Goal: Task Accomplishment & Management: Use online tool/utility

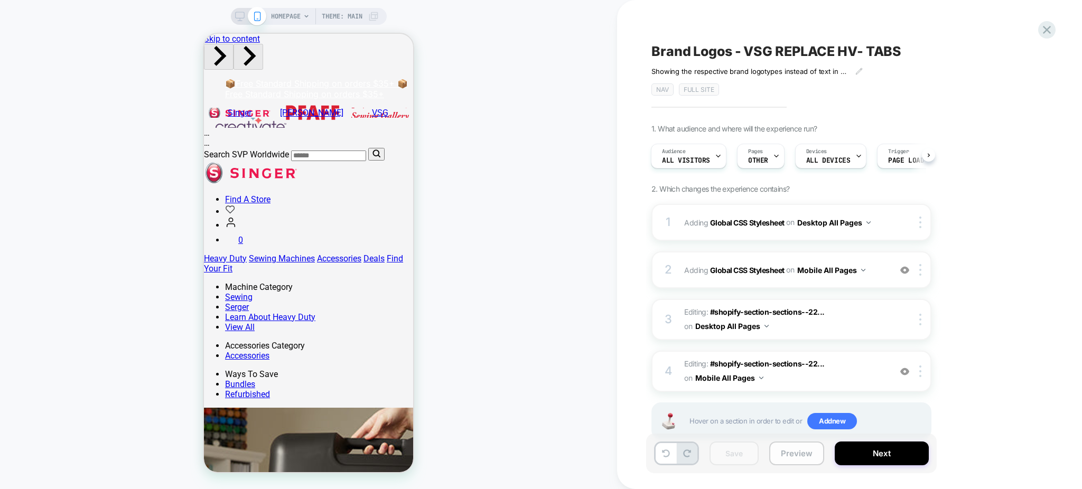
click at [781, 451] on button "Preview" at bounding box center [797, 454] width 55 height 24
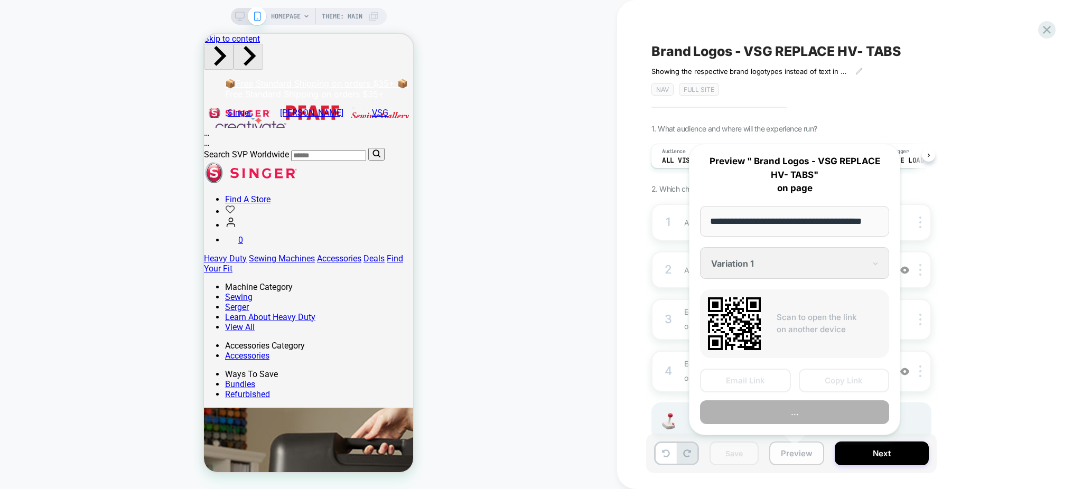
scroll to position [0, 18]
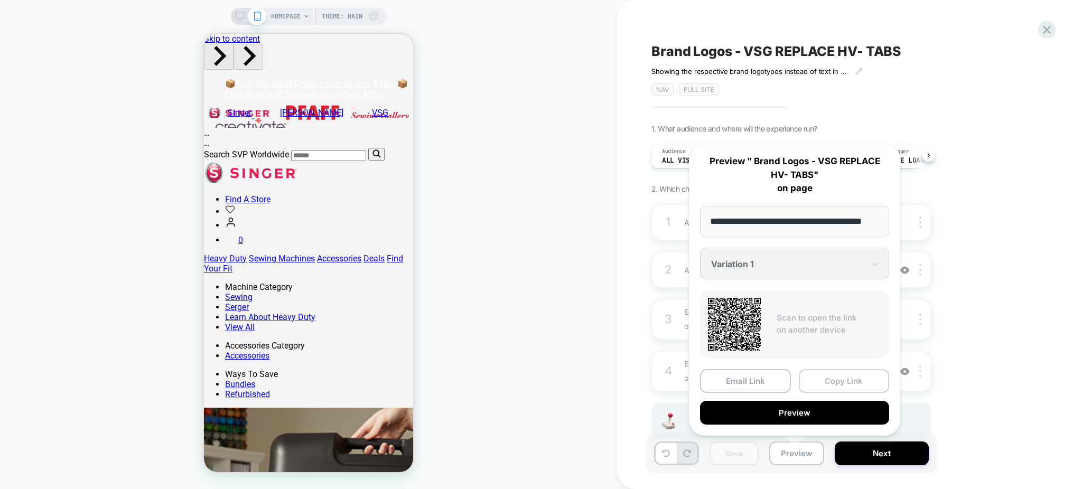
click at [826, 379] on button "Copy Link" at bounding box center [844, 381] width 91 height 24
click at [826, 379] on span "Editing : #shopify-section-sections--22... #shopify-section-sections--221247859…" at bounding box center [784, 371] width 201 height 29
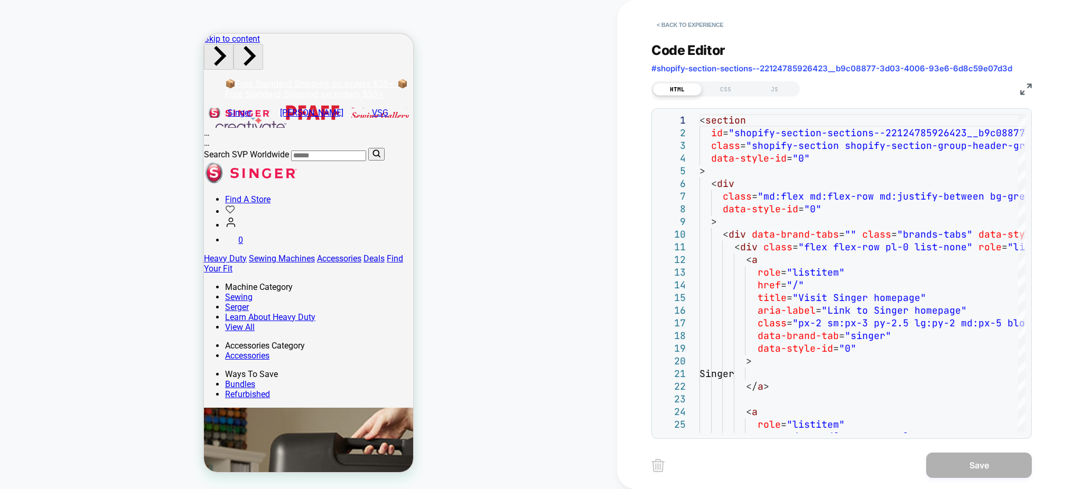
click at [646, 21] on div "< Back to experience Code Editor #shopify-section-sections--22124785926423__b9c…" at bounding box center [849, 244] width 465 height 489
click at [656, 25] on button "< Back to experience" at bounding box center [690, 24] width 77 height 17
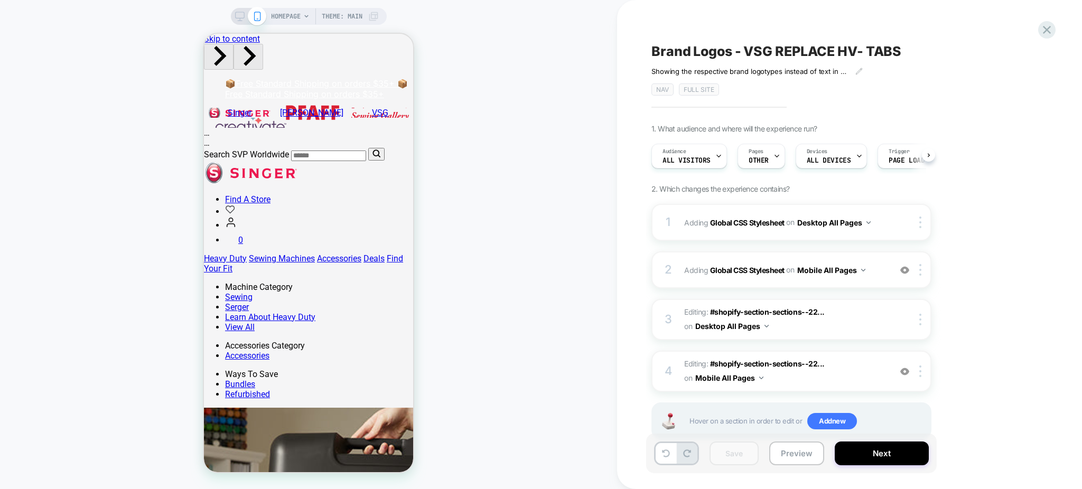
scroll to position [0, 1]
click at [774, 460] on button "Preview" at bounding box center [797, 454] width 55 height 24
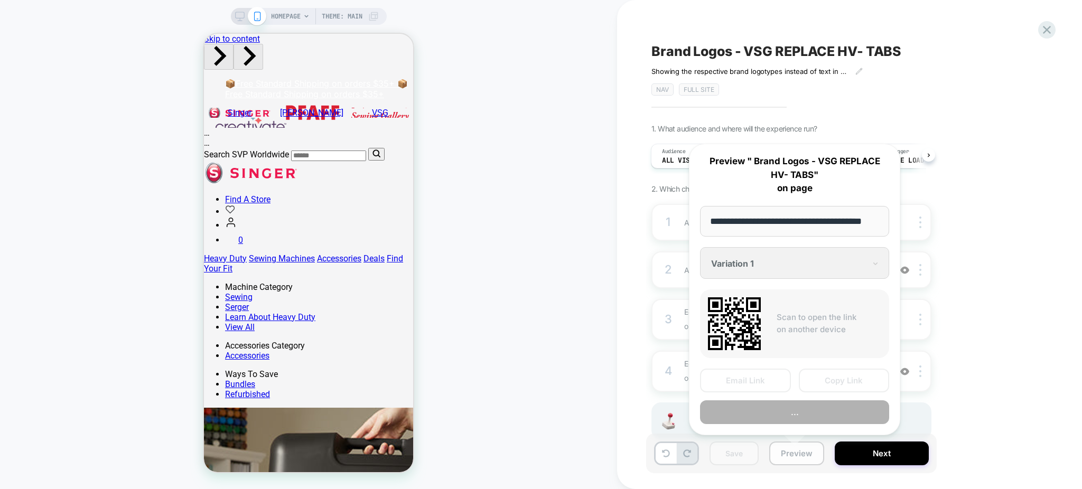
scroll to position [0, 18]
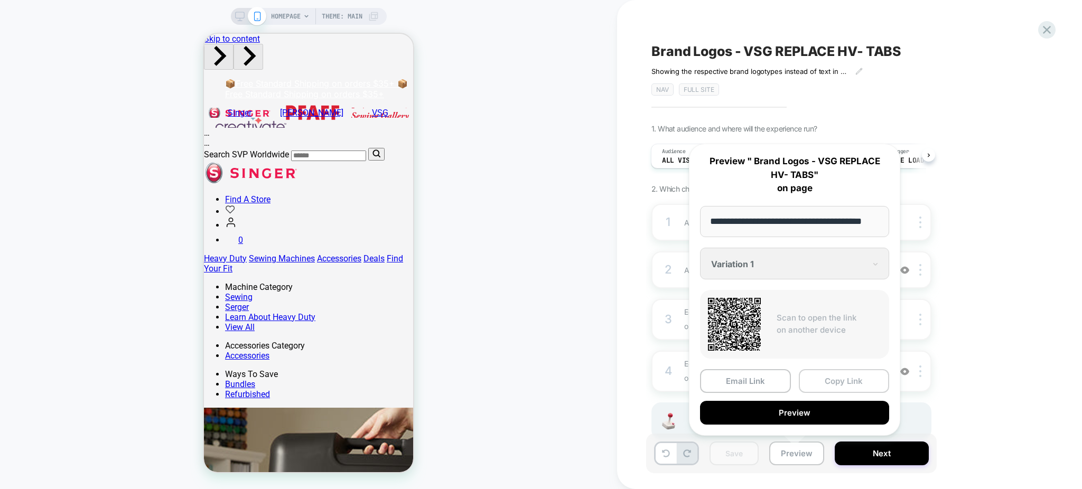
click at [816, 381] on button "Copy Link" at bounding box center [844, 381] width 91 height 24
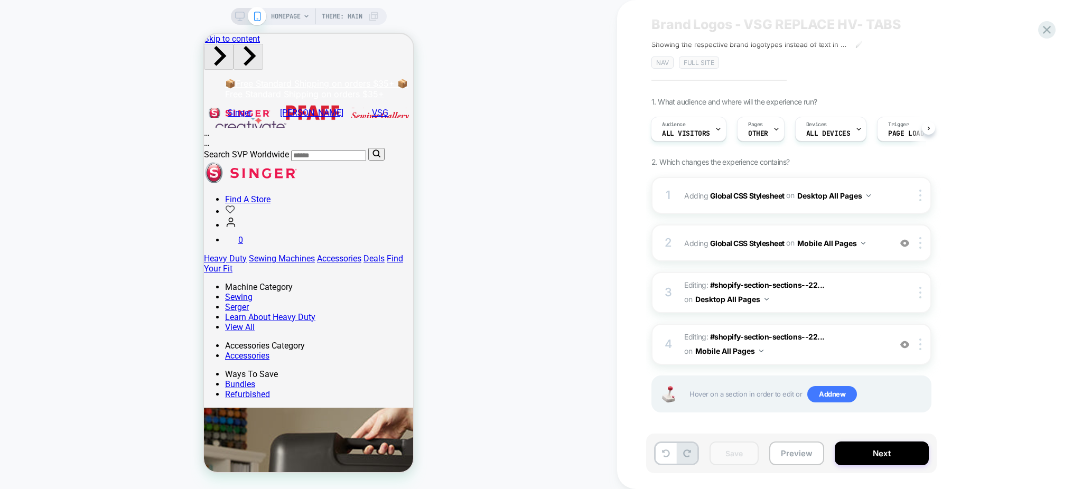
scroll to position [27, 0]
click at [795, 459] on button "Preview" at bounding box center [797, 454] width 55 height 24
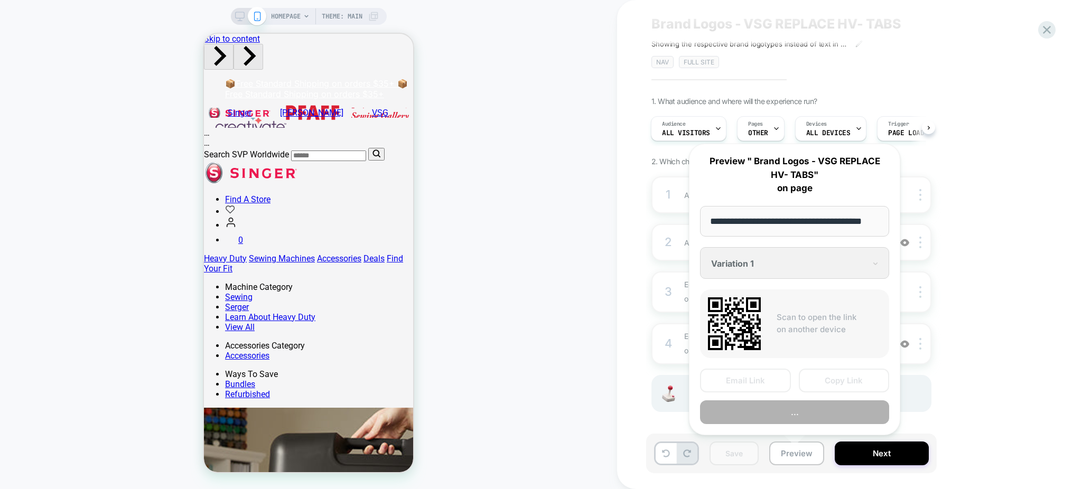
scroll to position [0, 18]
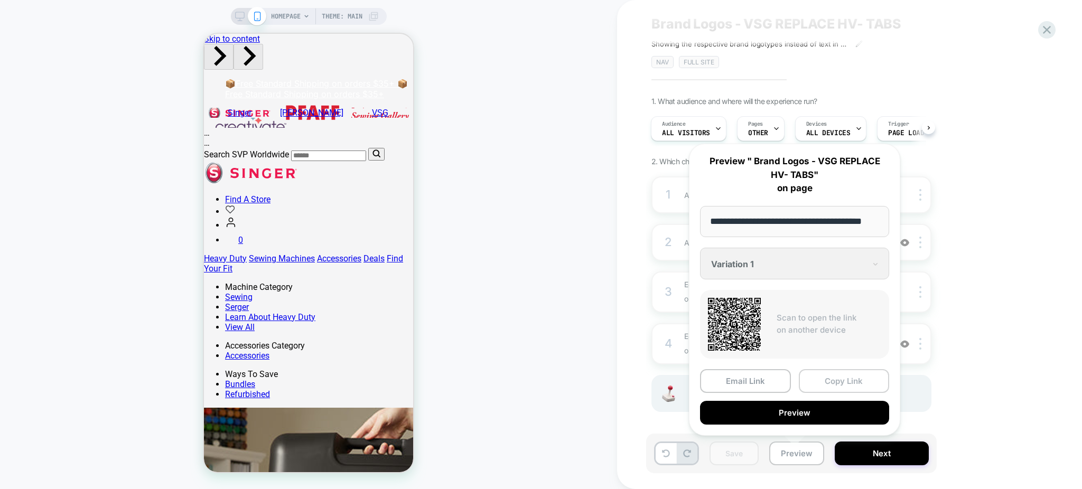
click at [837, 372] on button "Copy Link" at bounding box center [844, 381] width 91 height 24
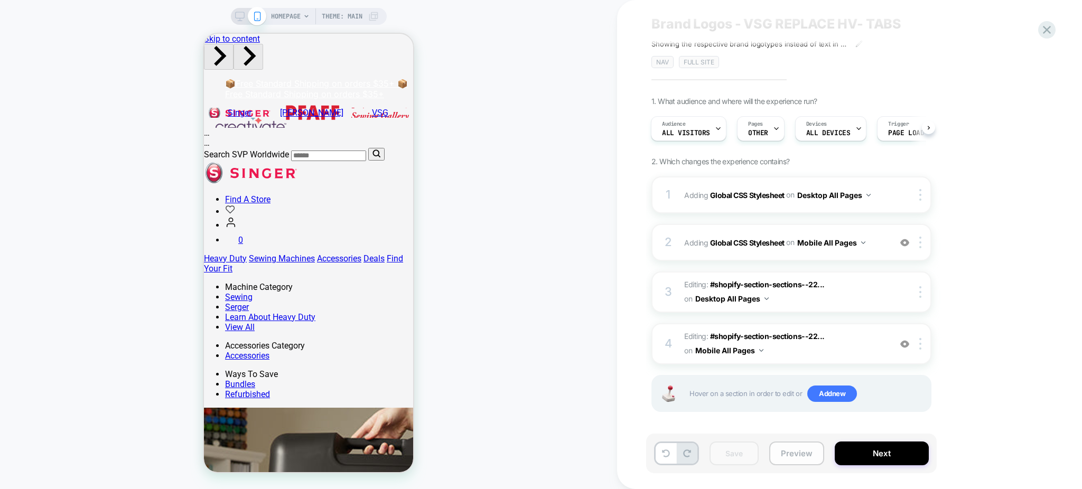
click at [792, 447] on button "Preview" at bounding box center [797, 454] width 55 height 24
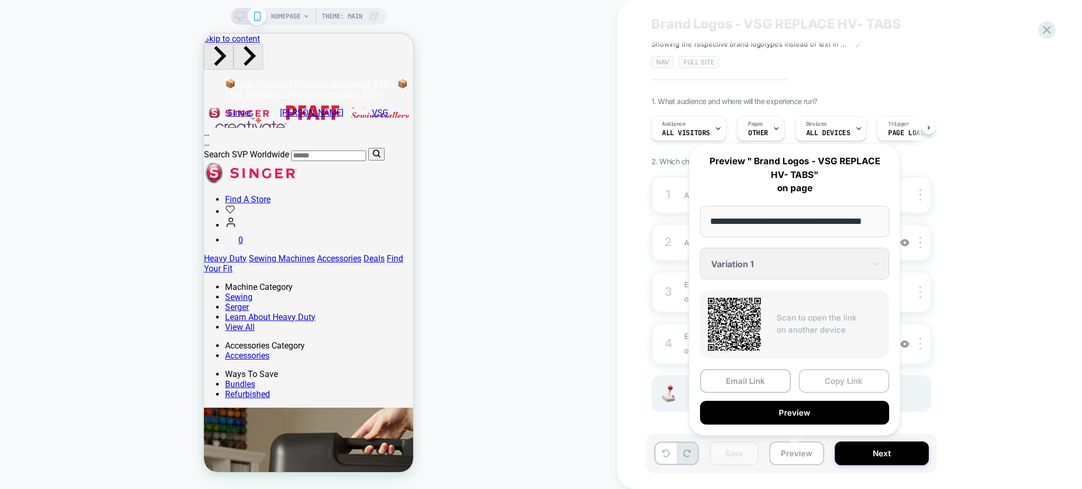
click at [831, 375] on button "Copy Link" at bounding box center [844, 381] width 91 height 24
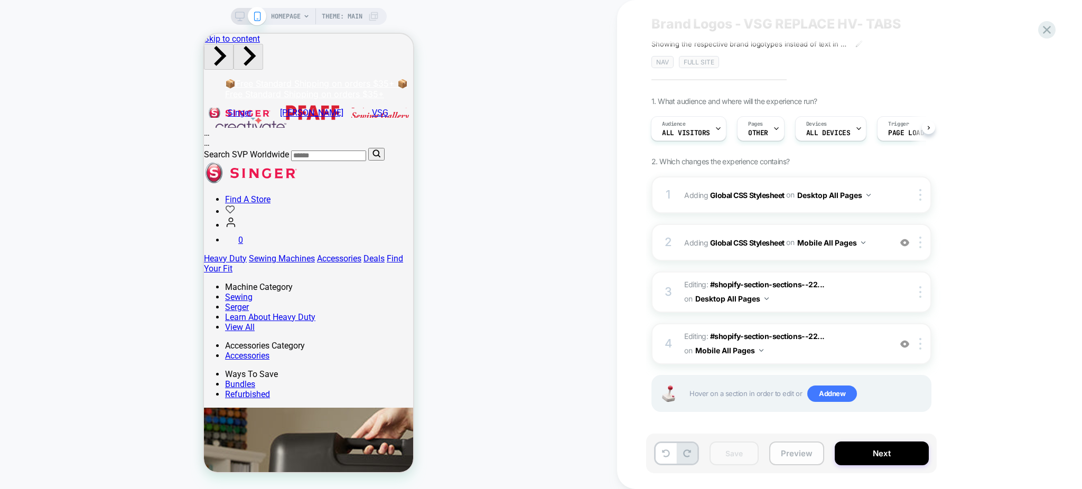
click at [774, 449] on button "Preview" at bounding box center [797, 454] width 55 height 24
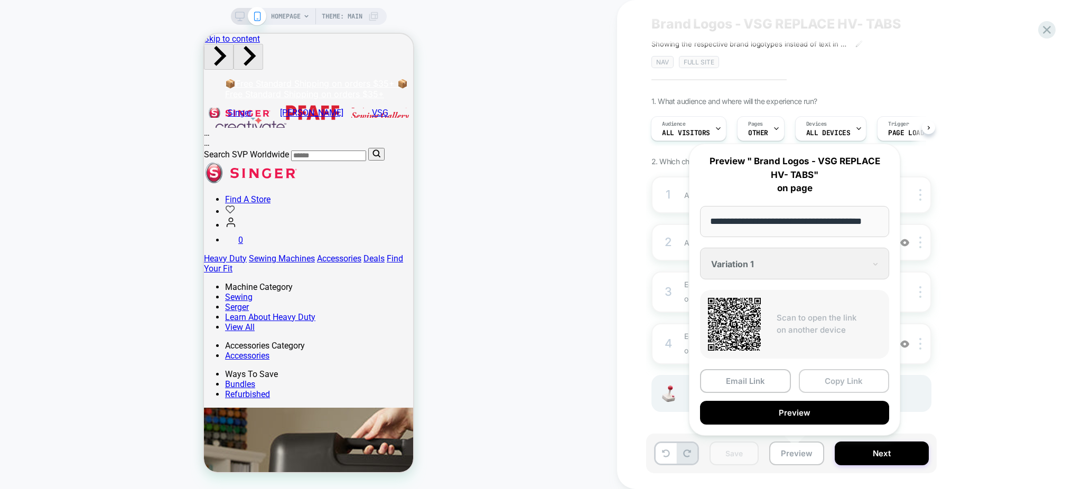
click at [817, 376] on button "Copy Link" at bounding box center [844, 381] width 91 height 24
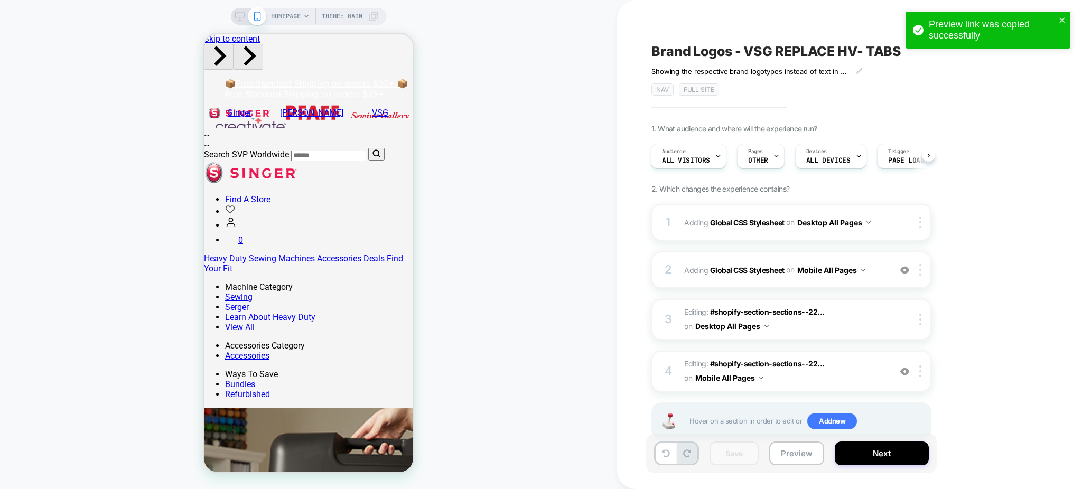
click at [688, 50] on span "Brand Logos - VSG REPLACE HV- TABS" at bounding box center [777, 51] width 250 height 16
click at [688, 50] on textarea "**********" at bounding box center [816, 51] width 329 height 16
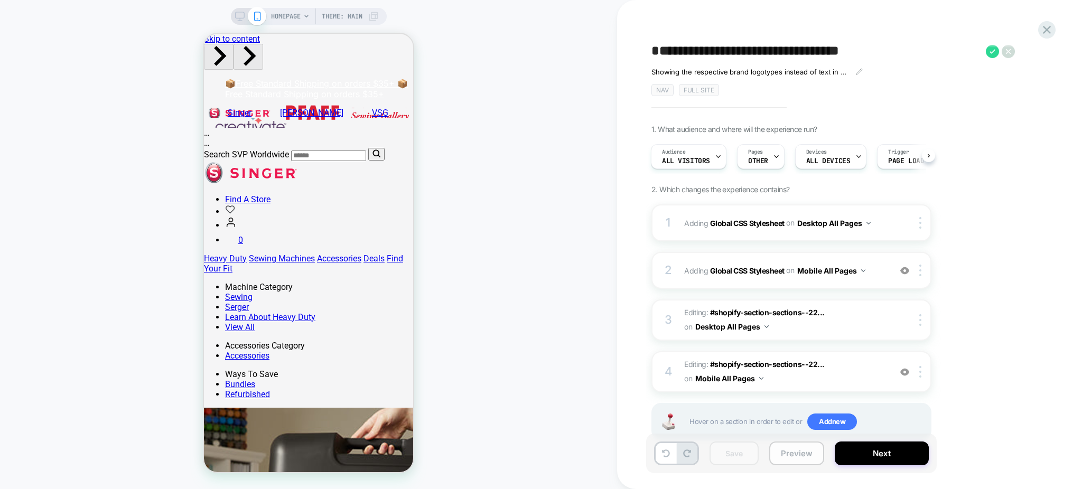
click at [782, 452] on button "Preview" at bounding box center [797, 454] width 55 height 24
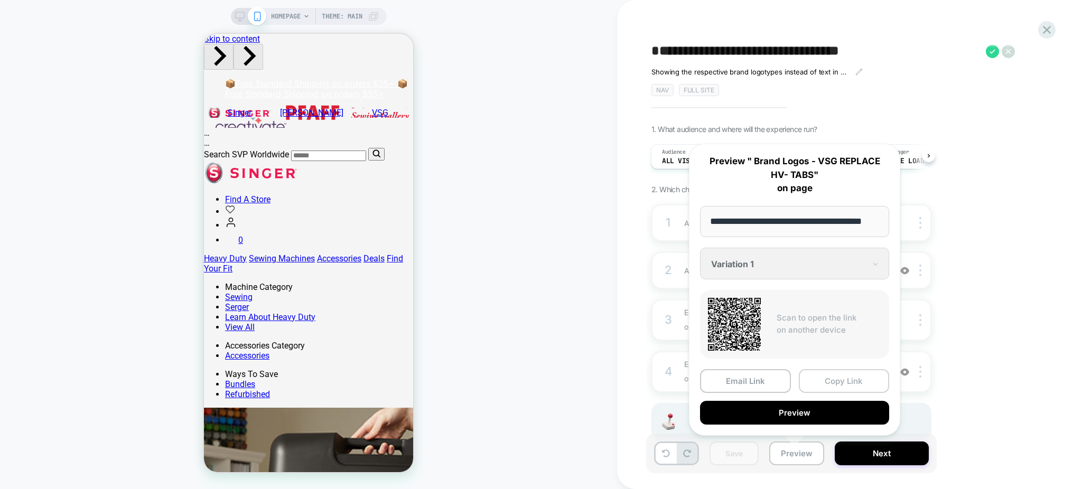
click at [828, 380] on button "Copy Link" at bounding box center [844, 381] width 91 height 24
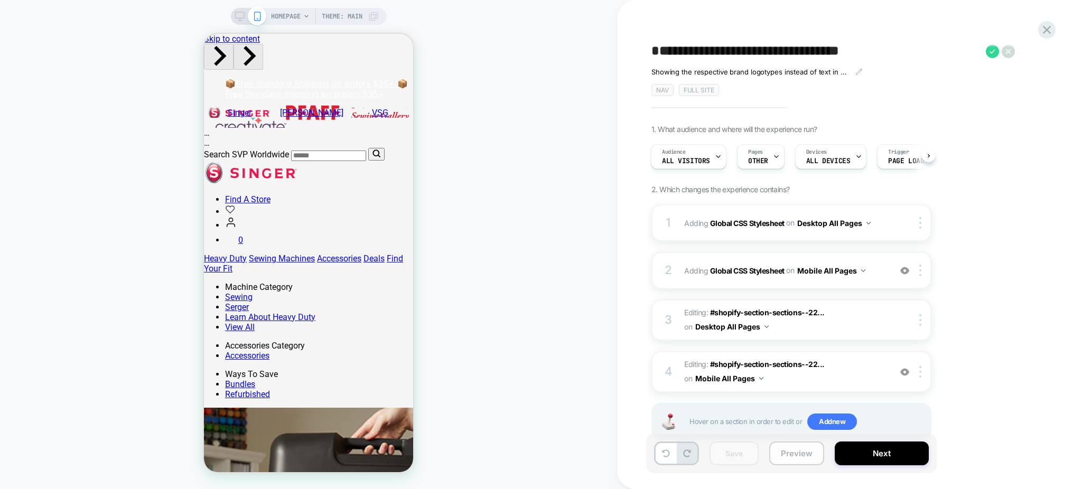
click at [783, 452] on button "Preview" at bounding box center [797, 454] width 55 height 24
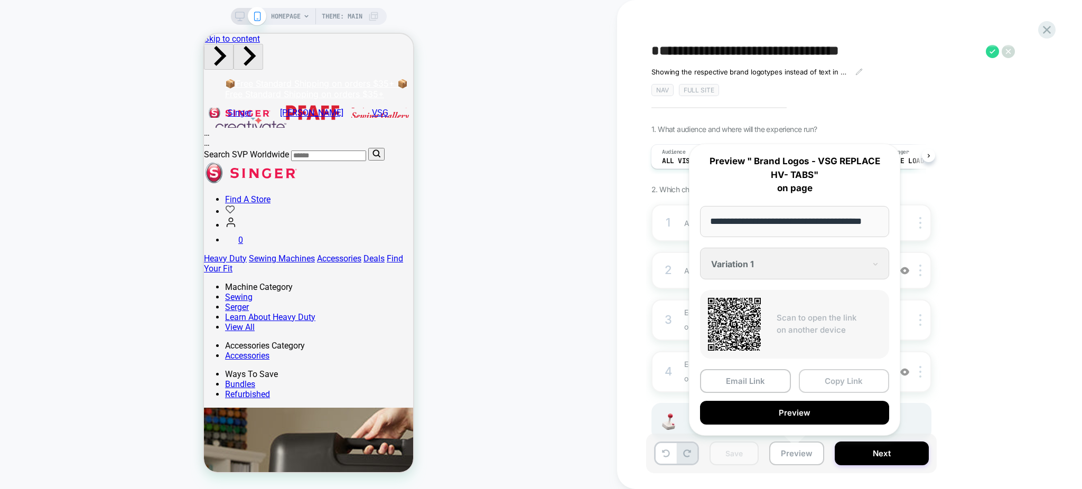
click at [819, 378] on button "Copy Link" at bounding box center [844, 381] width 91 height 24
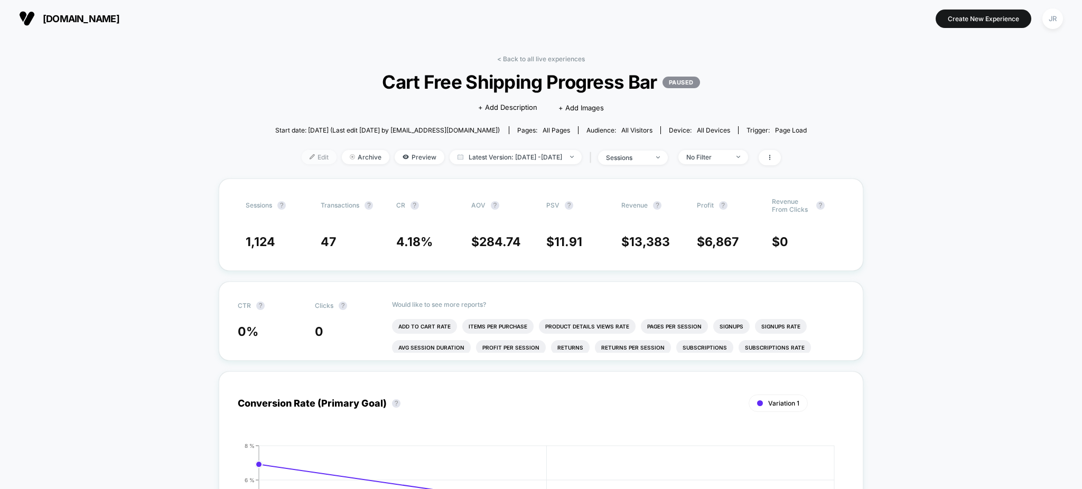
click at [302, 152] on span "Edit" at bounding box center [319, 157] width 35 height 14
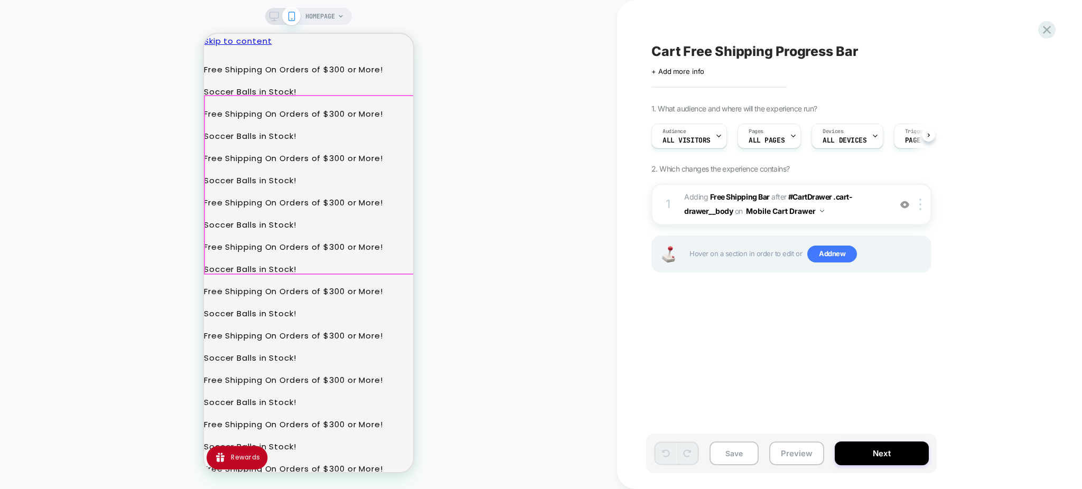
scroll to position [0, 1]
click at [790, 455] on button "Preview" at bounding box center [797, 454] width 55 height 24
click at [1045, 24] on icon at bounding box center [1047, 30] width 14 height 14
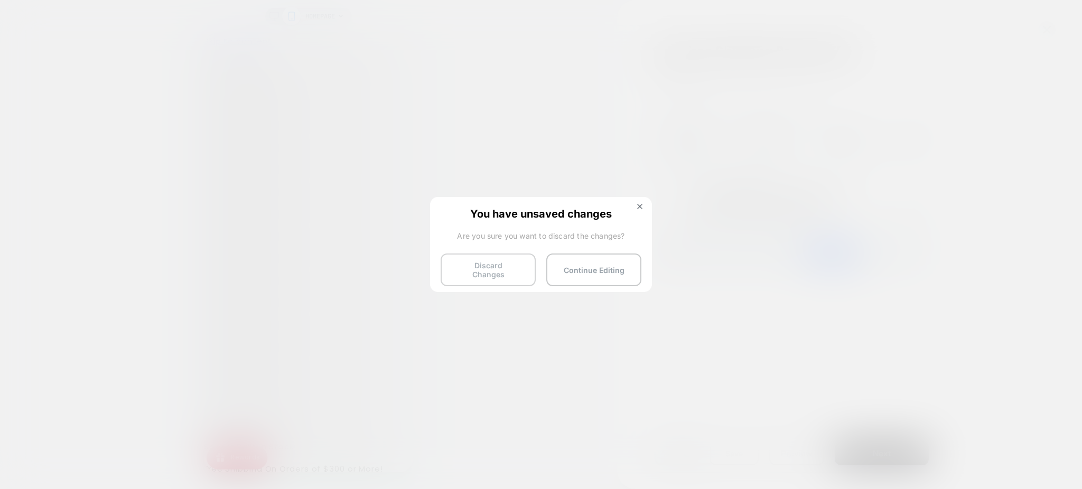
click at [516, 266] on button "Discard Changes" at bounding box center [488, 270] width 95 height 33
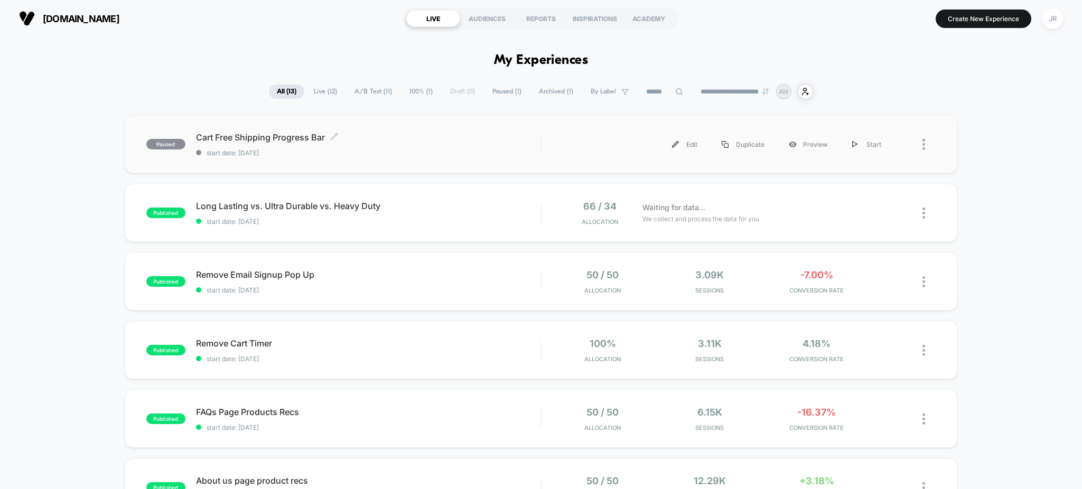
click at [408, 155] on span "start date: [DATE]" at bounding box center [368, 153] width 345 height 8
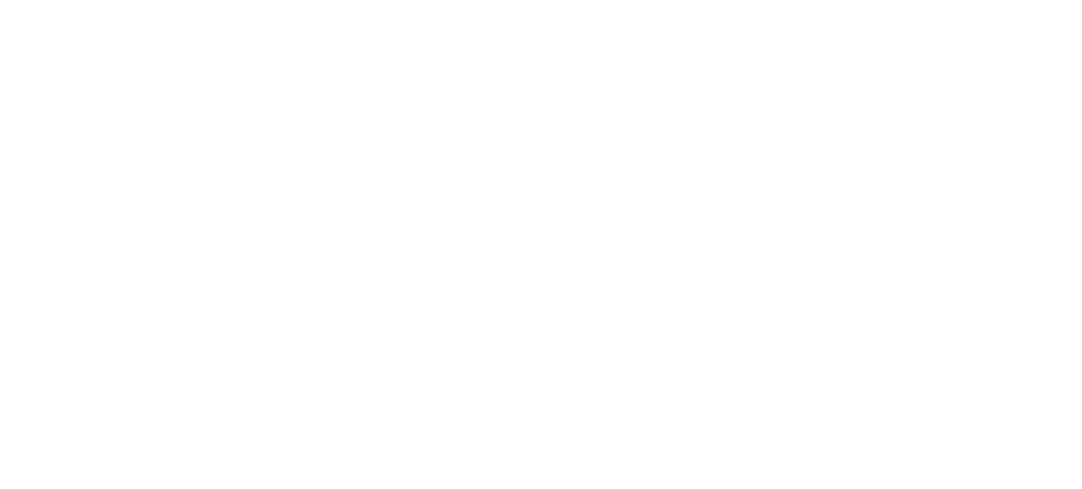
click at [408, 4] on html "Navigated to Visually.io | No-code CRO for Shopify 1" at bounding box center [541, 2] width 1082 height 4
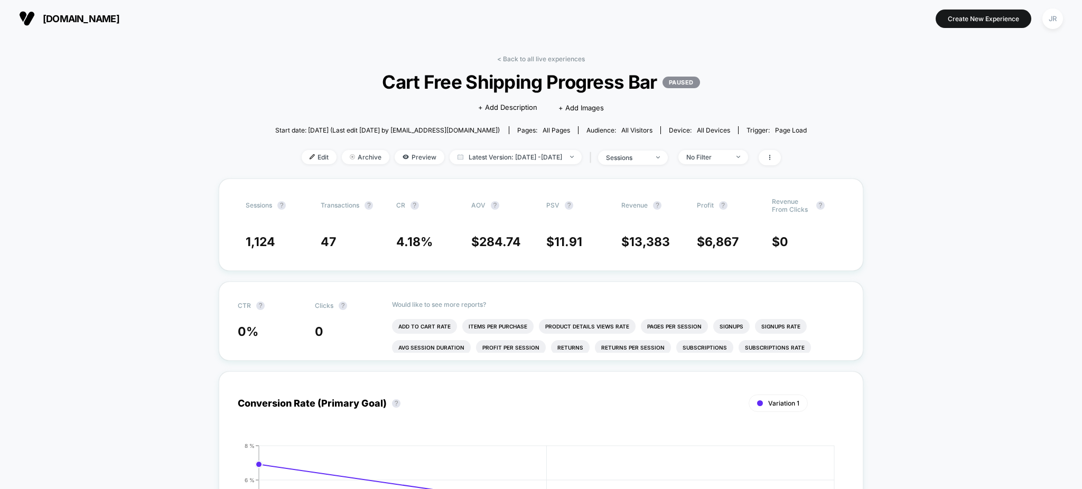
click at [307, 158] on span "Edit" at bounding box center [319, 157] width 35 height 14
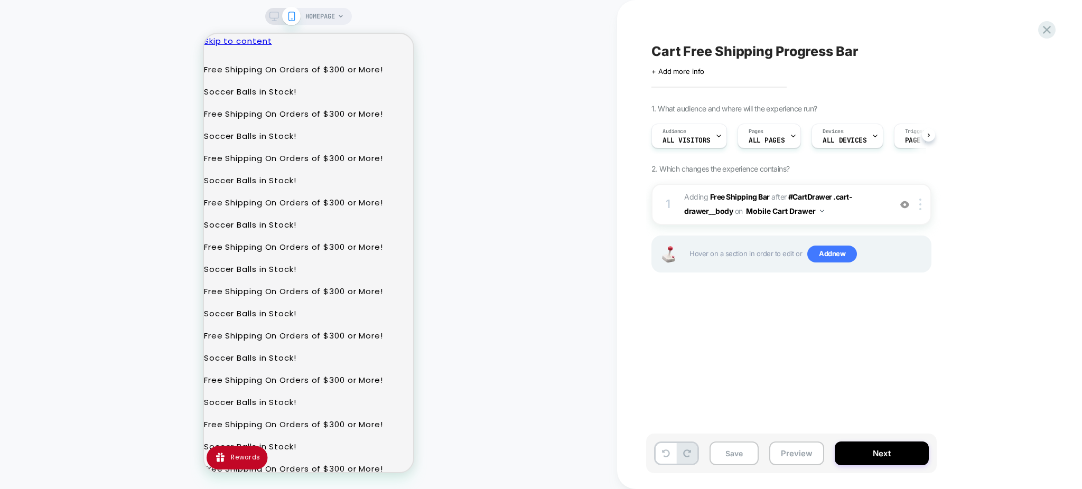
scroll to position [0, 1]
click at [799, 450] on button "Preview" at bounding box center [797, 454] width 55 height 24
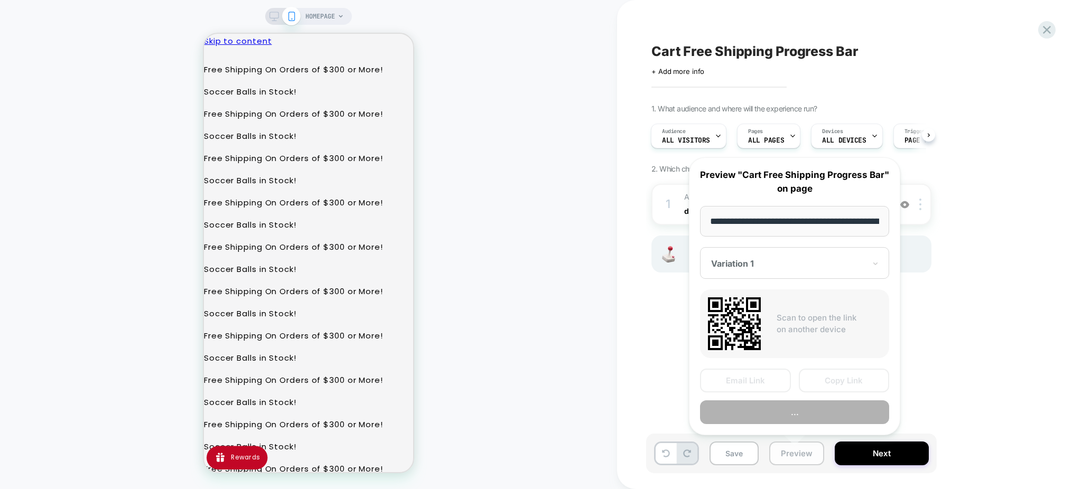
scroll to position [0, 62]
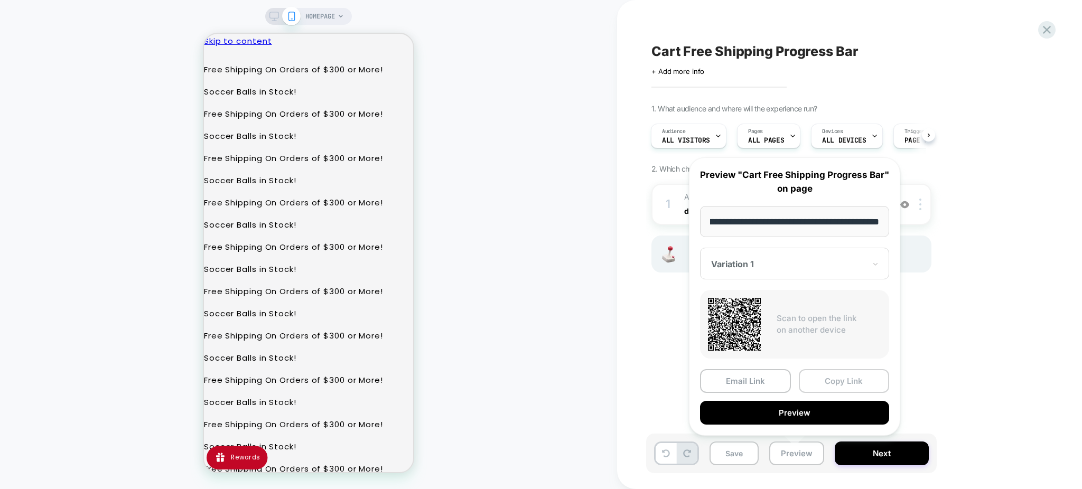
click at [820, 380] on button "Copy Link" at bounding box center [844, 381] width 91 height 24
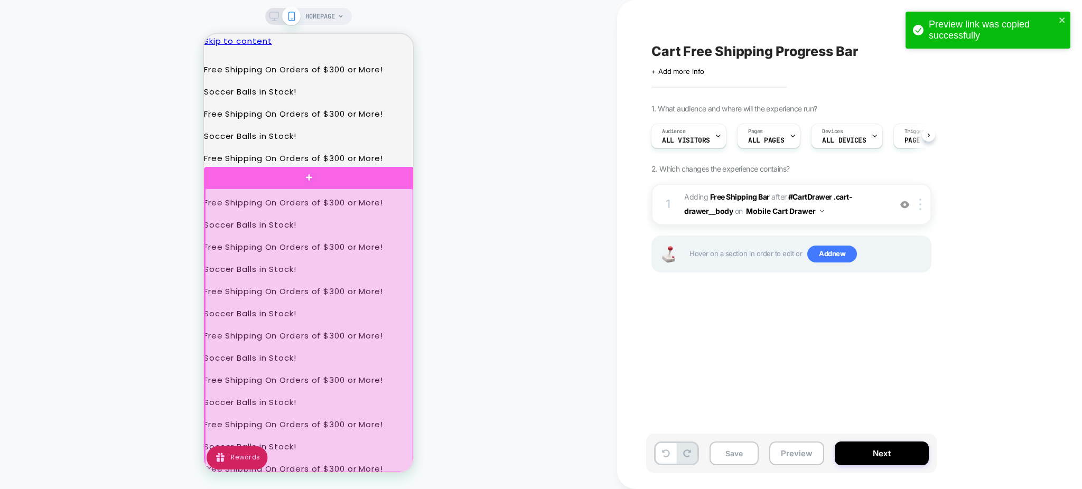
click at [374, 208] on div at bounding box center [309, 331] width 208 height 284
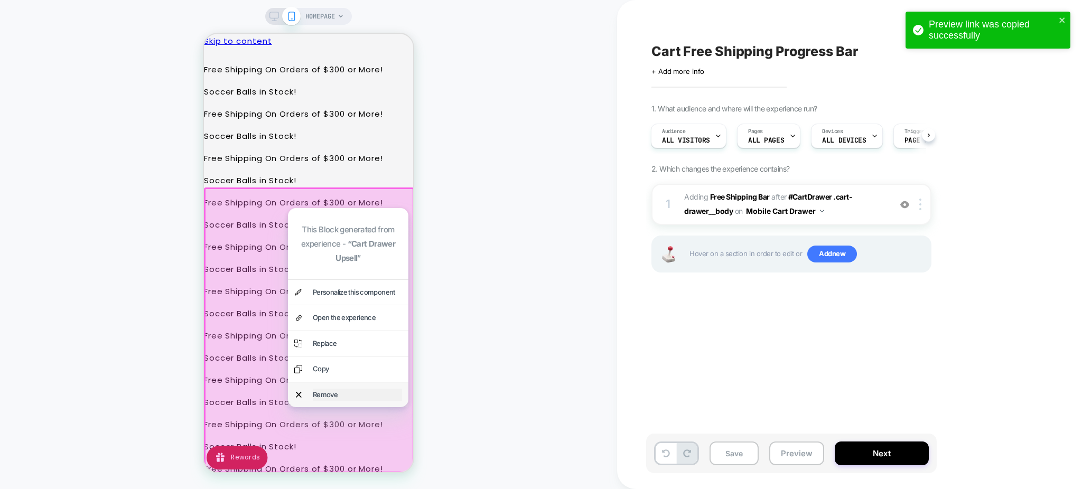
click at [353, 396] on div "Remove" at bounding box center [357, 395] width 89 height 12
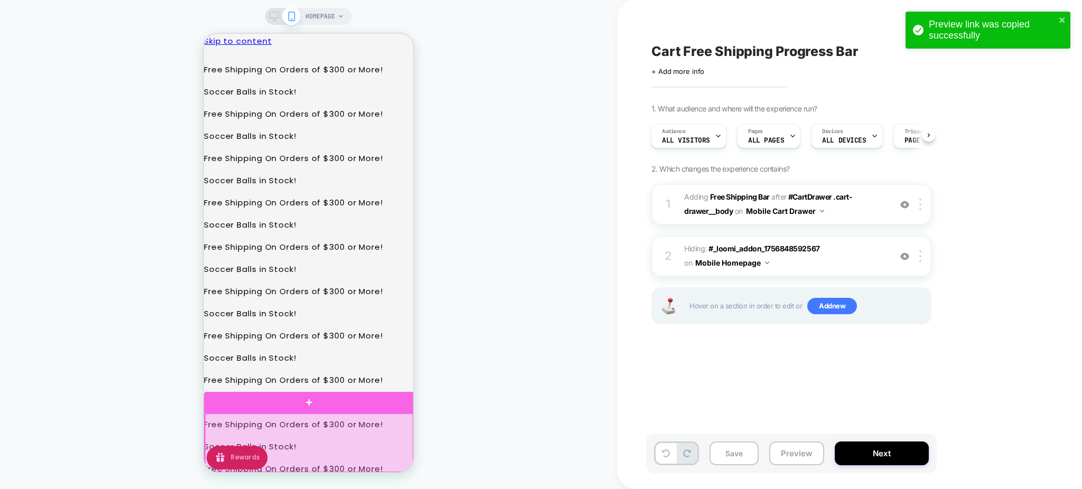
click at [355, 421] on div at bounding box center [309, 443] width 208 height 59
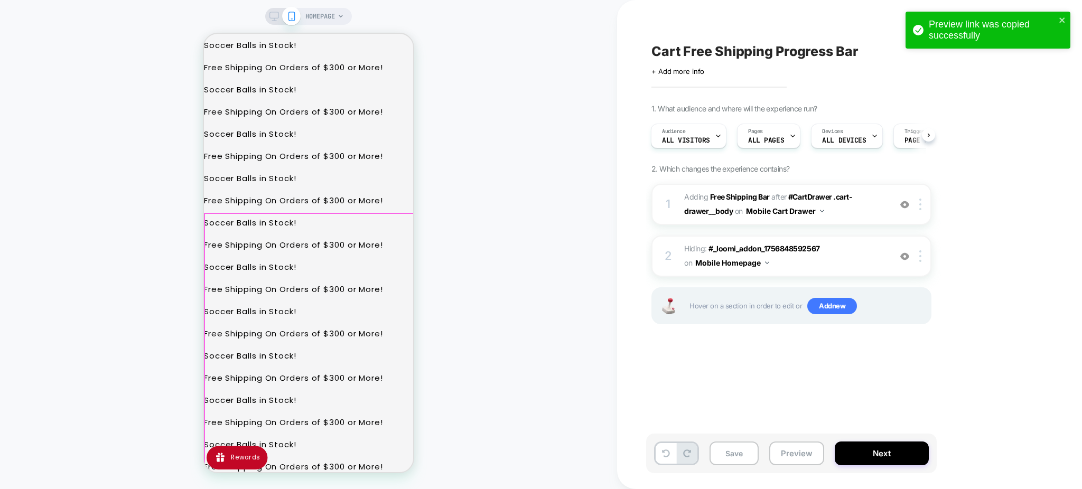
scroll to position [211, 0]
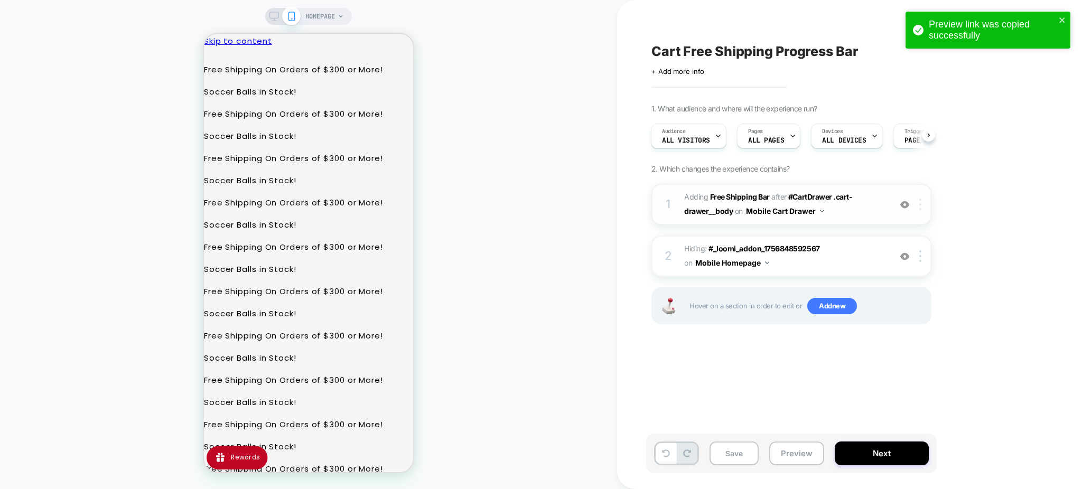
click at [922, 207] on img at bounding box center [921, 205] width 2 height 12
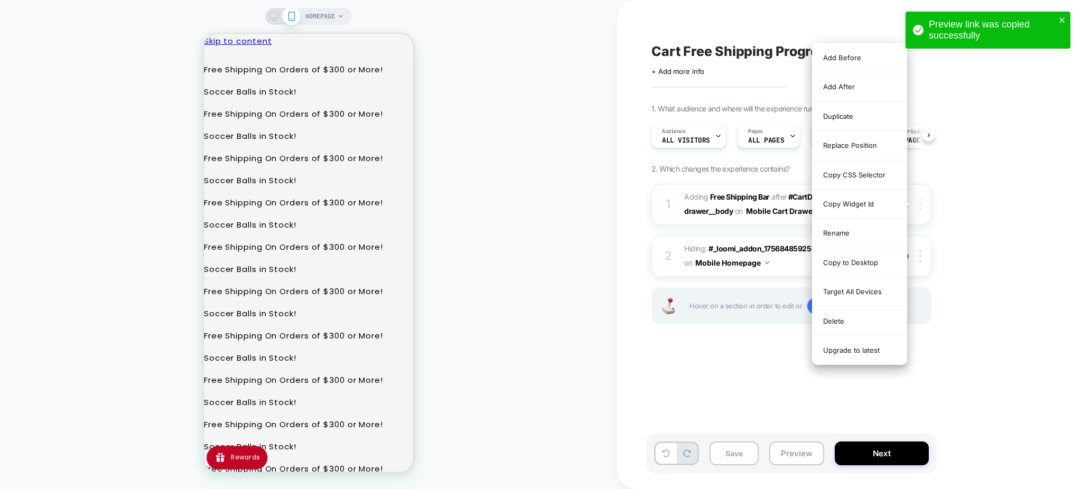
click at [922, 207] on img at bounding box center [921, 205] width 2 height 12
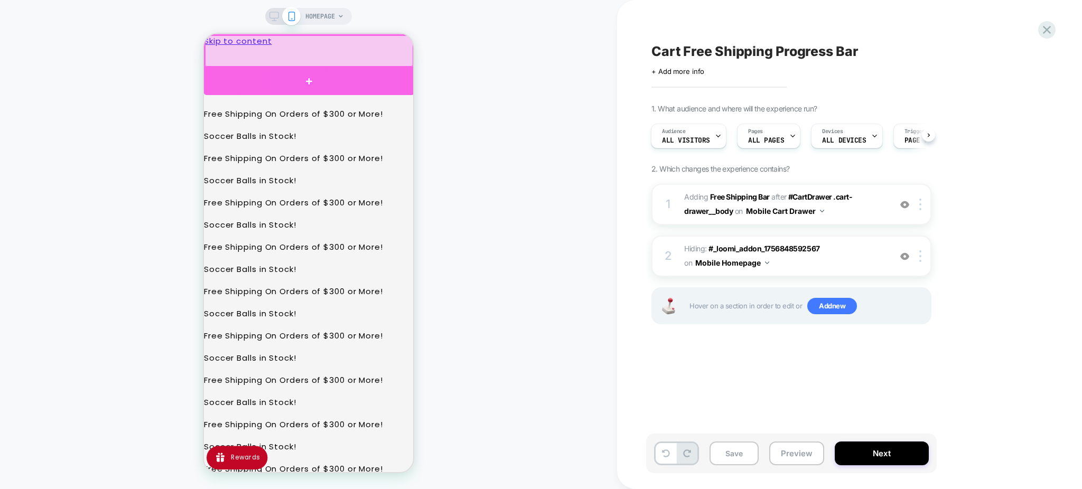
click at [310, 77] on div at bounding box center [309, 82] width 210 height 28
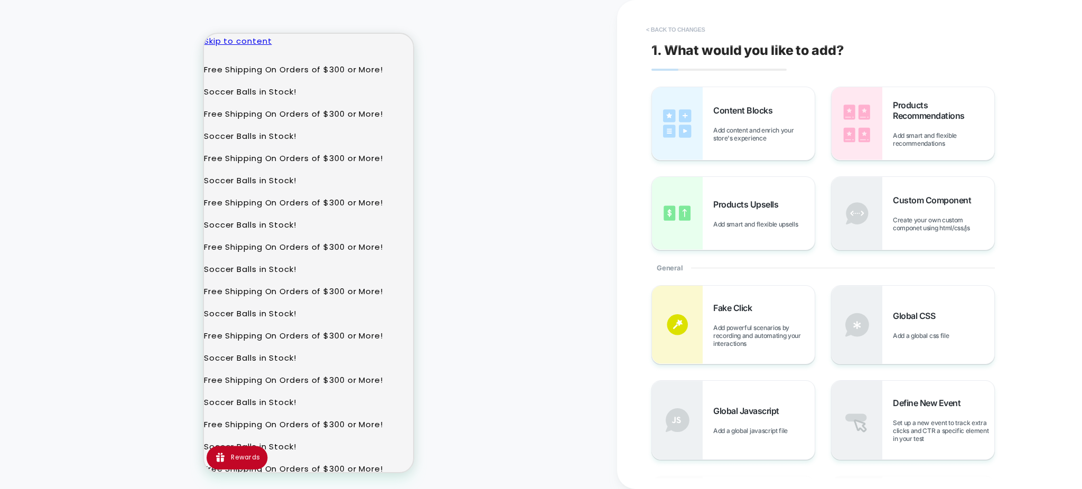
click at [655, 29] on button "< Back to changes" at bounding box center [676, 29] width 70 height 17
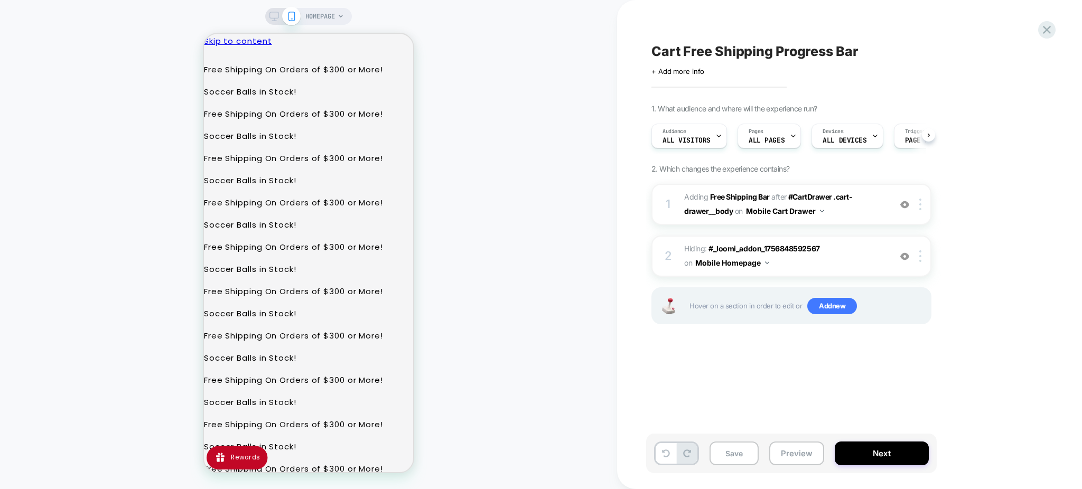
scroll to position [0, 1]
click at [922, 202] on img at bounding box center [921, 205] width 2 height 12
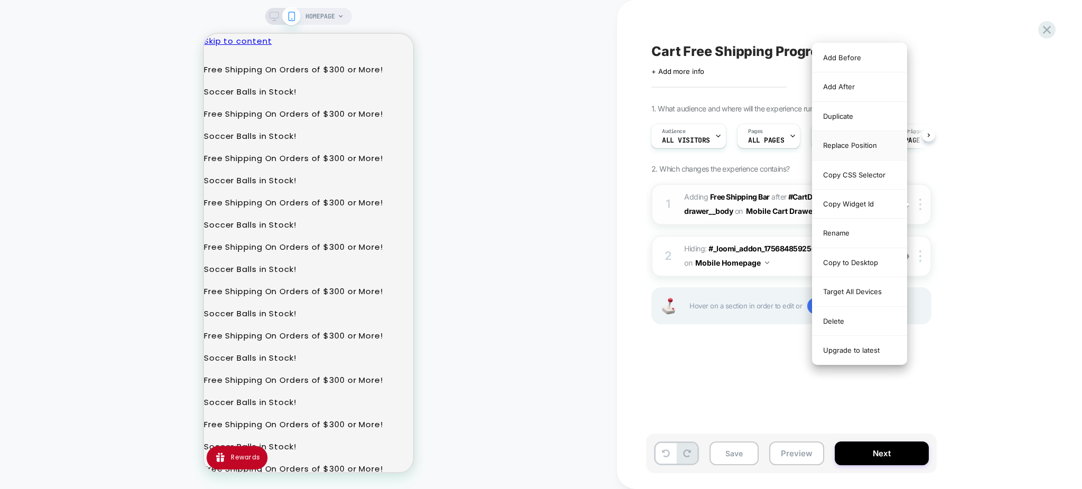
click at [848, 146] on div "Replace Position" at bounding box center [860, 145] width 94 height 29
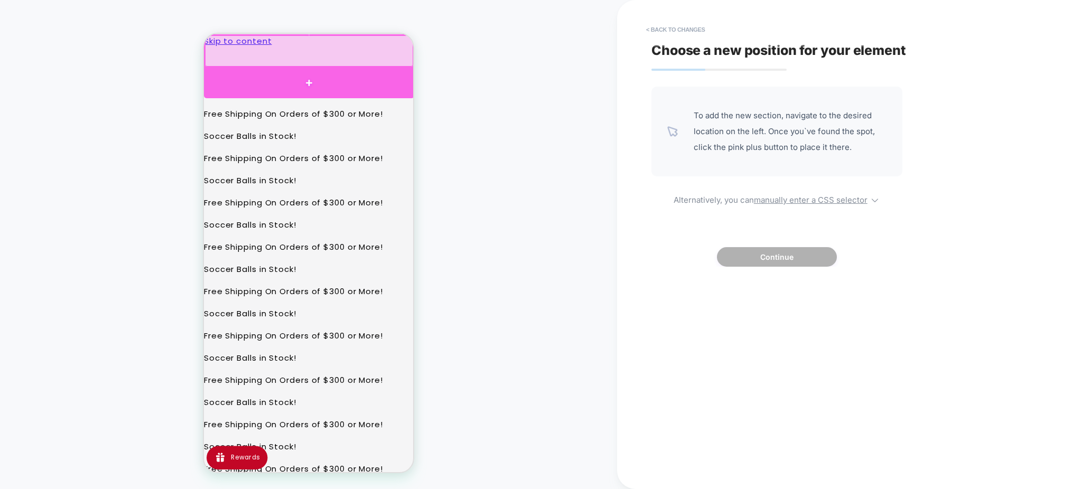
click at [313, 74] on div at bounding box center [309, 83] width 210 height 30
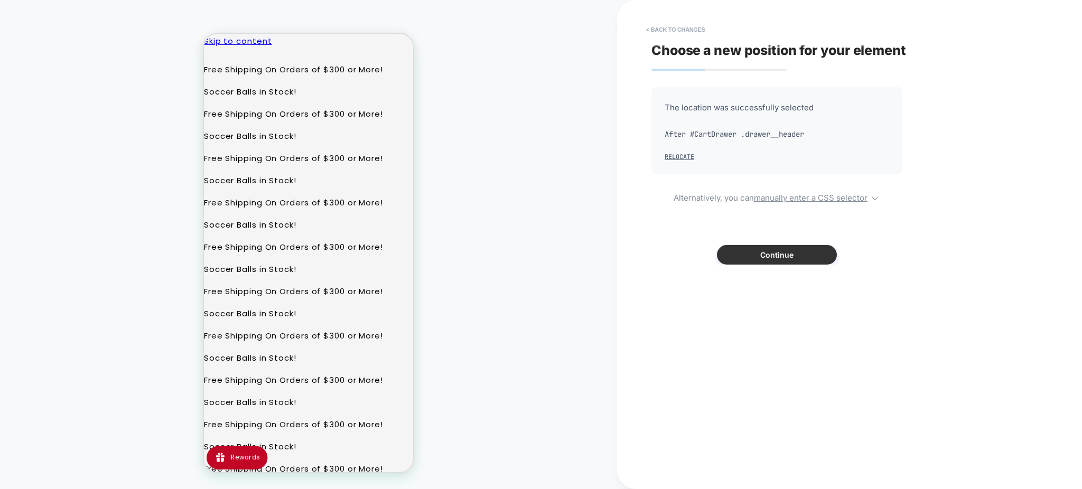
click at [763, 249] on button "Continue" at bounding box center [777, 255] width 120 height 20
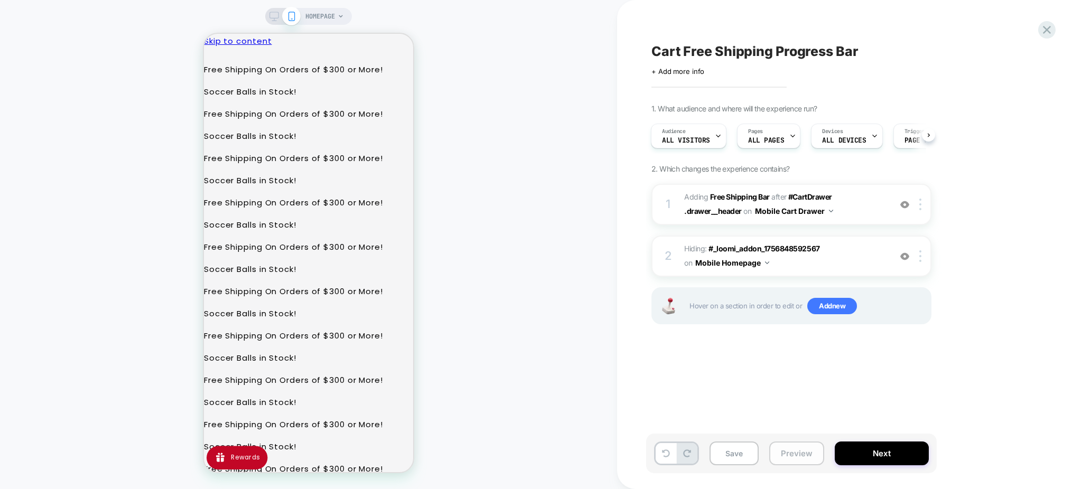
click at [783, 449] on button "Preview" at bounding box center [797, 454] width 55 height 24
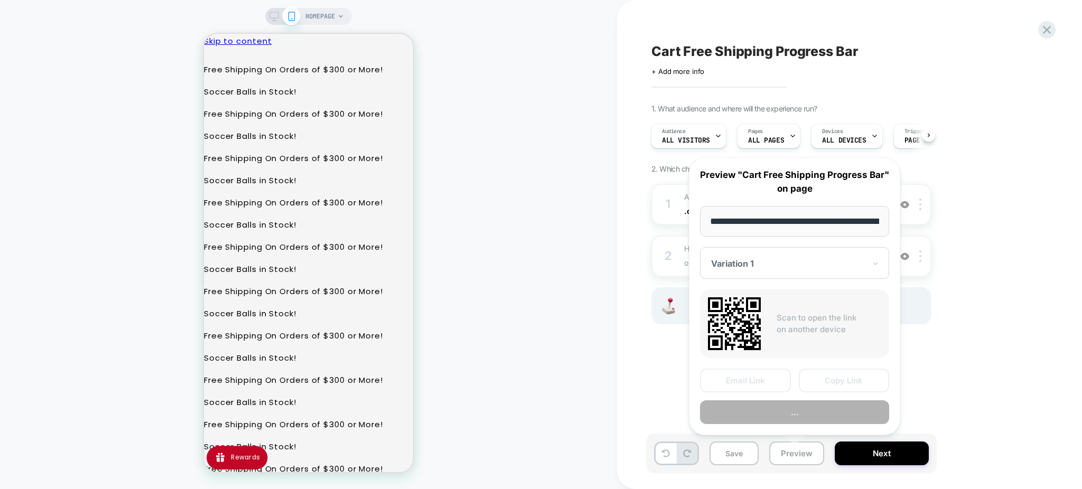
scroll to position [0, 62]
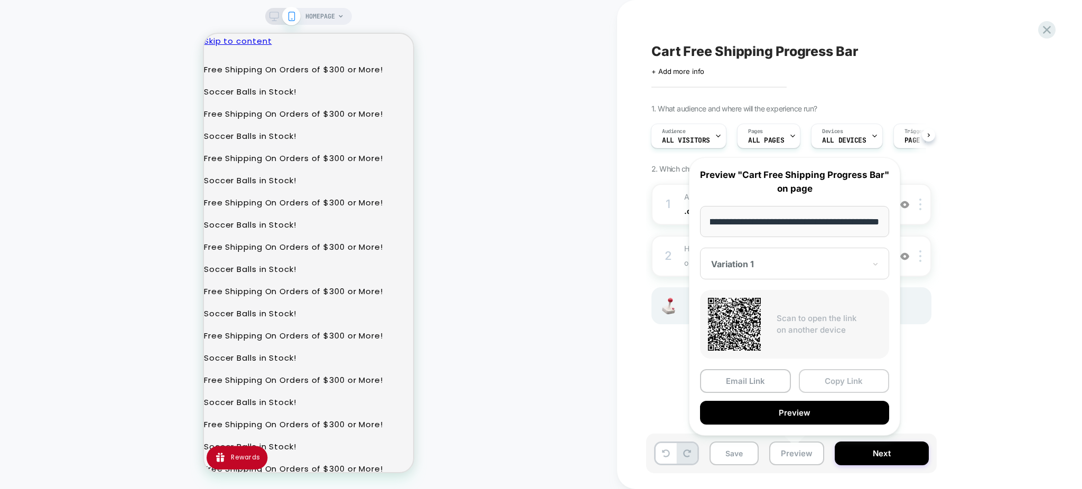
click at [826, 373] on button "Copy Link" at bounding box center [844, 381] width 91 height 24
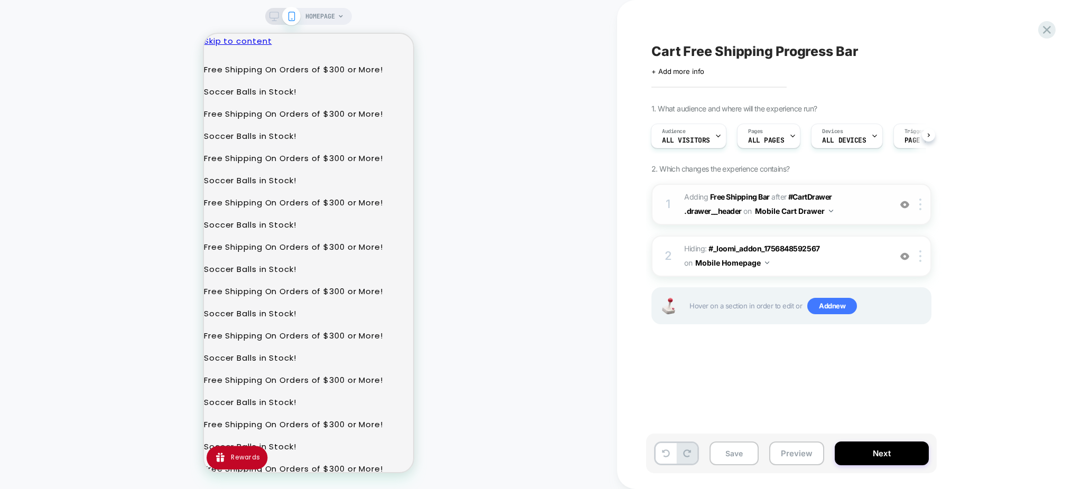
click at [869, 209] on span "#_loomi_addon_1756848291387 Adding Free Shipping Bar AFTER #CartDrawer .drawer_…" at bounding box center [784, 204] width 201 height 29
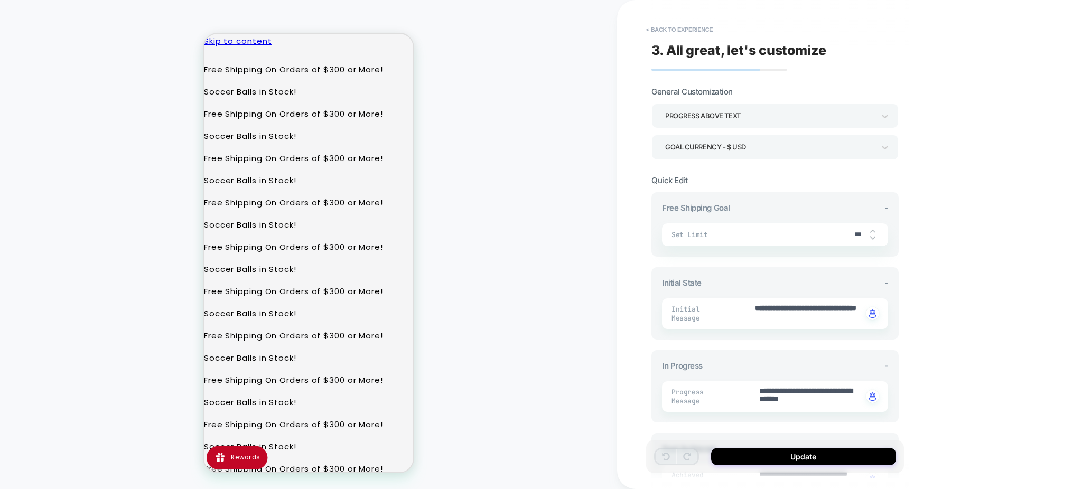
type textarea "*"
click at [838, 234] on span "Set Limit" at bounding box center [759, 234] width 175 height 9
click at [691, 232] on span "Set Limit" at bounding box center [759, 234] width 175 height 9
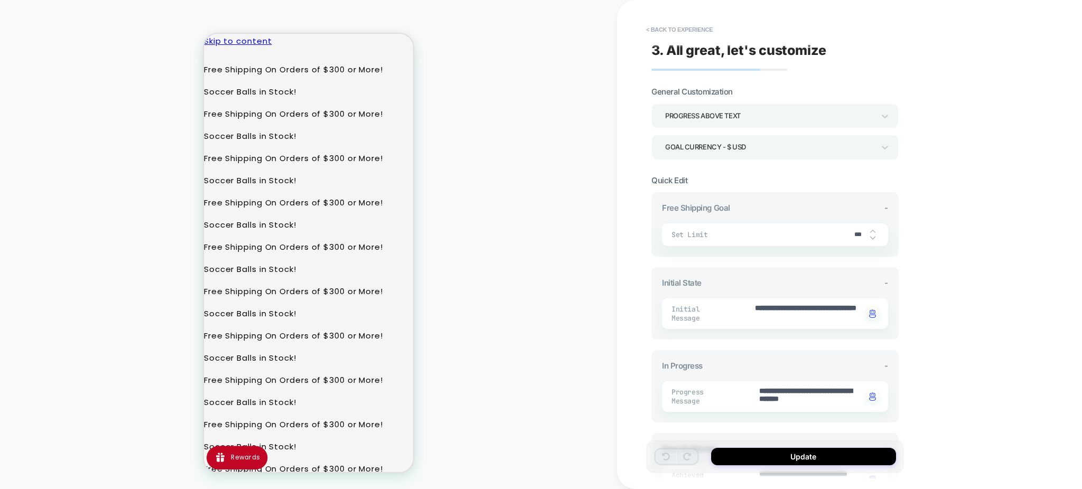
click at [863, 233] on input "***" at bounding box center [859, 235] width 24 height 8
drag, startPoint x: 864, startPoint y: 233, endPoint x: 818, endPoint y: 235, distance: 46.0
click at [818, 235] on div "Set Limit ***" at bounding box center [775, 235] width 226 height 23
click at [818, 235] on span "Set Limit" at bounding box center [759, 234] width 175 height 9
click at [856, 232] on input "***" at bounding box center [859, 235] width 24 height 8
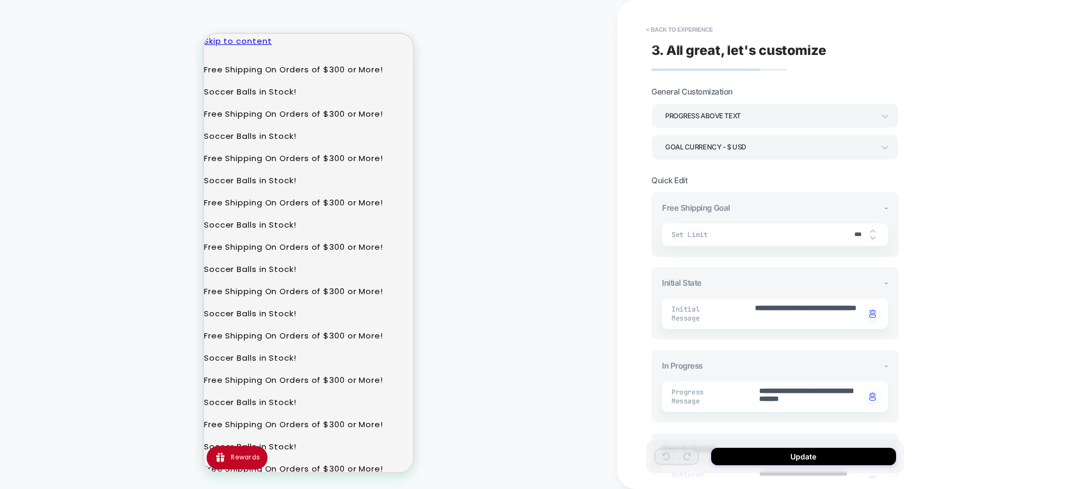
click at [856, 232] on input "***" at bounding box center [859, 235] width 24 height 8
click at [771, 153] on div "Goal Currency - $ USD" at bounding box center [769, 147] width 209 height 14
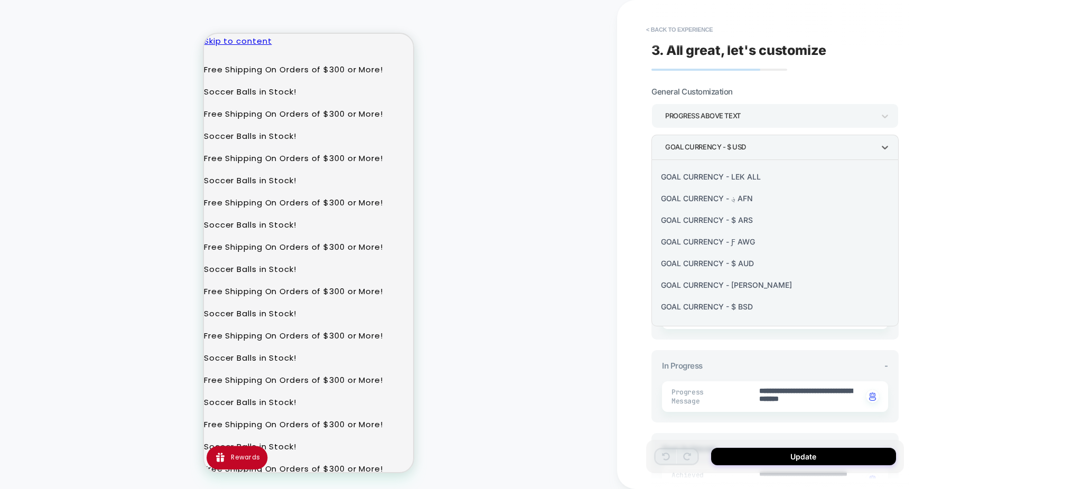
click at [960, 150] on div at bounding box center [541, 244] width 1082 height 489
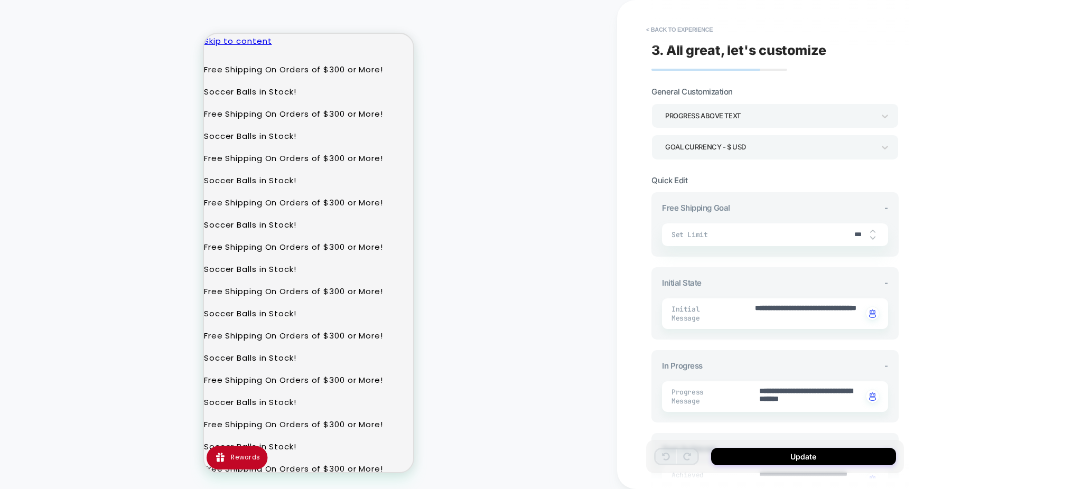
click at [781, 237] on span "Set Limit" at bounding box center [759, 234] width 175 height 9
click at [689, 29] on button "< Back to experience" at bounding box center [679, 29] width 77 height 17
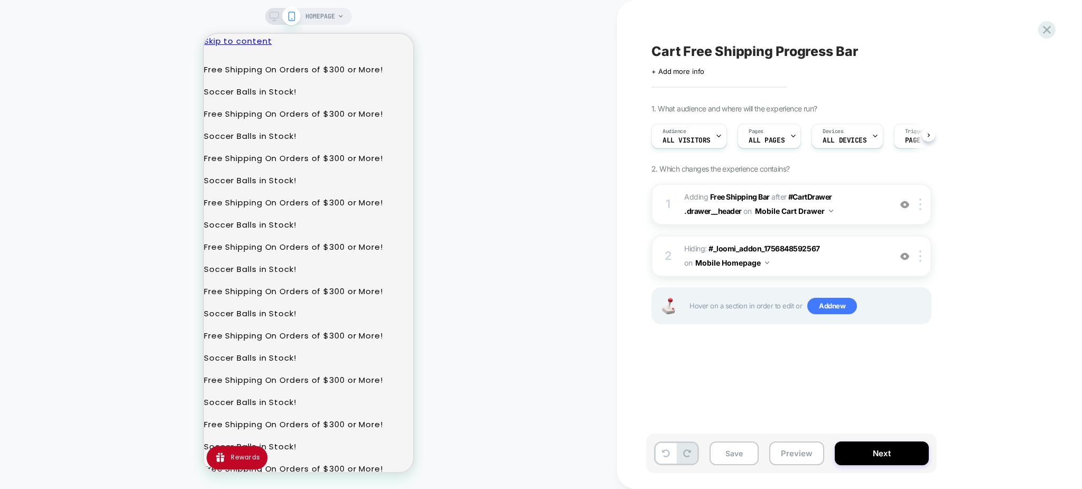
scroll to position [0, 1]
click at [920, 206] on img at bounding box center [921, 205] width 2 height 12
click at [920, 203] on img at bounding box center [921, 205] width 2 height 12
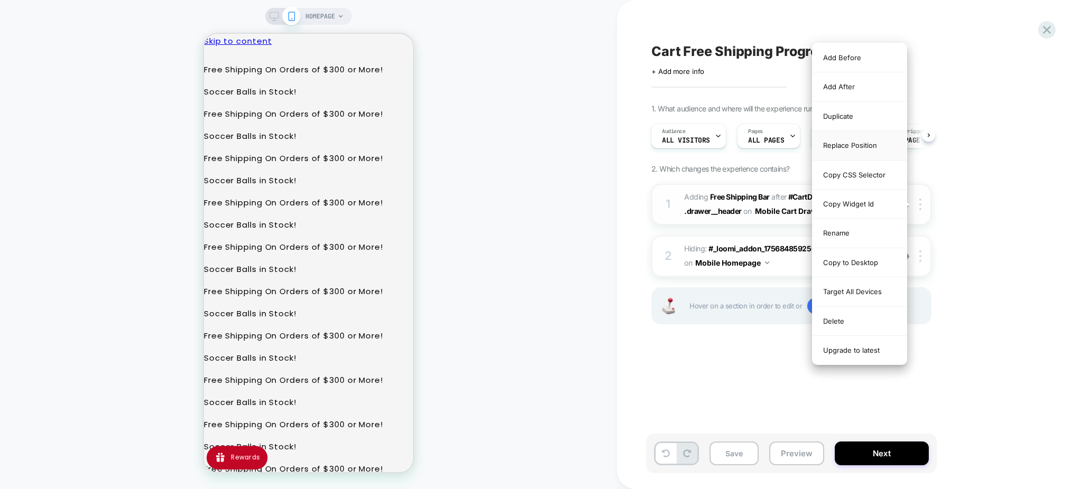
click at [859, 146] on div "Replace Position" at bounding box center [860, 145] width 94 height 29
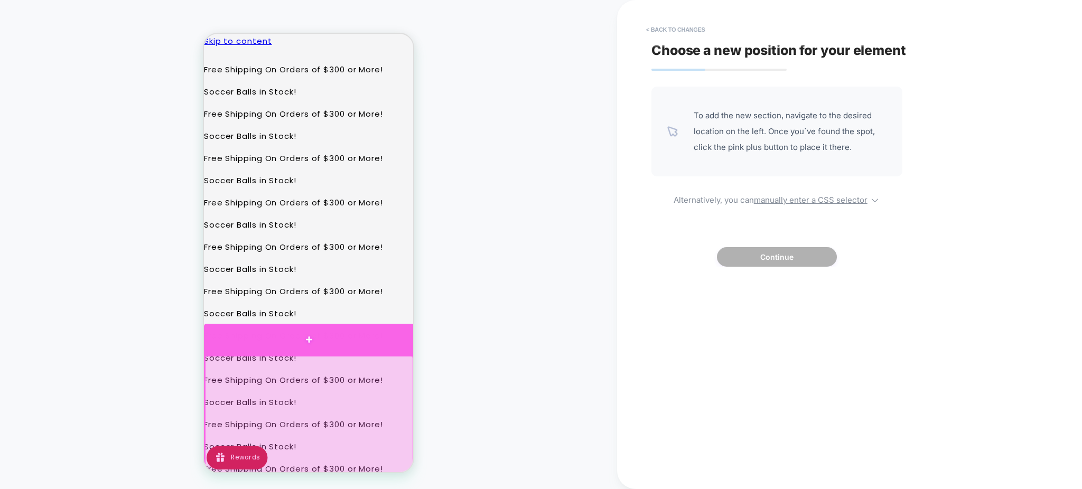
click at [310, 334] on div at bounding box center [309, 339] width 210 height 31
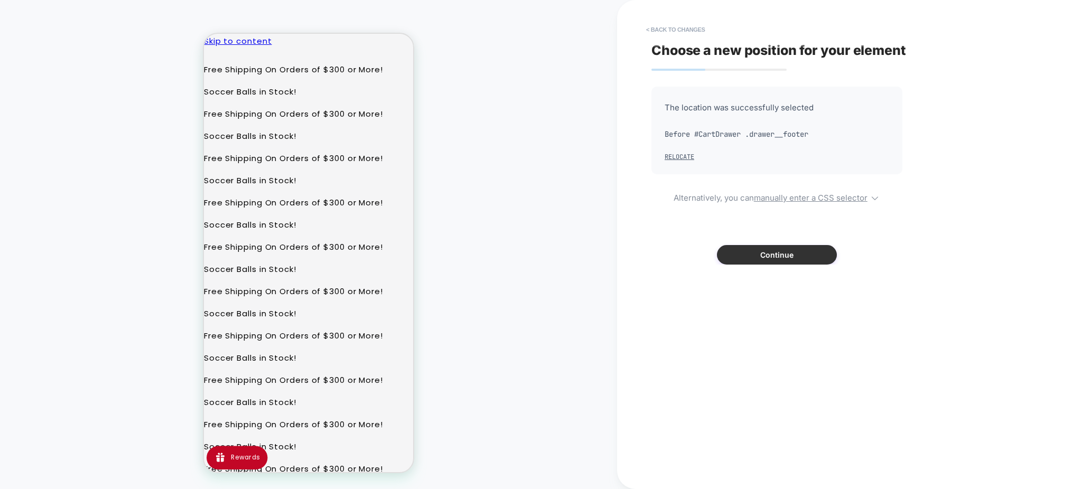
click at [744, 255] on button "Continue" at bounding box center [777, 255] width 120 height 20
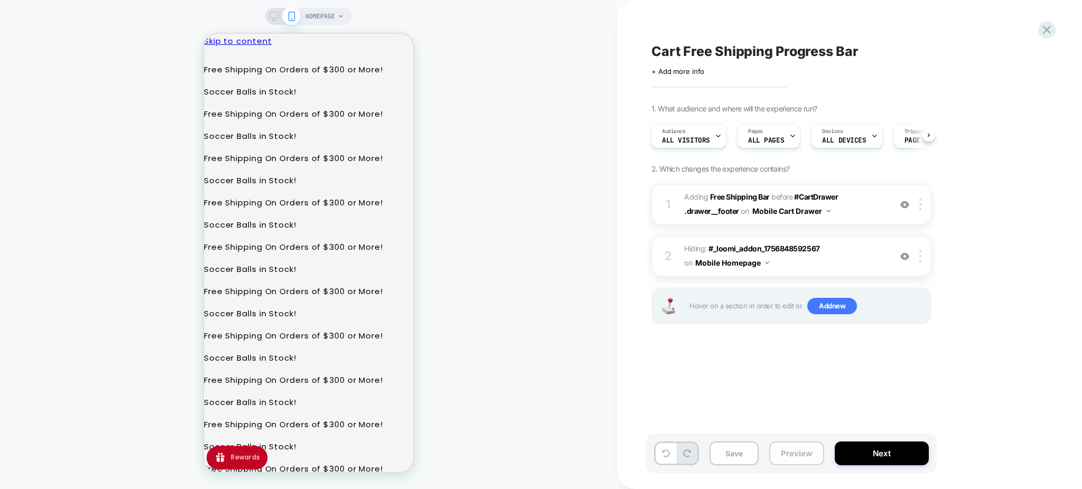
click at [789, 445] on button "Preview" at bounding box center [797, 454] width 55 height 24
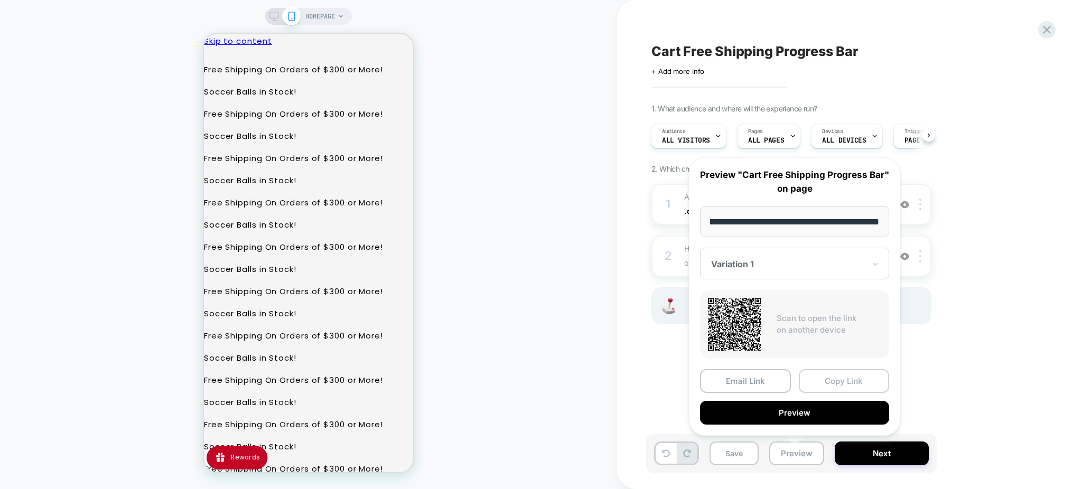
scroll to position [0, 0]
click at [827, 377] on button "Copy Link" at bounding box center [844, 381] width 91 height 24
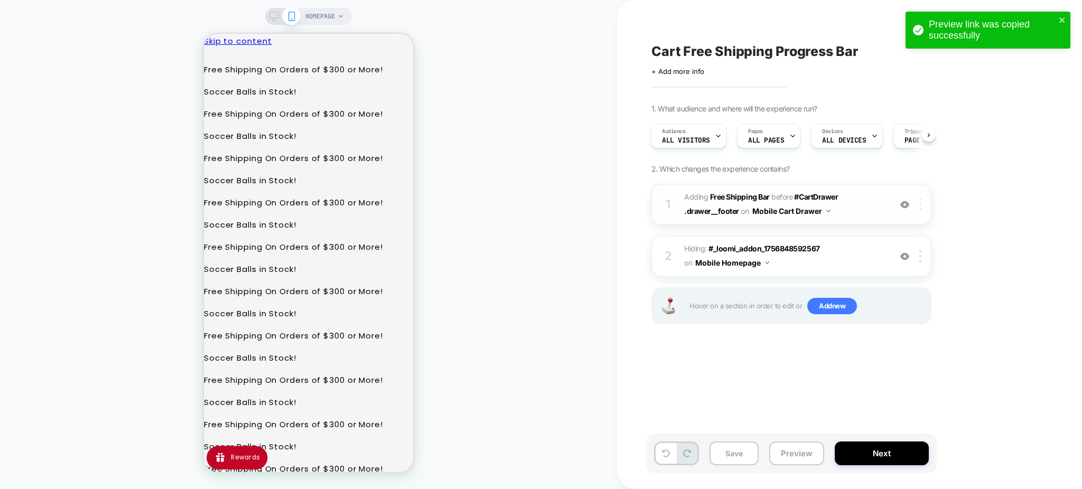
click at [922, 207] on img at bounding box center [921, 205] width 2 height 12
click at [920, 203] on img at bounding box center [921, 205] width 2 height 12
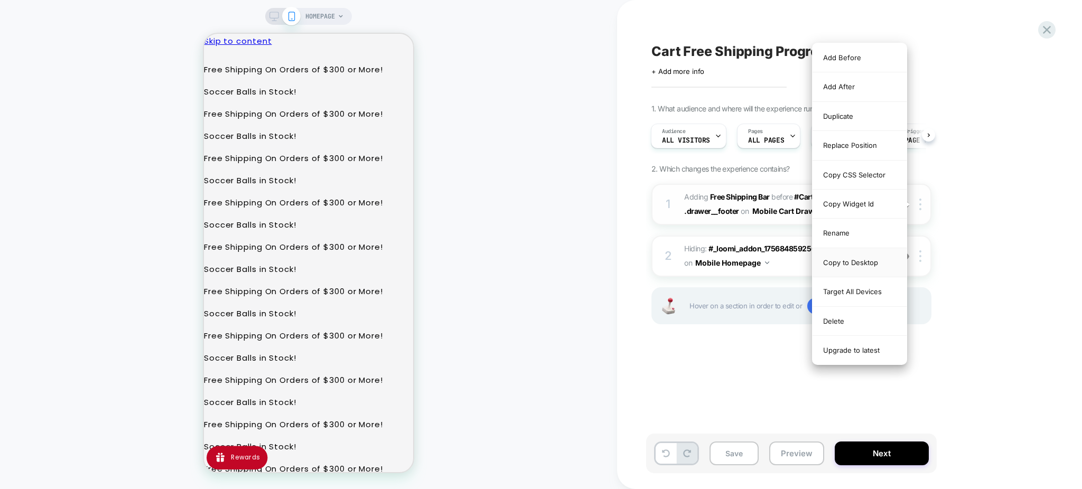
click at [866, 262] on div "Copy to Desktop" at bounding box center [860, 262] width 94 height 29
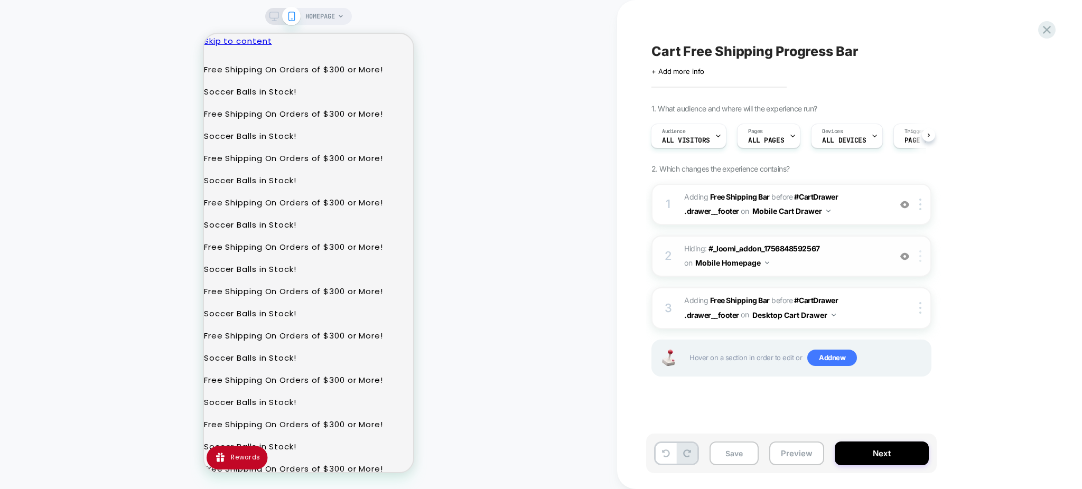
click at [923, 252] on div at bounding box center [922, 257] width 17 height 12
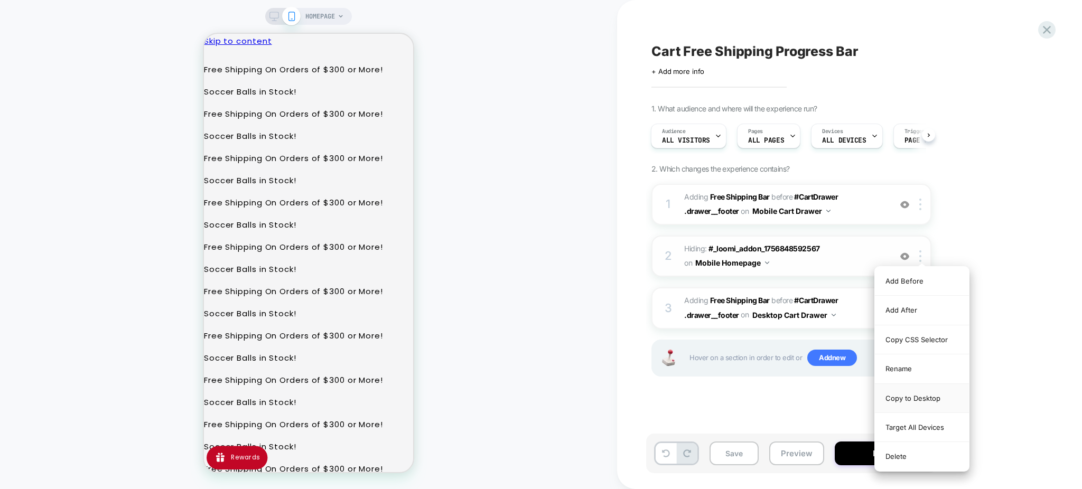
click at [932, 392] on div "Copy to Desktop" at bounding box center [922, 398] width 94 height 29
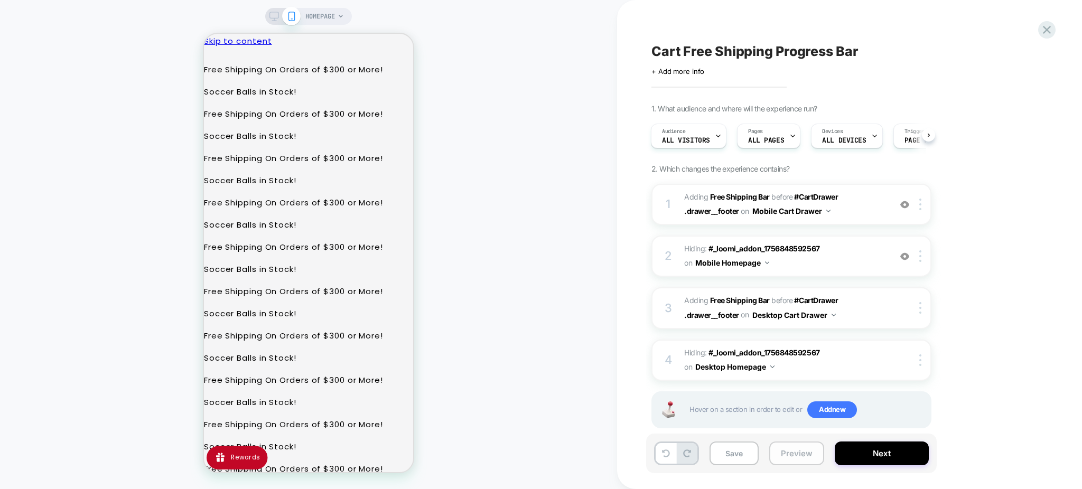
click at [790, 454] on button "Preview" at bounding box center [797, 454] width 55 height 24
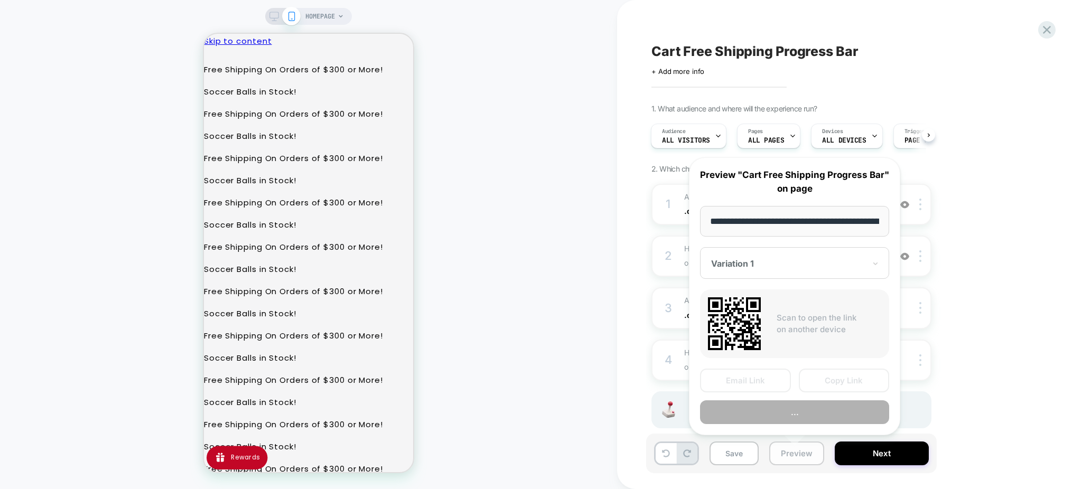
scroll to position [0, 62]
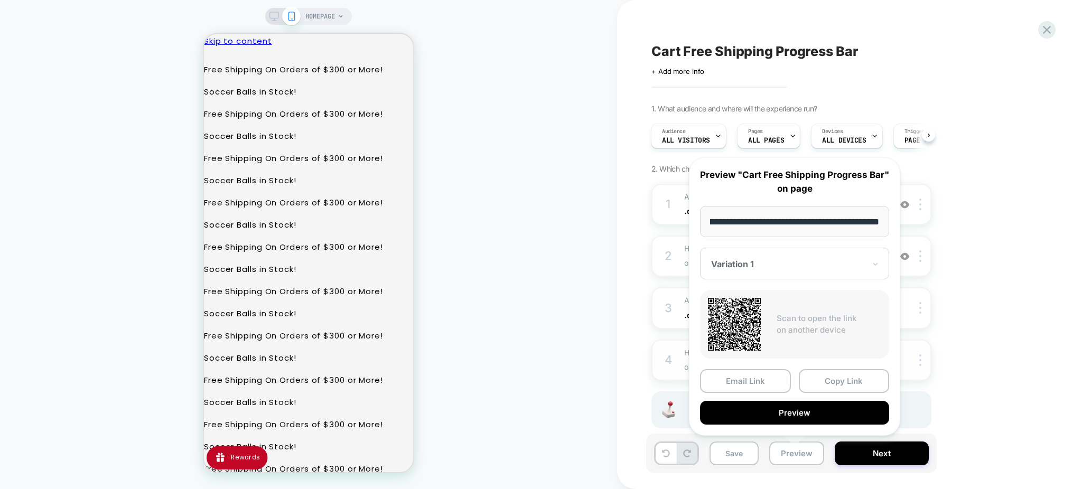
click at [850, 373] on button "Copy Link" at bounding box center [844, 381] width 91 height 24
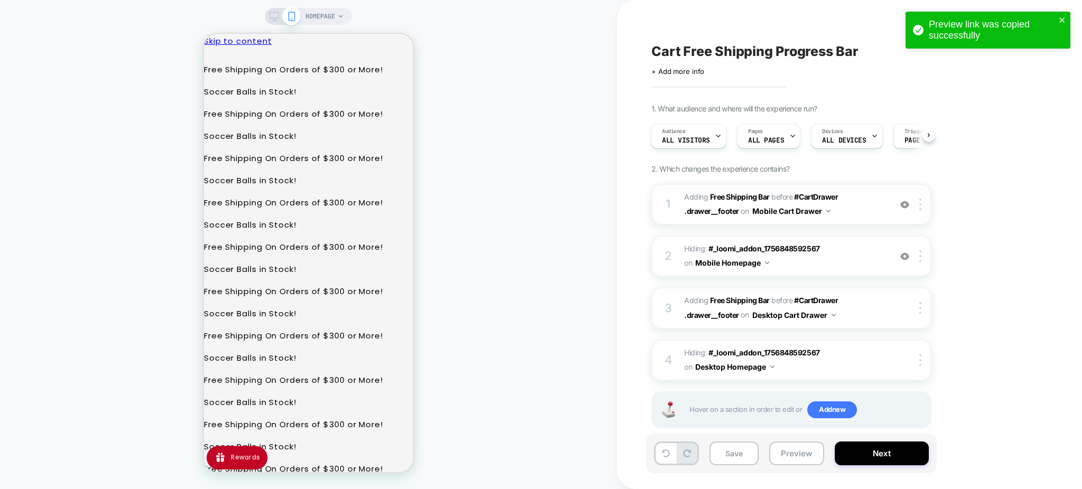
click at [823, 209] on button "Mobile Cart Drawer" at bounding box center [792, 210] width 78 height 15
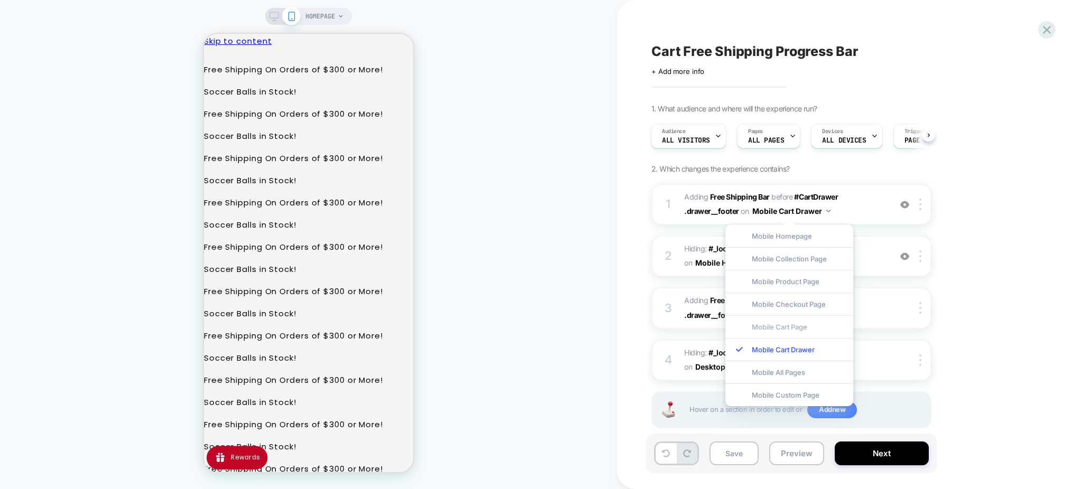
click at [789, 326] on div "Mobile Cart Page" at bounding box center [790, 327] width 128 height 23
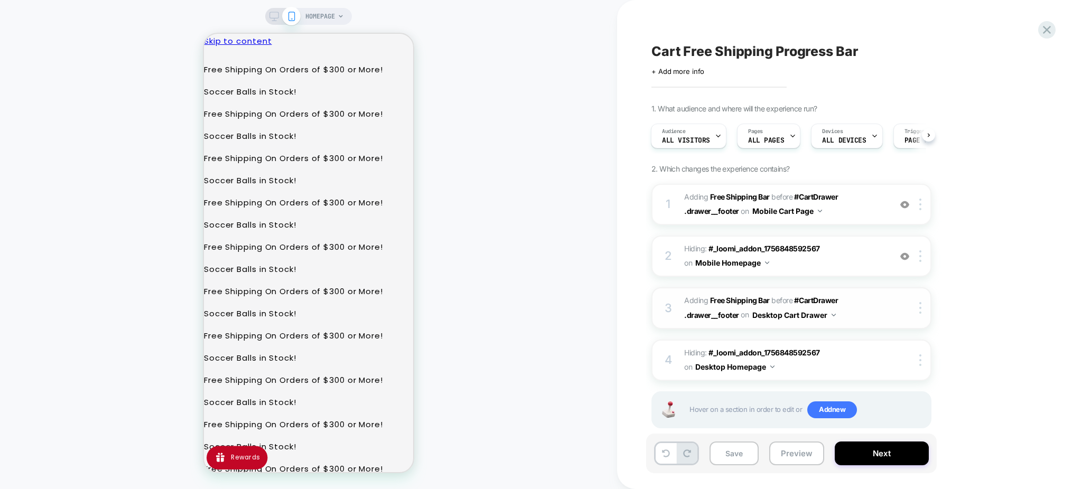
click at [823, 317] on button "Desktop Cart Drawer" at bounding box center [795, 315] width 84 height 15
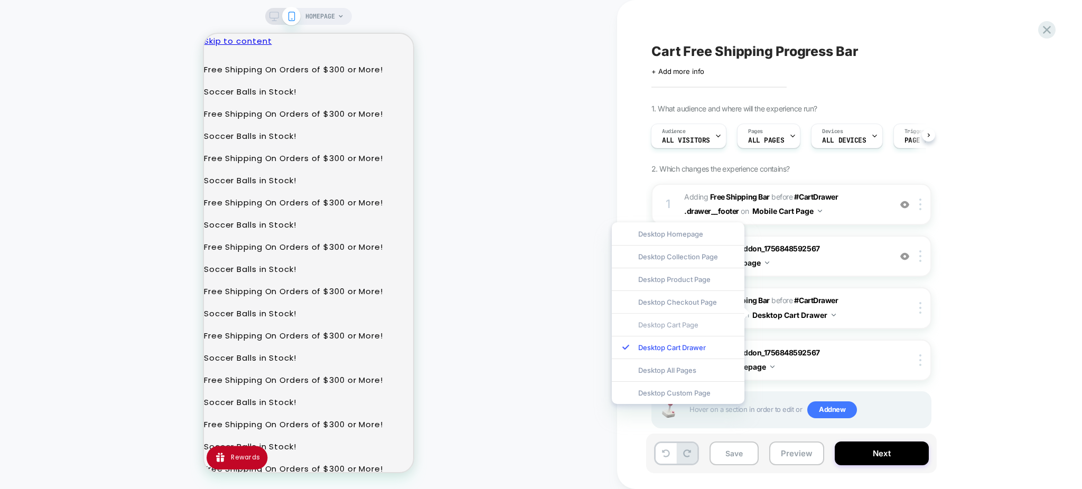
click at [695, 325] on div "Desktop Cart Page" at bounding box center [678, 324] width 133 height 23
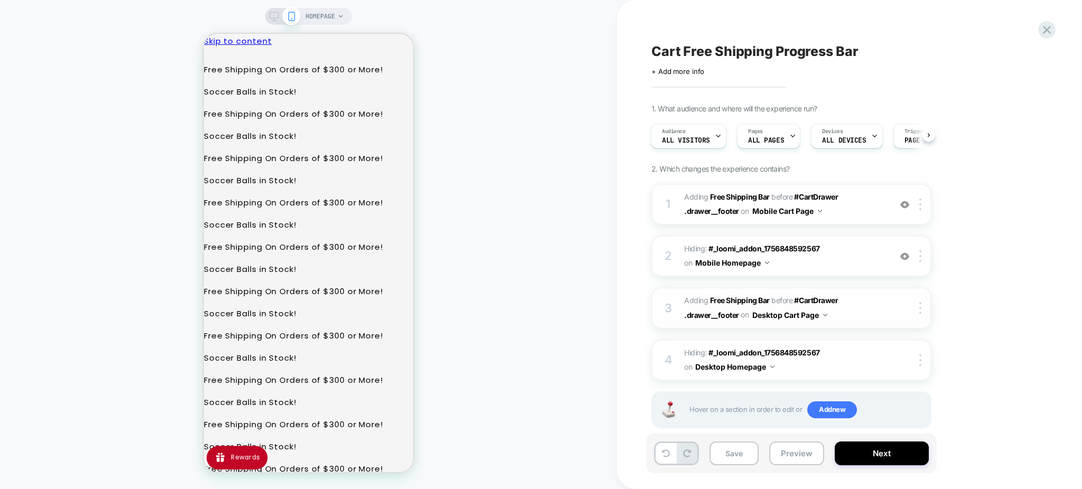
click at [821, 310] on button "Desktop Cart Page" at bounding box center [790, 315] width 75 height 15
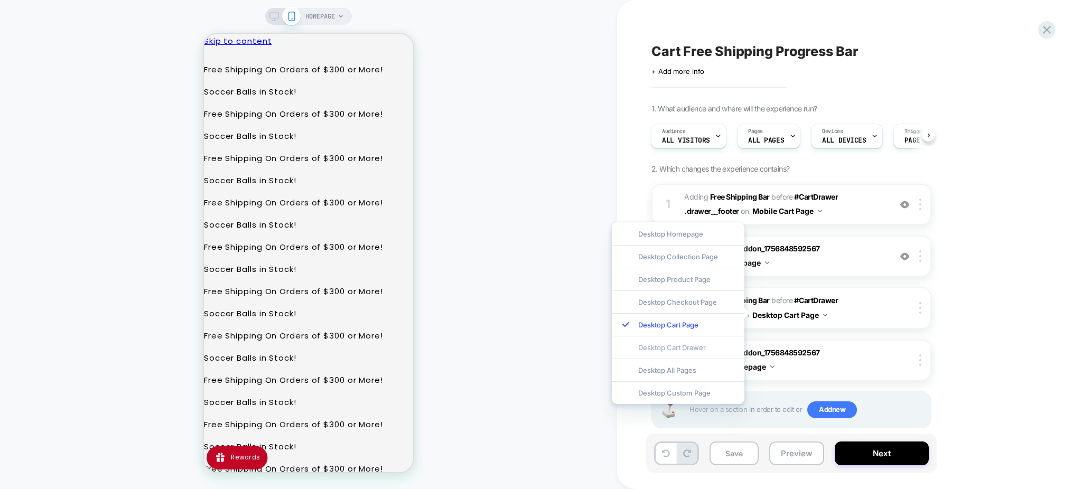
click at [681, 343] on div "Desktop Cart Drawer" at bounding box center [678, 347] width 133 height 23
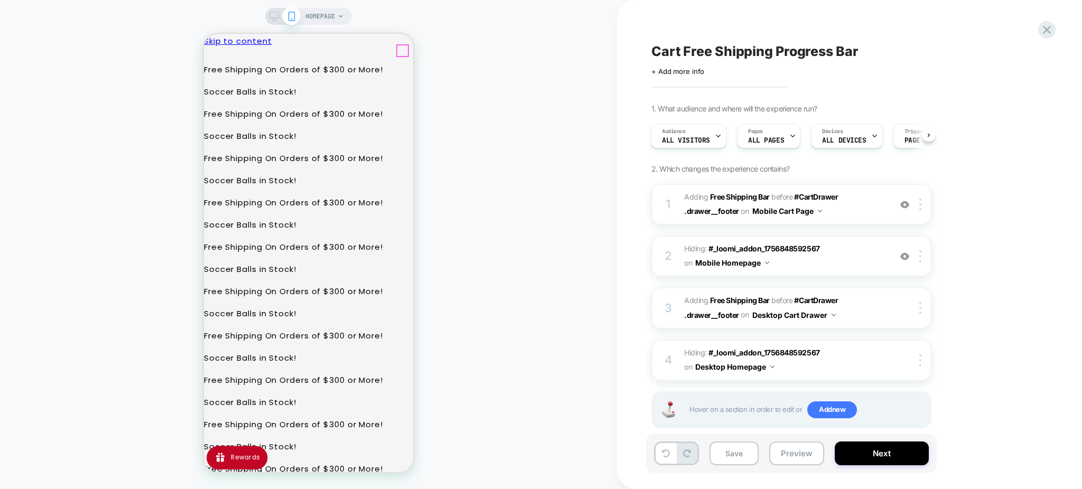
click at [763, 262] on button "Mobile Homepage" at bounding box center [733, 262] width 74 height 15
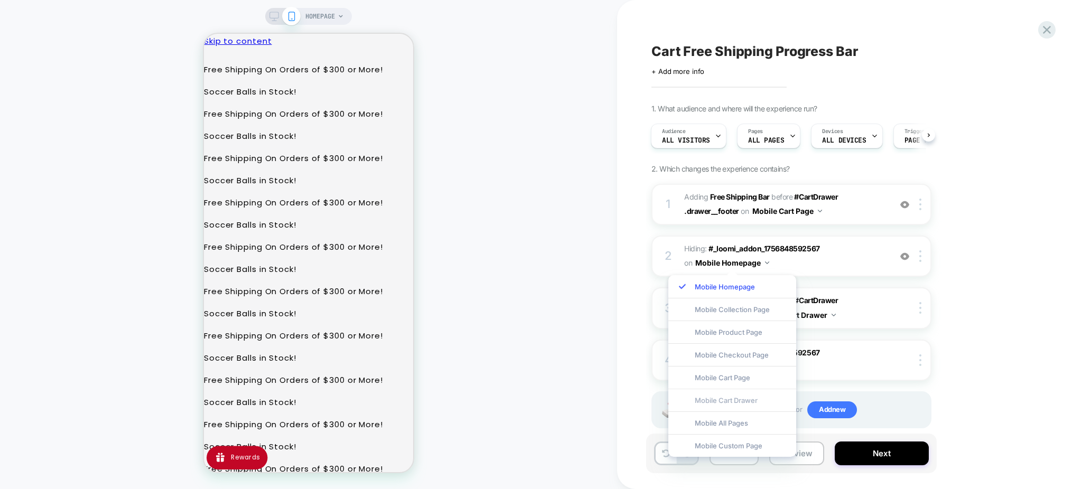
click at [754, 394] on div "Mobile Cart Drawer" at bounding box center [733, 400] width 128 height 23
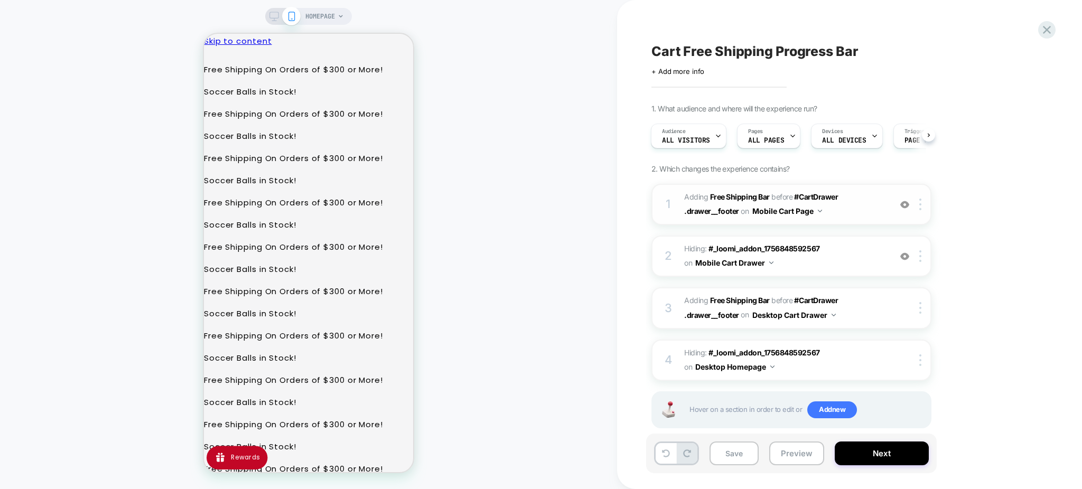
click at [813, 211] on button "Mobile Cart Page" at bounding box center [788, 210] width 70 height 15
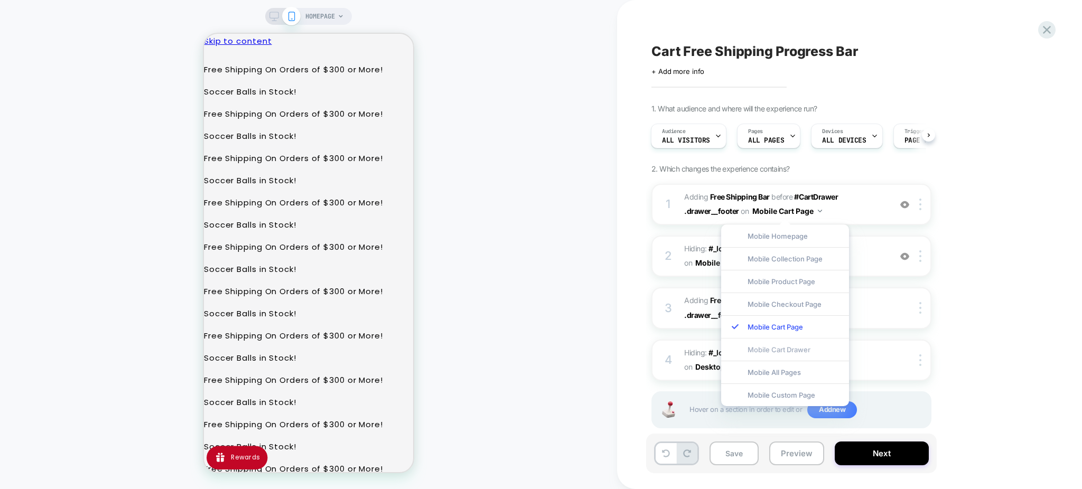
click at [798, 349] on div "Mobile Cart Drawer" at bounding box center [785, 349] width 128 height 23
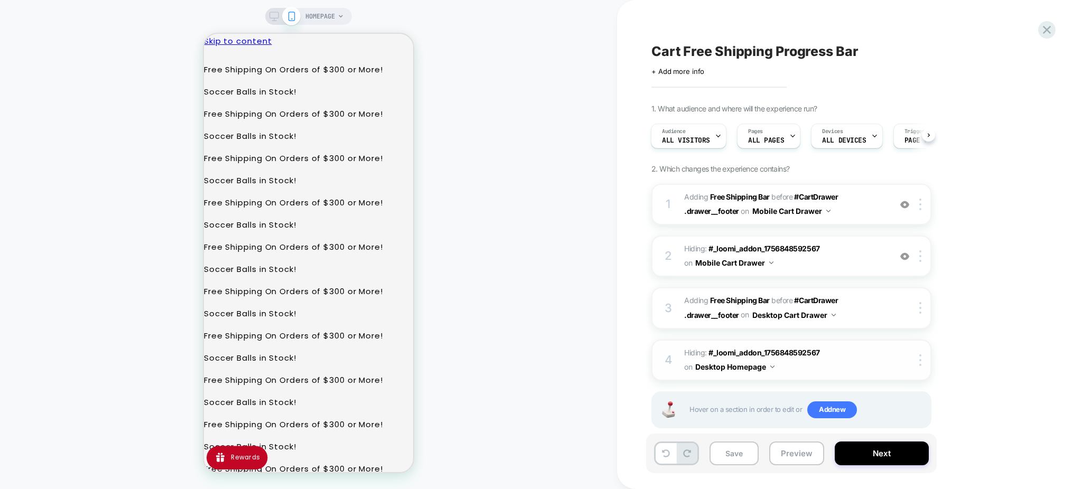
click at [771, 366] on img at bounding box center [773, 367] width 4 height 3
click at [643, 397] on div "Desktop Cart Drawer" at bounding box center [623, 398] width 133 height 23
click at [791, 449] on button "Preview" at bounding box center [797, 454] width 55 height 24
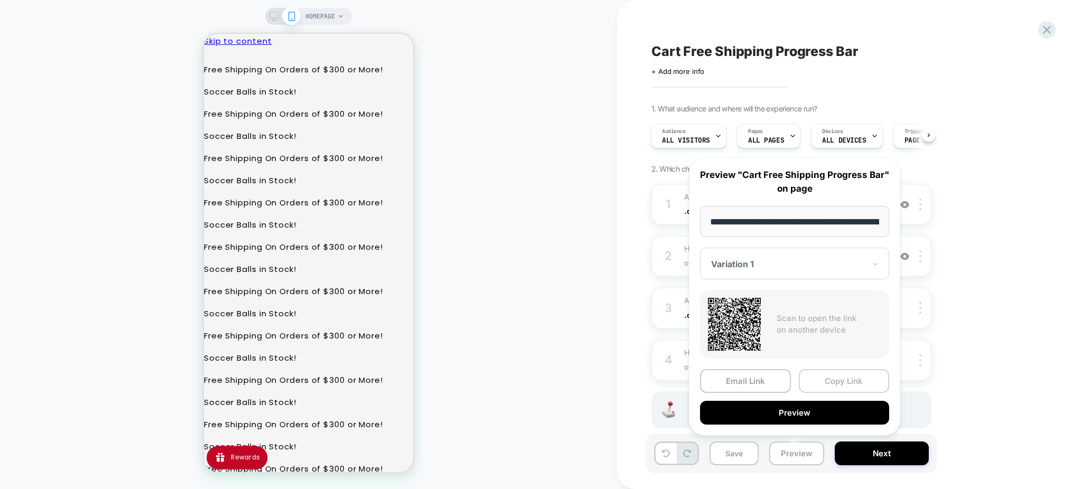
click at [820, 381] on button "Copy Link" at bounding box center [844, 381] width 91 height 24
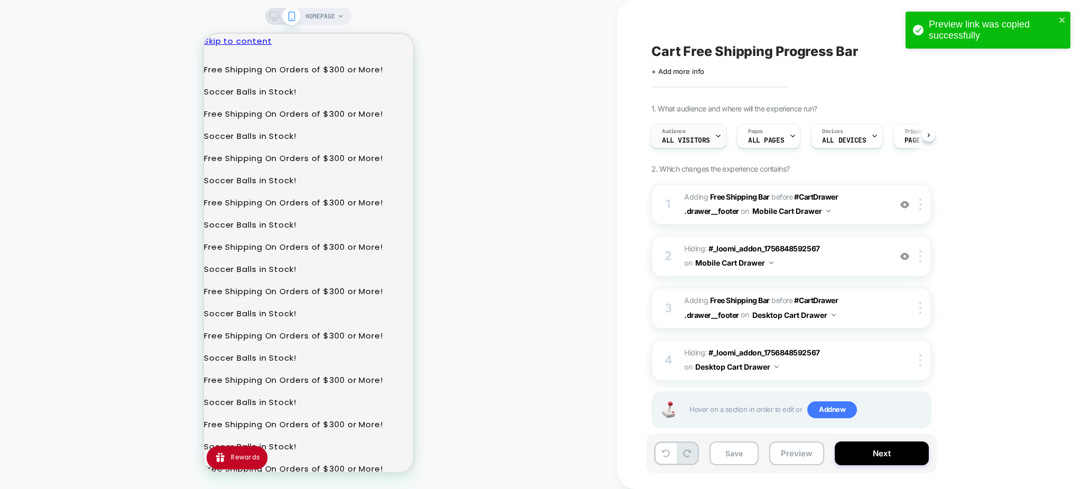
click at [706, 138] on span "All Visitors" at bounding box center [686, 140] width 48 height 7
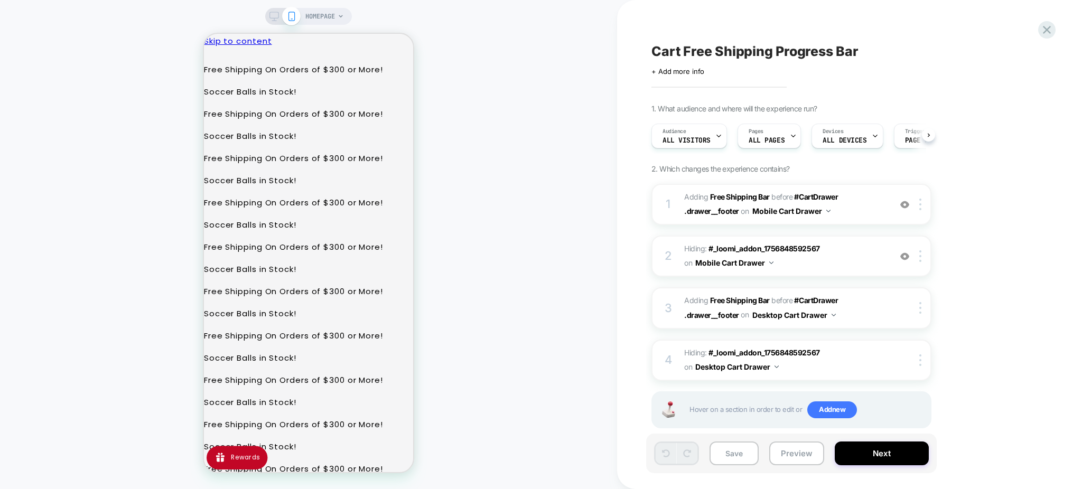
scroll to position [0, 1]
click at [1053, 31] on icon at bounding box center [1047, 30] width 14 height 14
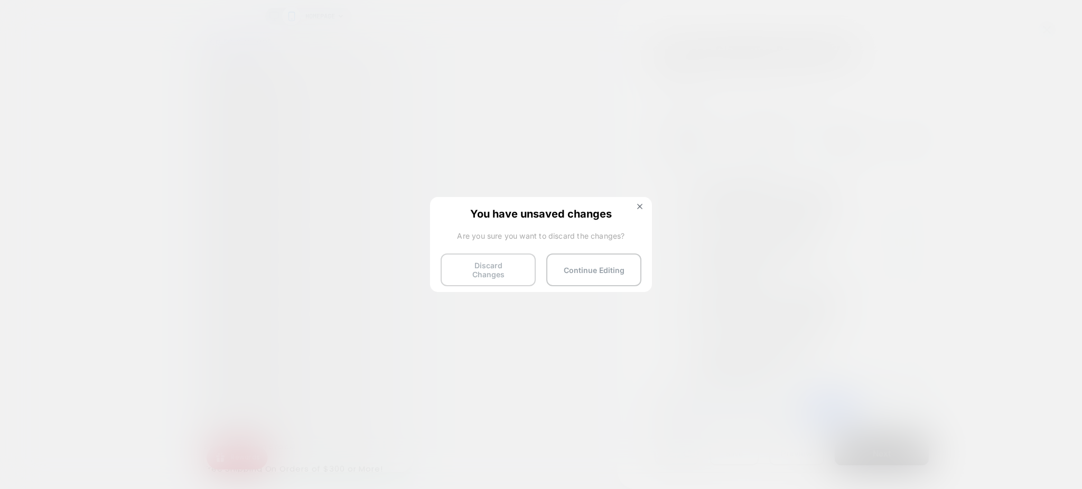
click at [511, 273] on button "Discard Changes" at bounding box center [488, 270] width 95 height 33
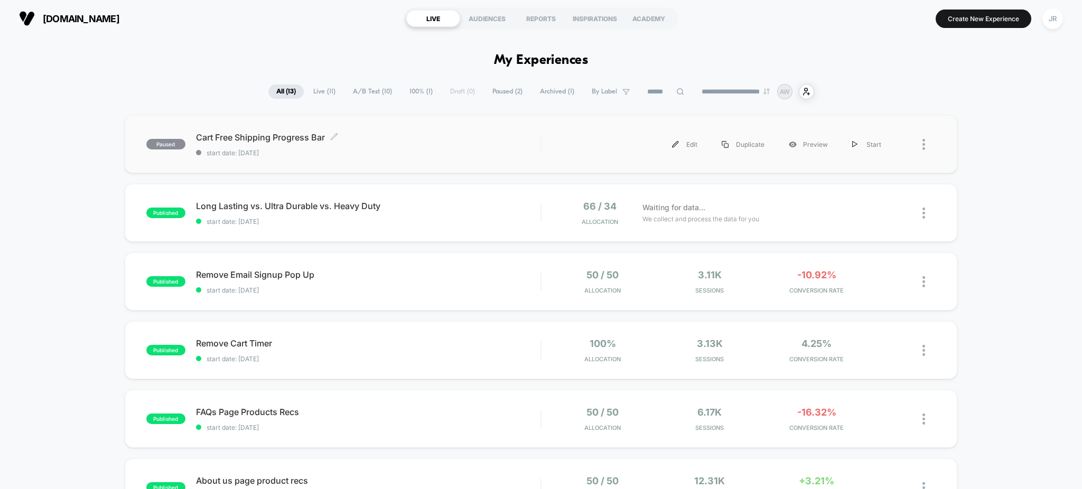
click at [411, 136] on span "Cart Free Shipping Progress Bar Click to edit experience details" at bounding box center [368, 137] width 345 height 11
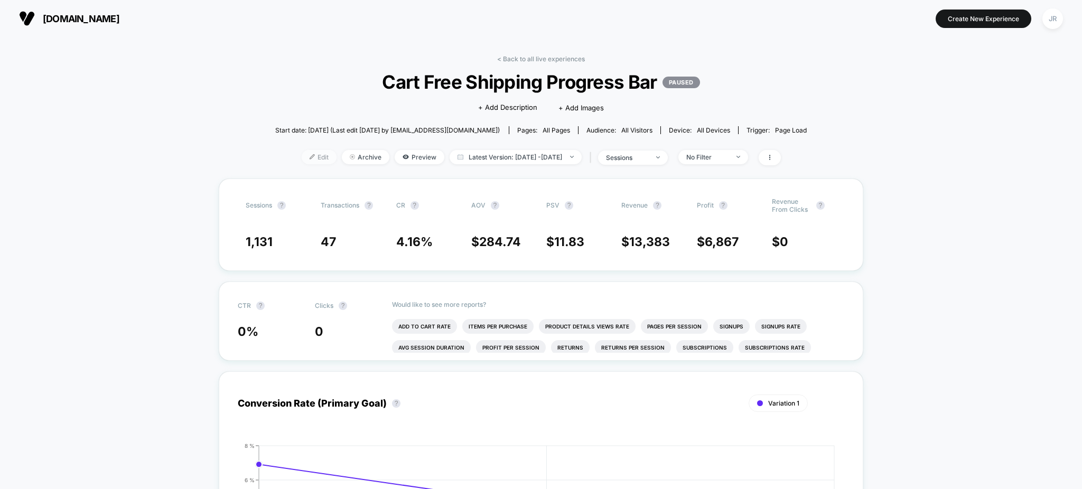
click at [305, 155] on span "Edit" at bounding box center [319, 157] width 35 height 14
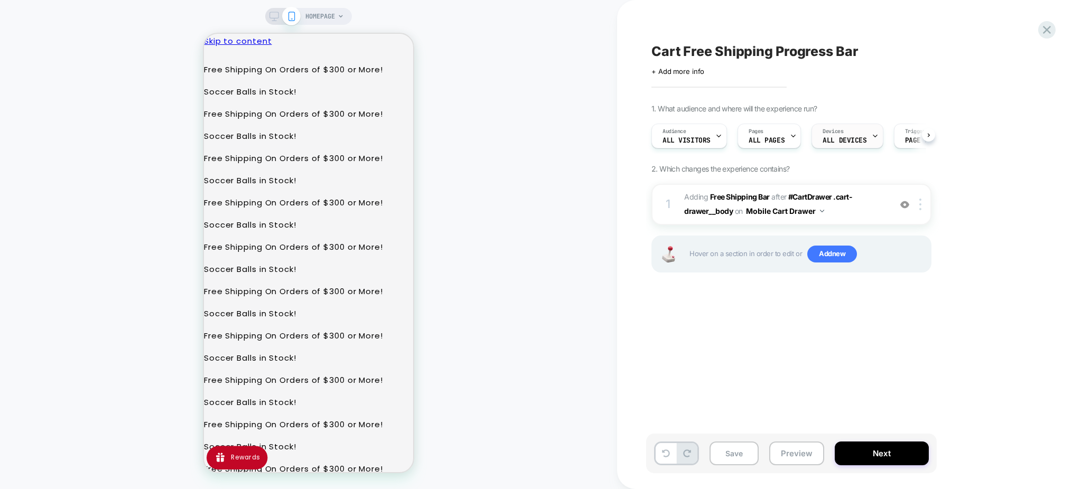
scroll to position [0, 1]
click at [850, 455] on button "Next" at bounding box center [882, 454] width 94 height 24
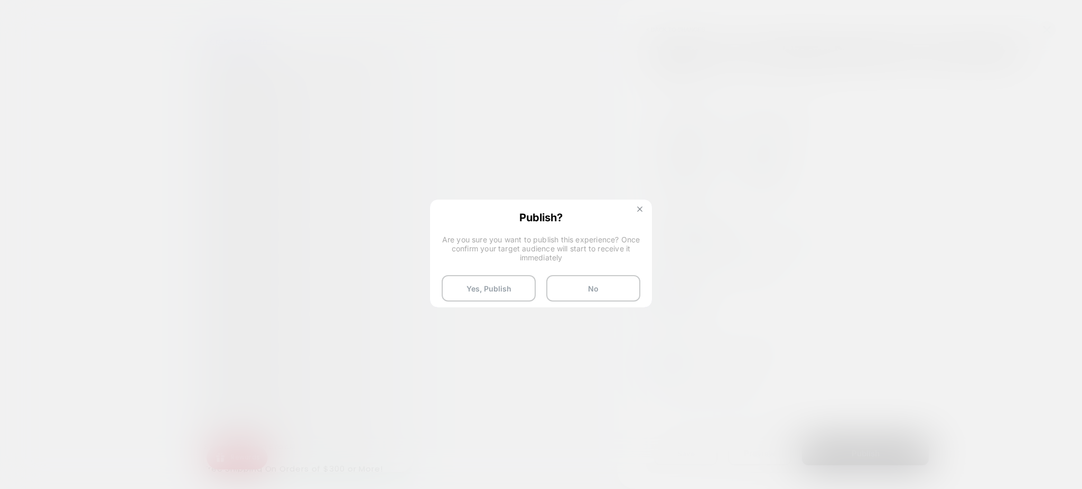
click at [642, 208] on img at bounding box center [639, 209] width 5 height 5
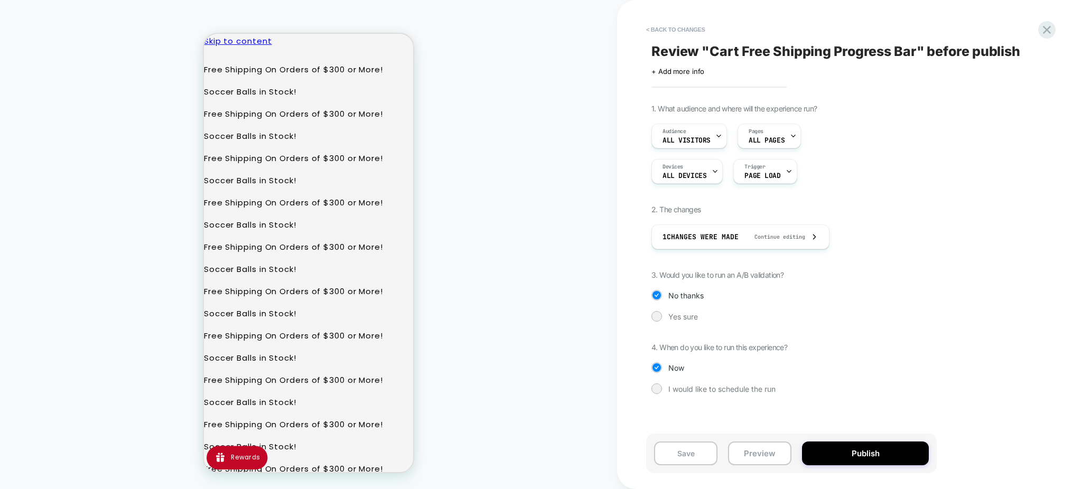
click at [642, 208] on div "< Back to changes Review " Cart Free Shipping Progress Bar " before publish Cli…" at bounding box center [849, 244] width 465 height 489
click at [656, 313] on div at bounding box center [657, 316] width 8 height 8
click at [658, 316] on div at bounding box center [657, 316] width 8 height 8
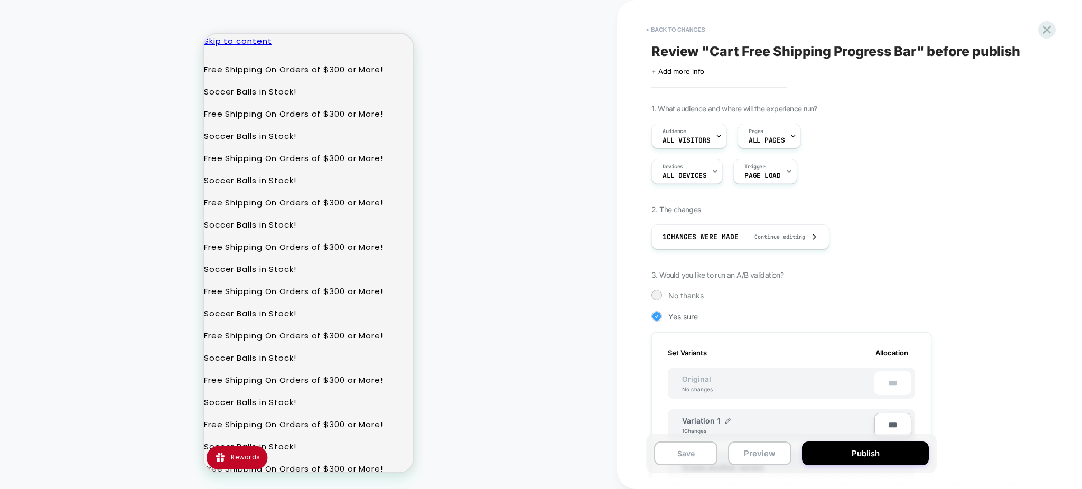
click at [658, 316] on div at bounding box center [657, 316] width 8 height 8
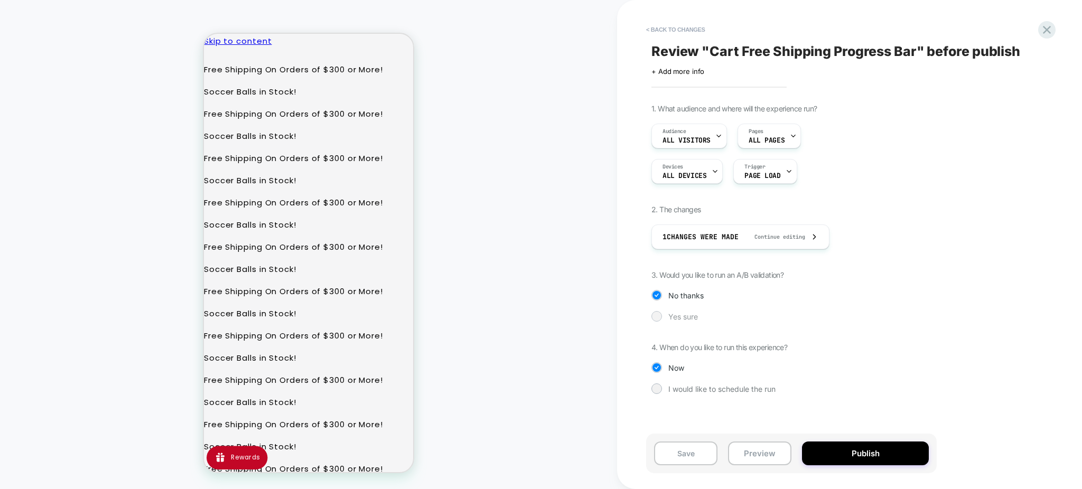
click at [660, 316] on div at bounding box center [657, 316] width 8 height 8
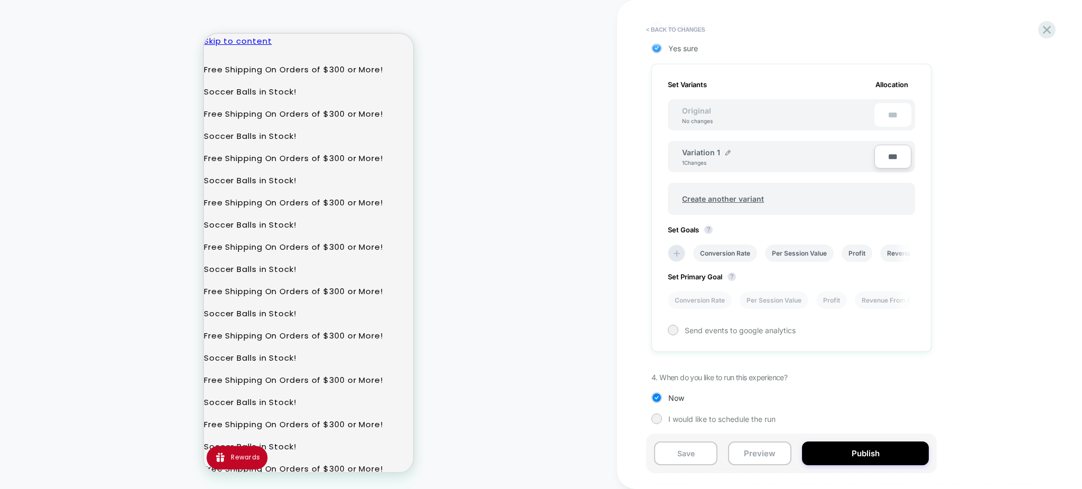
scroll to position [0, 1]
click at [722, 193] on span "Create another variant" at bounding box center [723, 198] width 103 height 25
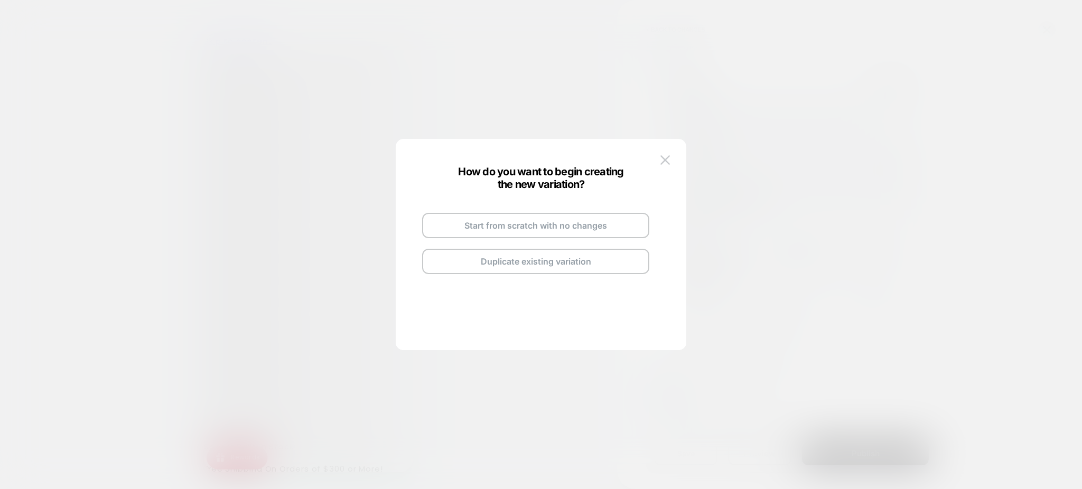
click at [535, 227] on button "Start from scratch with no changes" at bounding box center [535, 225] width 227 height 25
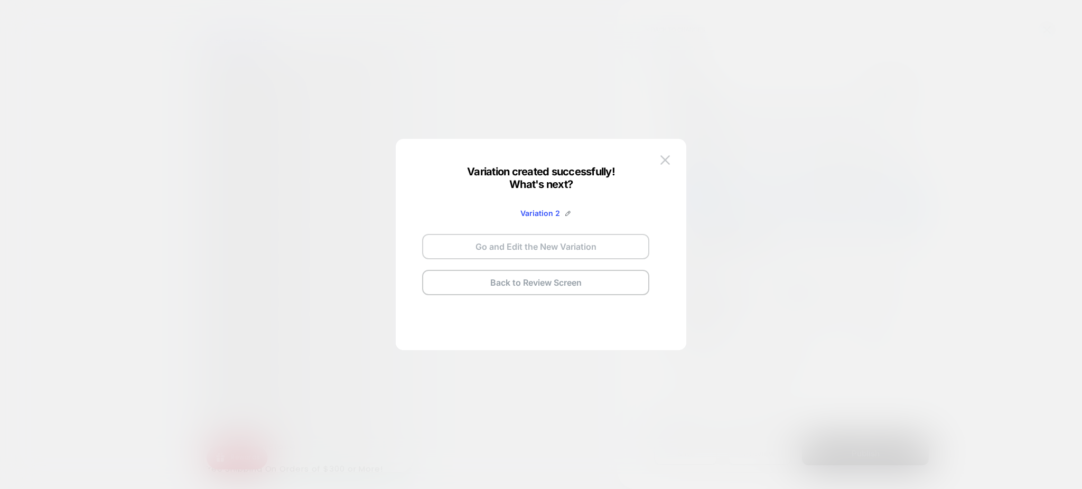
click at [557, 247] on button "Go and Edit the New Variation" at bounding box center [535, 246] width 227 height 25
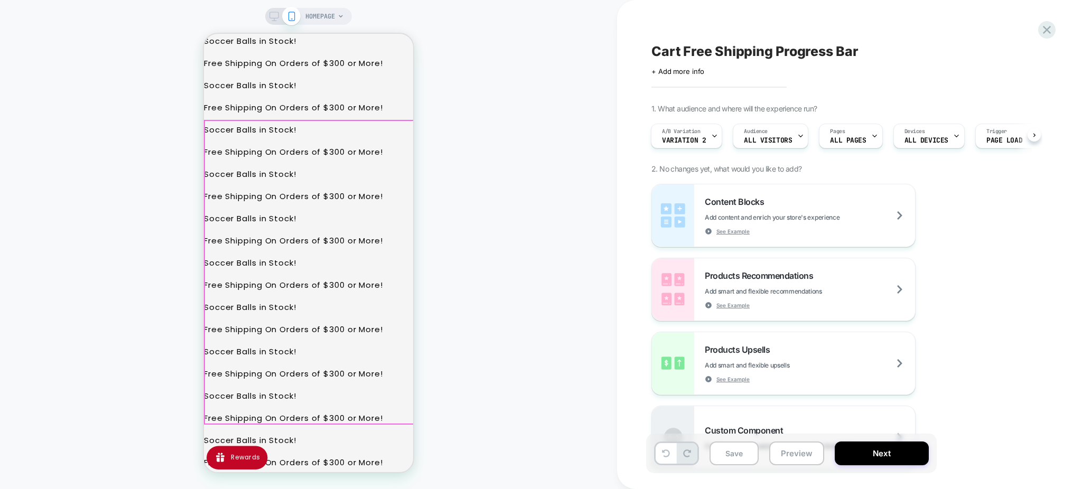
scroll to position [282, 0]
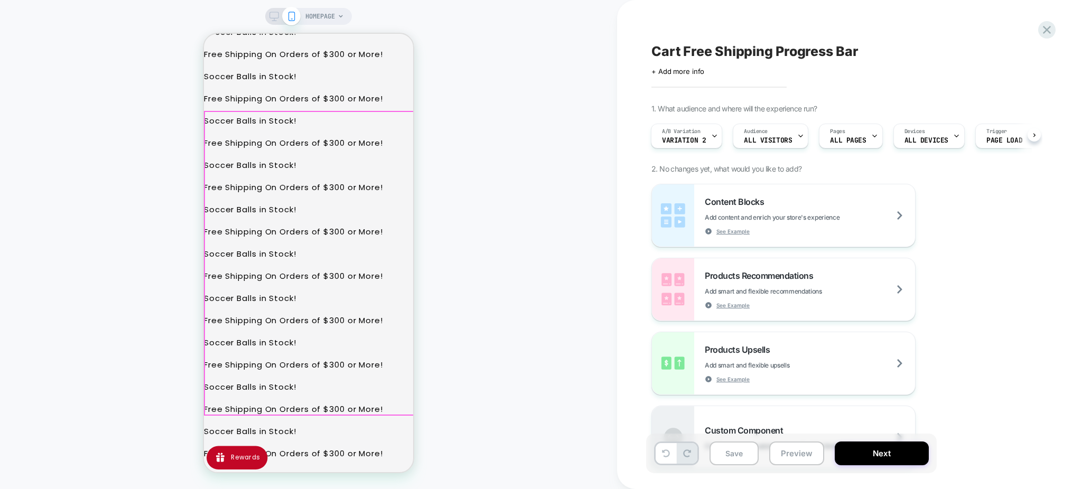
scroll to position [0, 0]
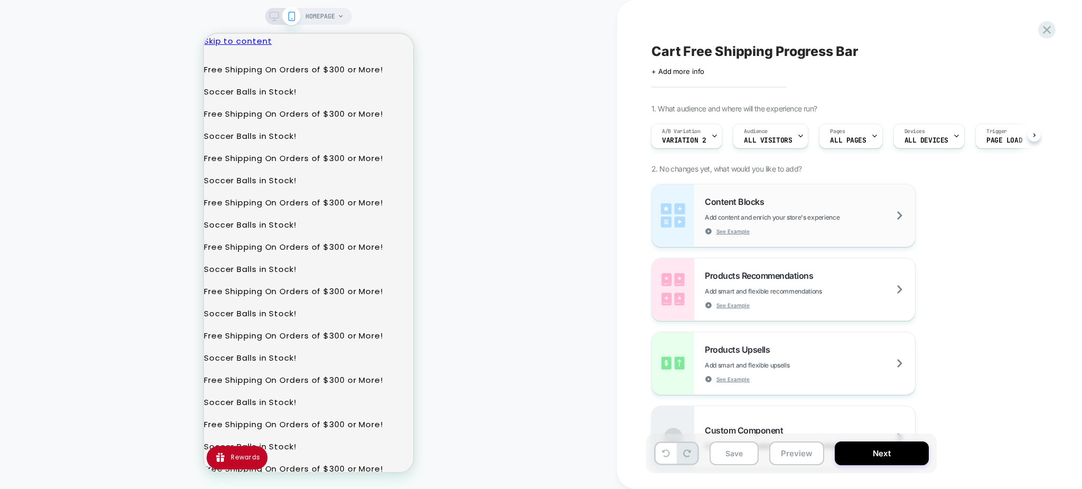
click at [782, 193] on div "Content Blocks Add content and enrich your store's experience See Example" at bounding box center [783, 215] width 263 height 62
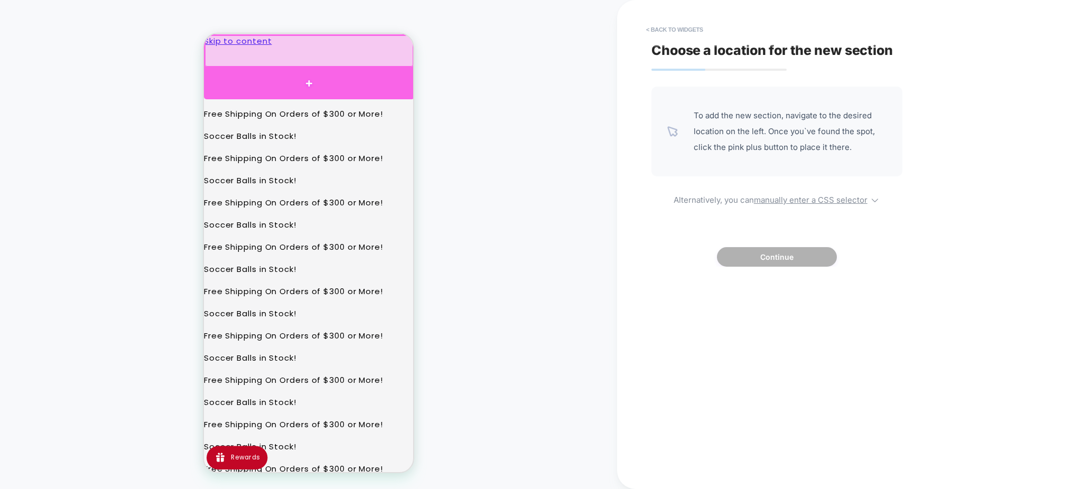
click at [309, 81] on div at bounding box center [309, 84] width 210 height 32
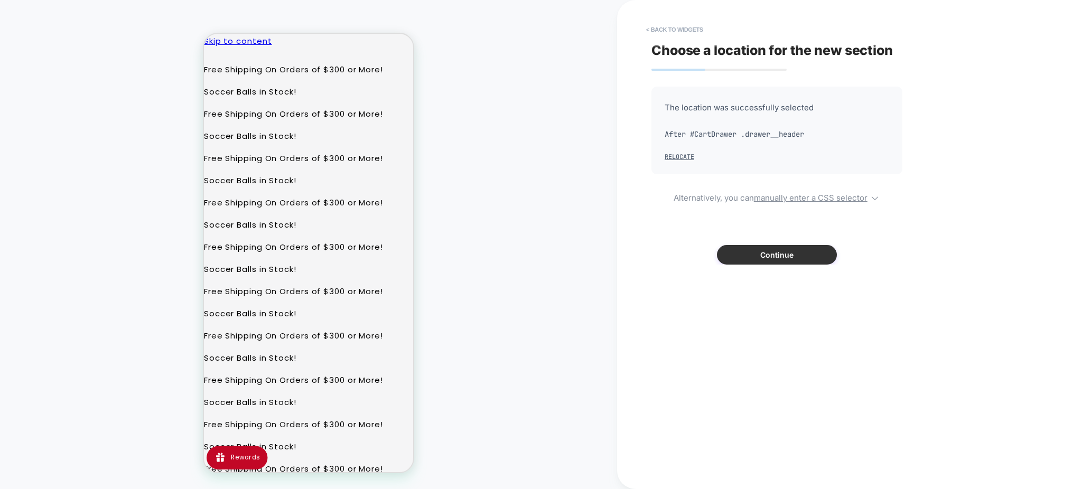
click at [769, 251] on button "Continue" at bounding box center [777, 255] width 120 height 20
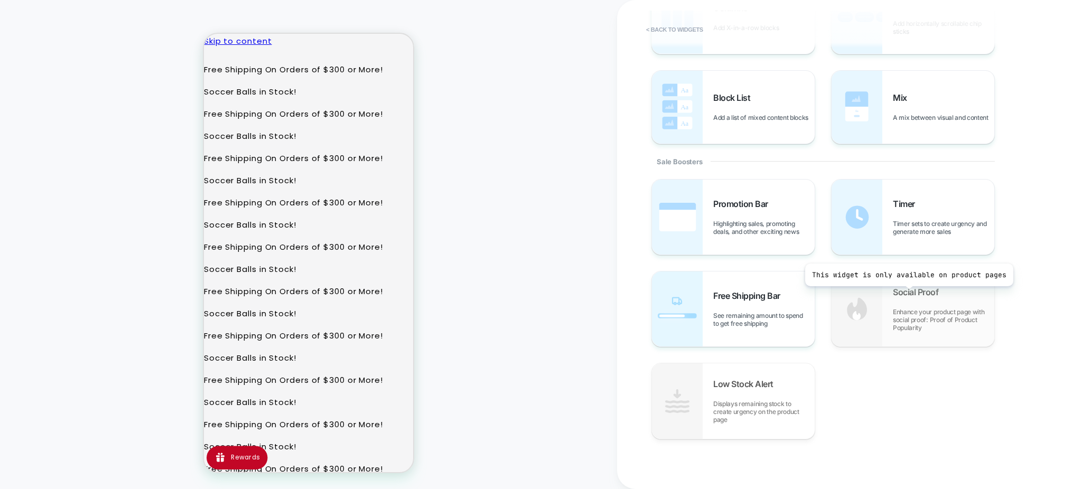
scroll to position [399, 0]
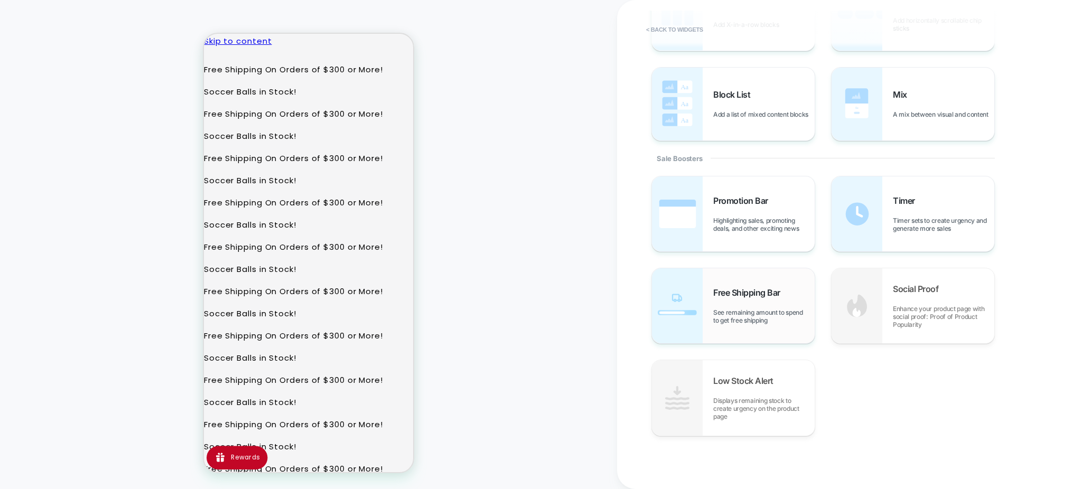
click at [760, 295] on span "Free Shipping Bar" at bounding box center [750, 293] width 72 height 11
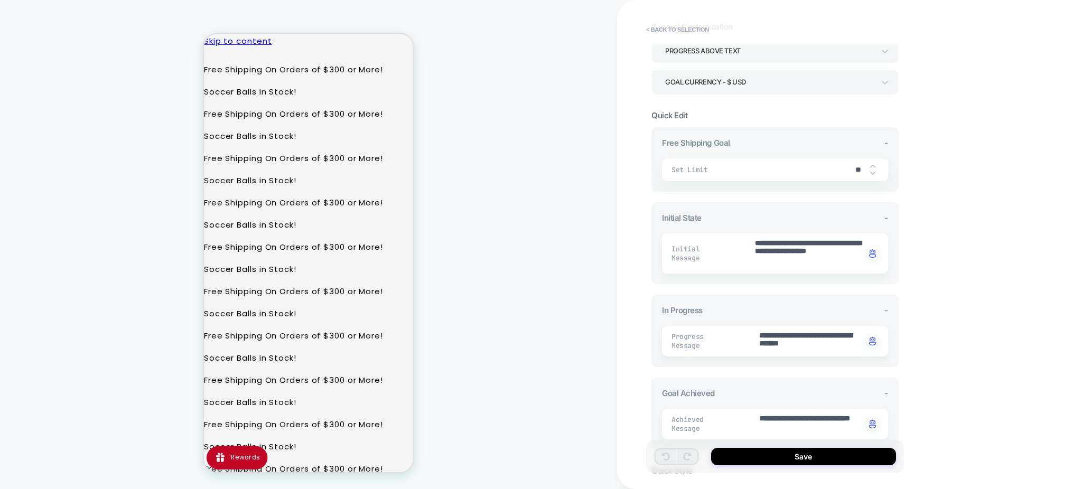
scroll to position [70, 0]
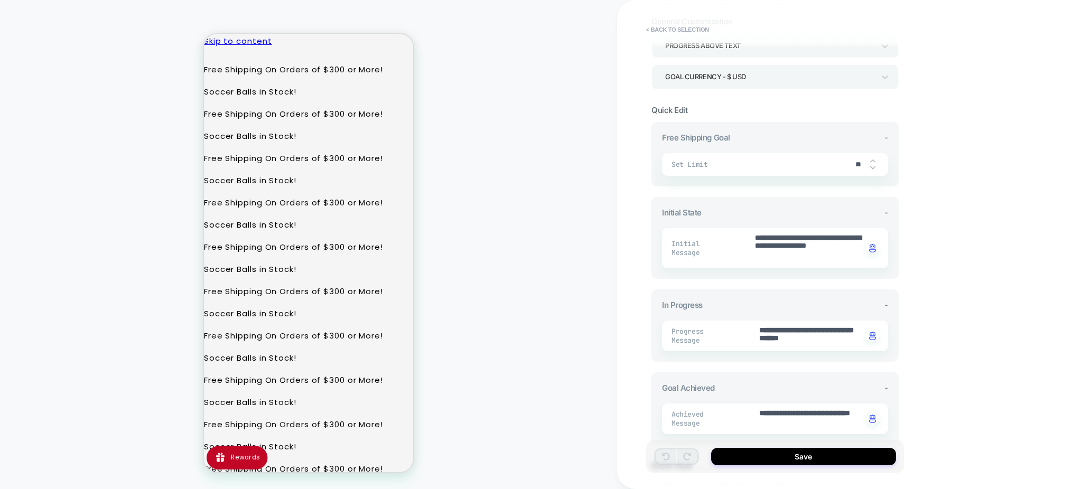
click at [858, 160] on input "**" at bounding box center [859, 164] width 24 height 9
type textarea "*"
type input "*"
type textarea "*"
type input "**"
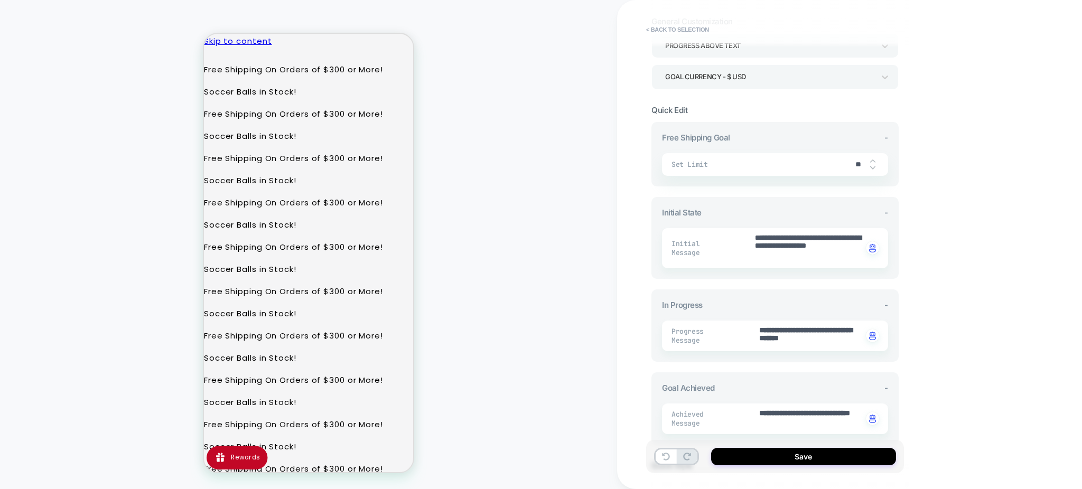
type textarea "*"
type input "***"
type textarea "*"
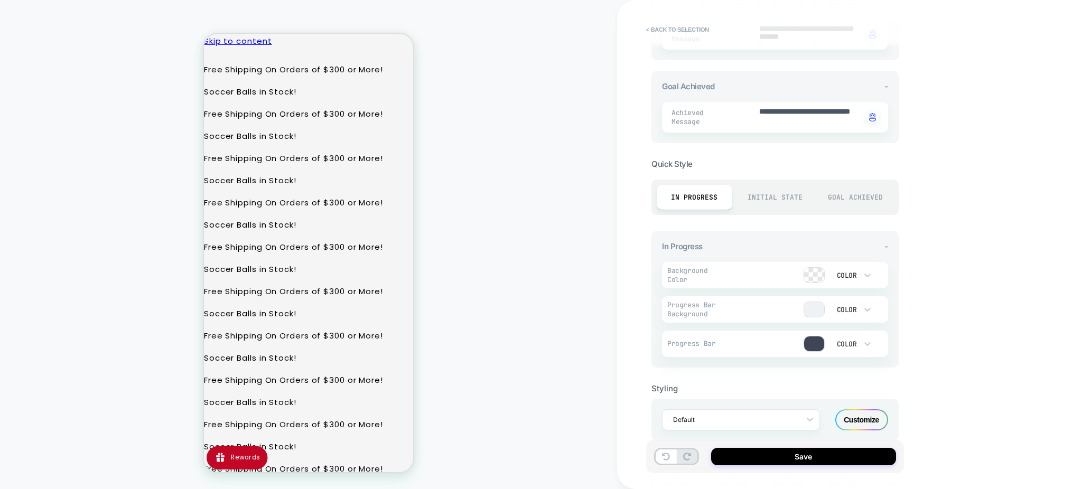
scroll to position [388, 0]
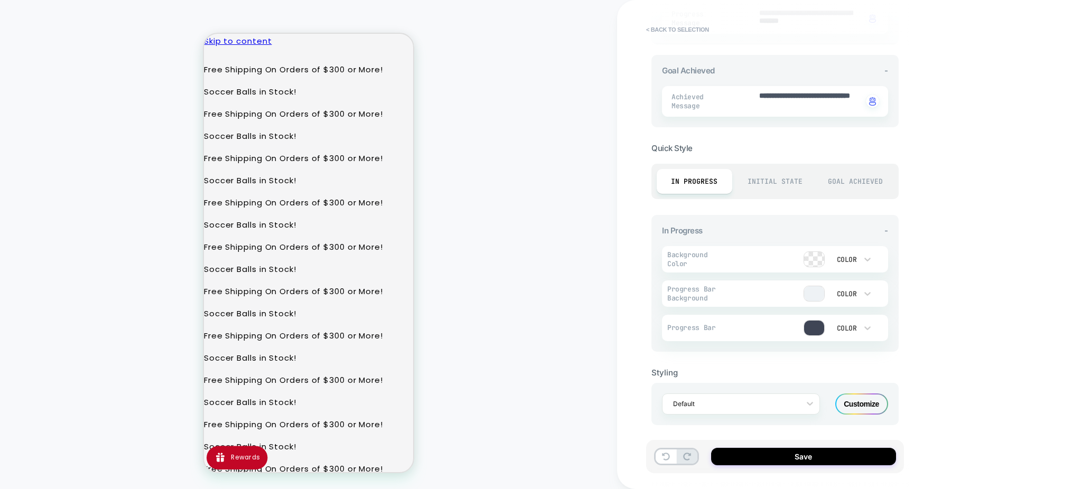
type input "***"
click at [812, 291] on div at bounding box center [814, 293] width 20 height 15
click at [865, 402] on div "Customize" at bounding box center [862, 404] width 53 height 21
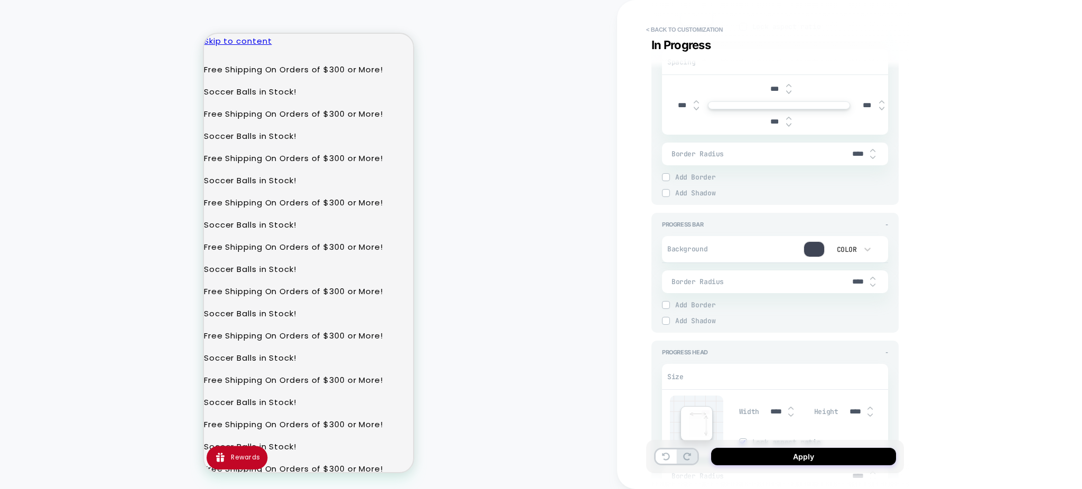
scroll to position [916, 0]
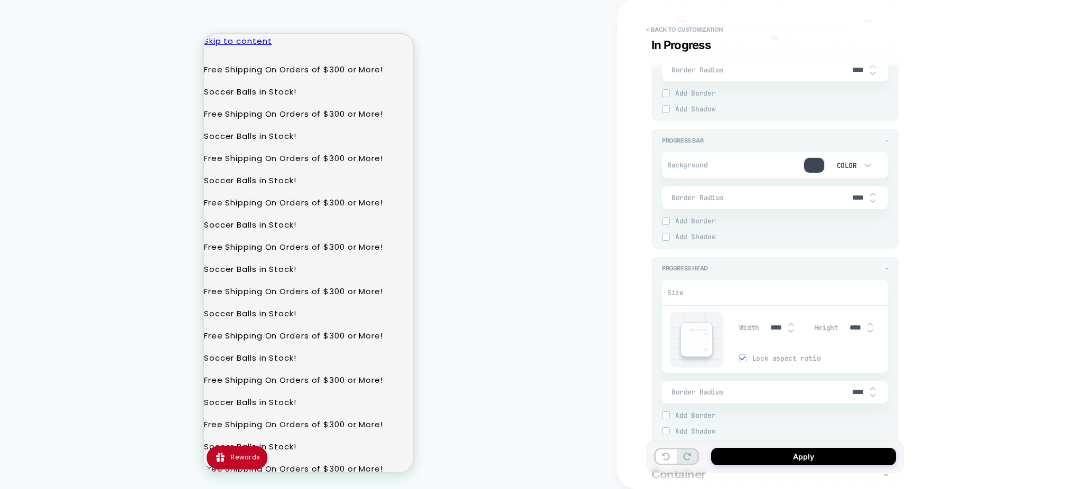
click at [853, 161] on div "Color" at bounding box center [846, 165] width 22 height 9
click at [846, 210] on div "Color" at bounding box center [851, 212] width 44 height 22
click at [821, 165] on div at bounding box center [814, 165] width 20 height 15
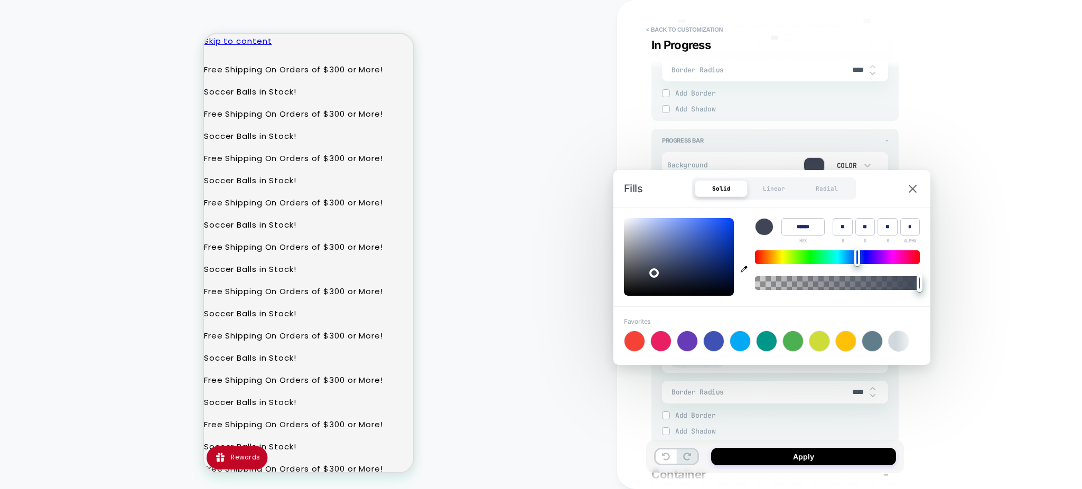
type textarea "*"
click at [744, 269] on icon "button" at bounding box center [744, 269] width 7 height 7
type input "******"
type input "*"
type input "**"
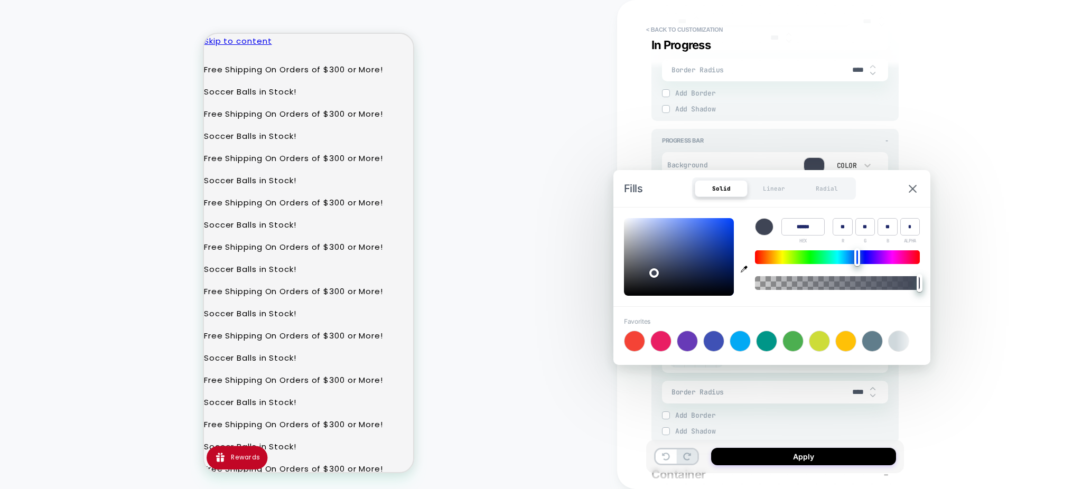
type input "***"
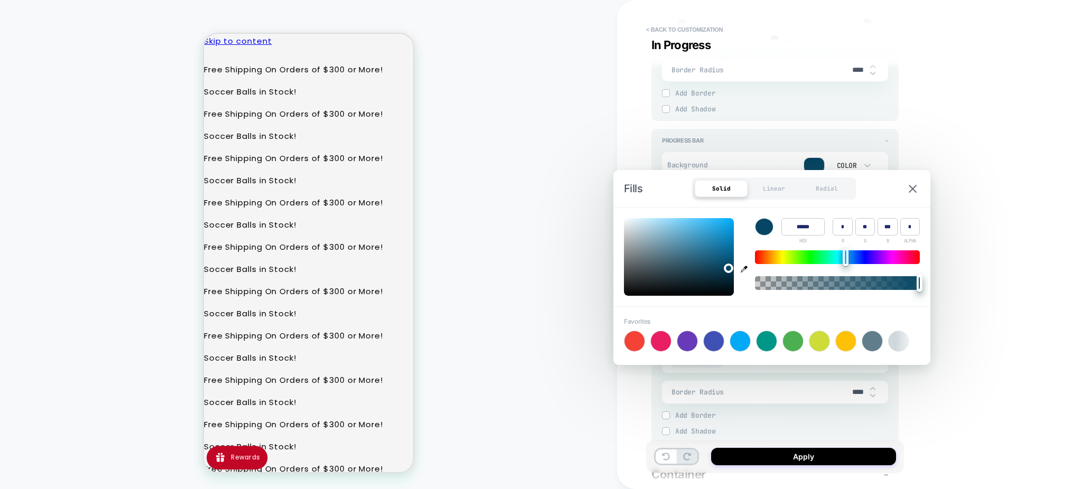
click at [975, 168] on div "**********" at bounding box center [849, 244] width 465 height 489
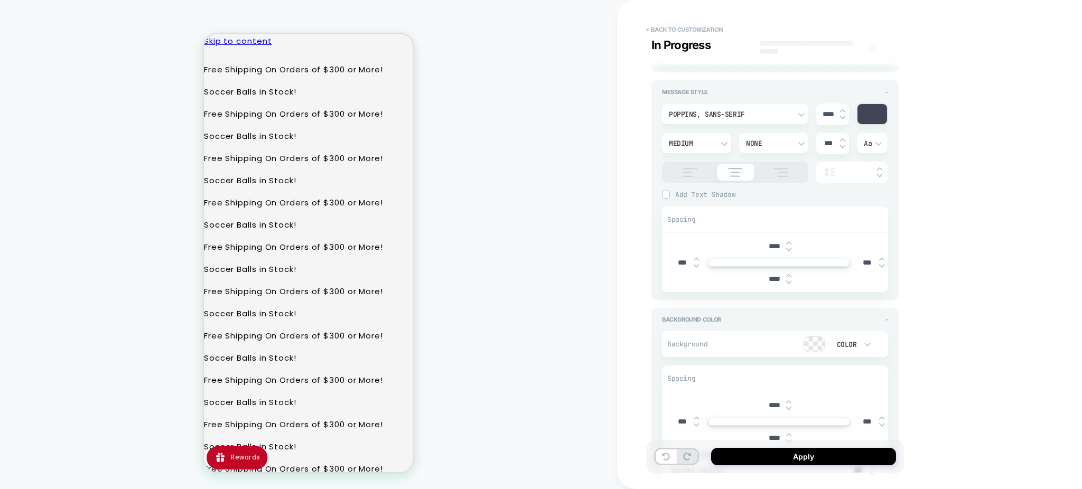
scroll to position [0, 0]
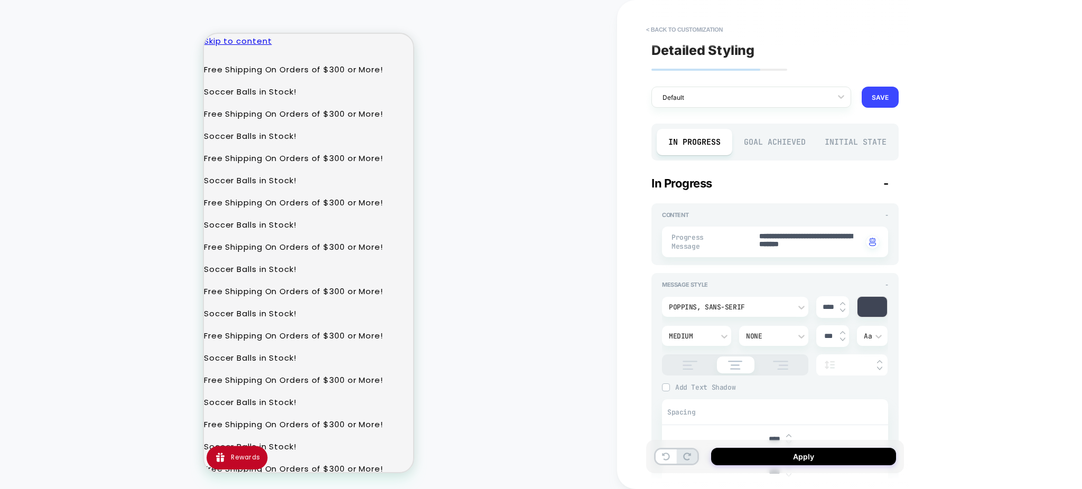
click at [779, 144] on div "Goal Achieved" at bounding box center [776, 142] width 76 height 26
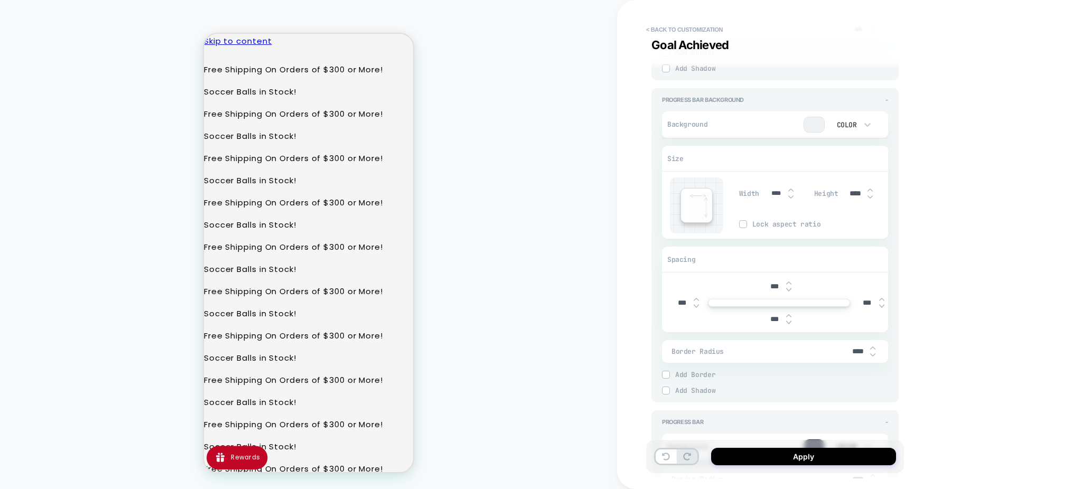
scroll to position [916, 0]
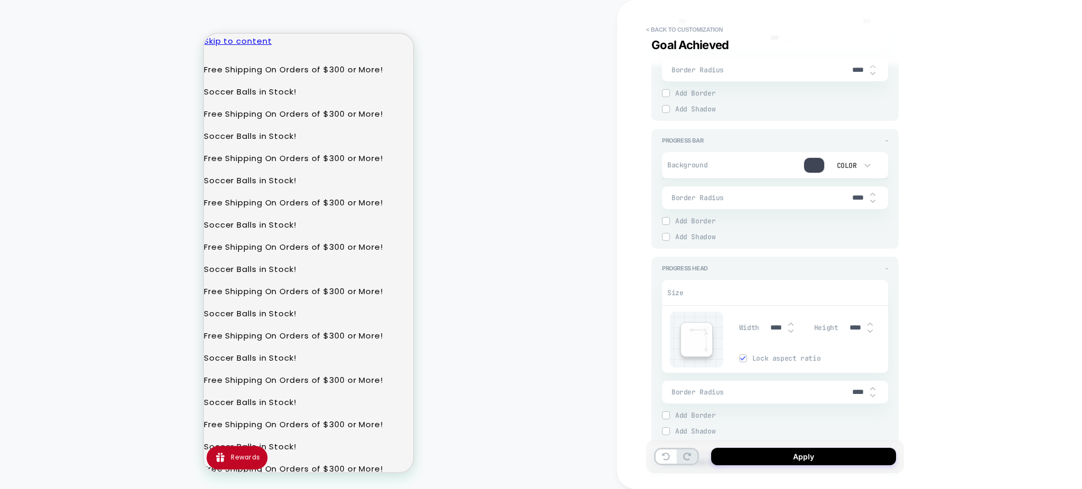
click at [818, 163] on div at bounding box center [814, 165] width 20 height 15
type textarea "*"
click at [818, 165] on div at bounding box center [814, 165] width 20 height 15
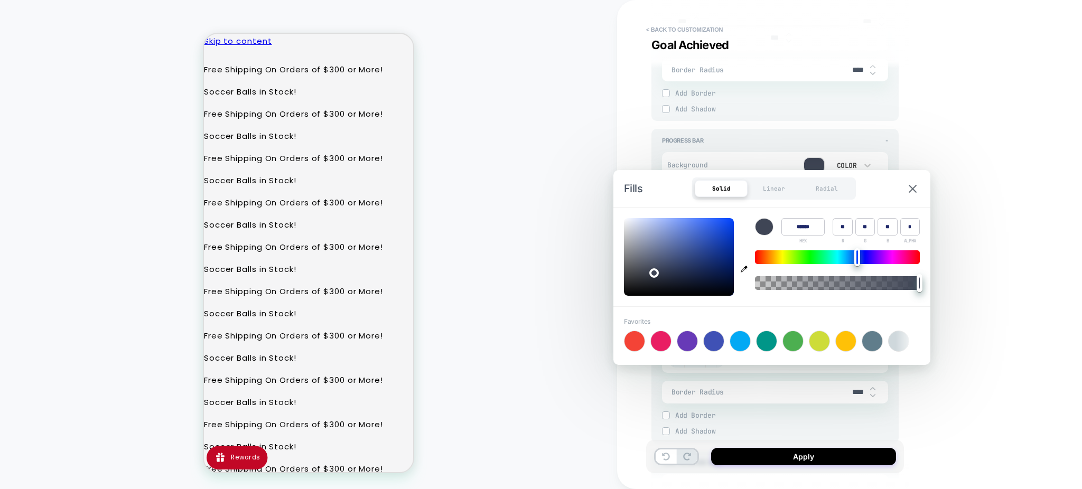
click at [742, 268] on icon "button" at bounding box center [744, 269] width 7 height 7
type input "******"
type input "***"
type input "*"
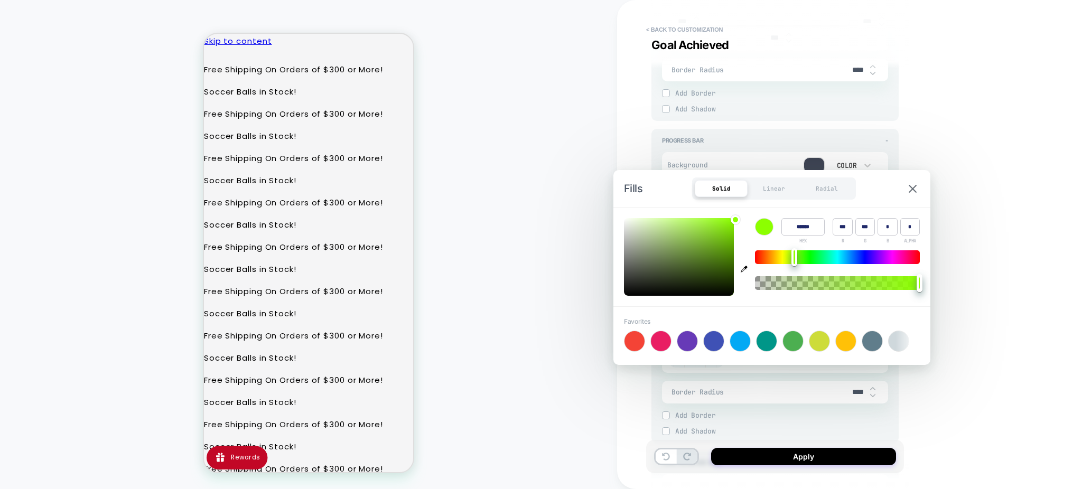
type textarea "*"
type input "******"
type input "**"
type input "***"
type input "**"
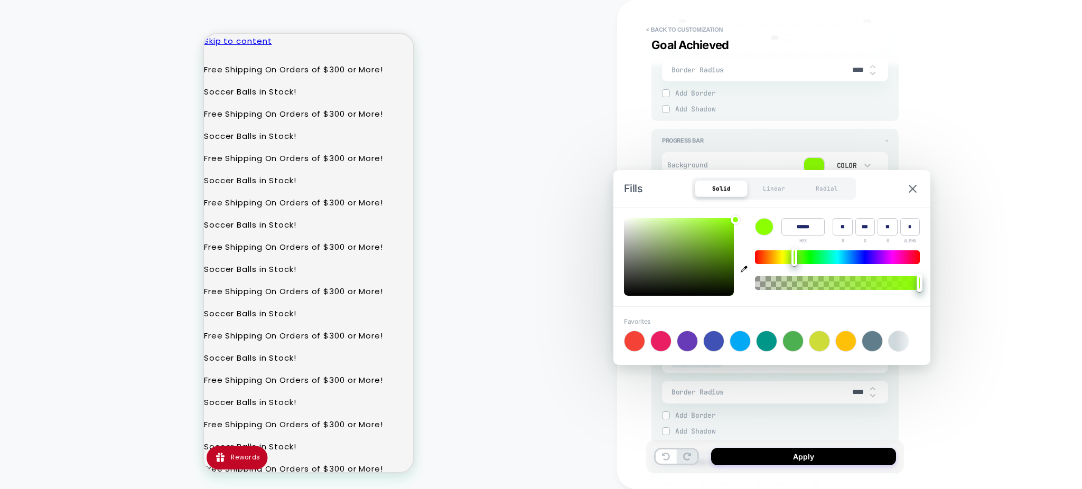
click at [700, 261] on div at bounding box center [679, 257] width 110 height 78
type textarea "*"
type input "******"
type input "**"
type input "***"
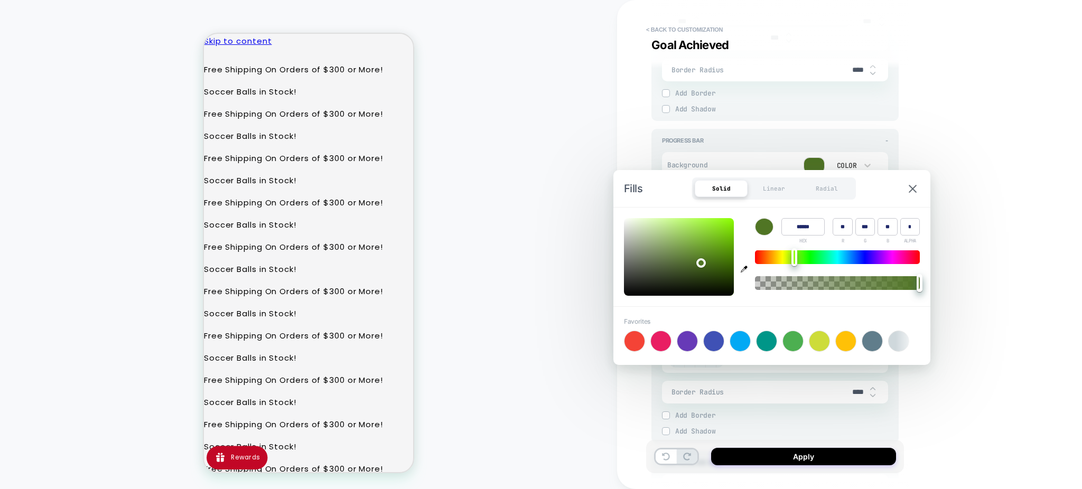
type input "**"
click at [689, 260] on div at bounding box center [679, 257] width 110 height 78
type textarea "*"
type input "******"
type input "**"
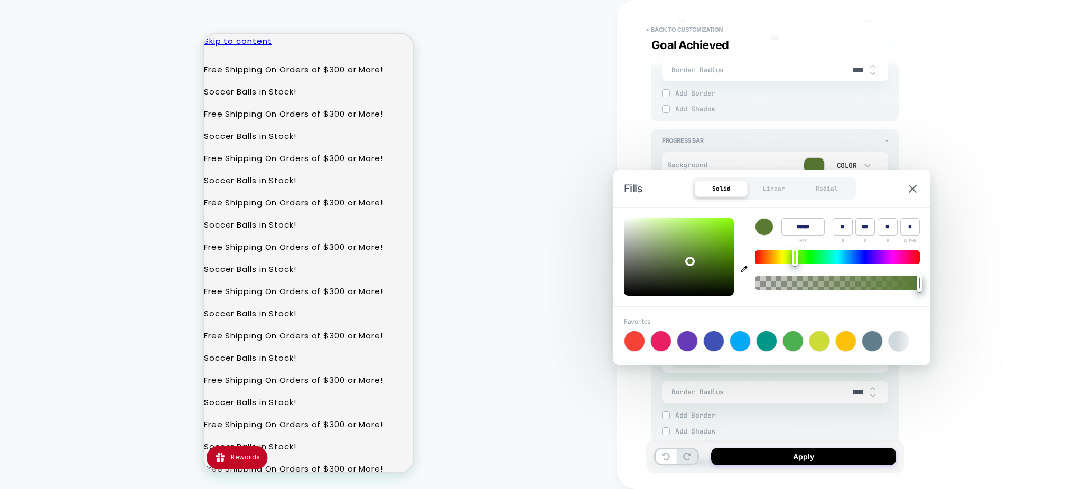
type input "**"
click at [699, 276] on div at bounding box center [679, 257] width 110 height 78
type textarea "*"
type input "******"
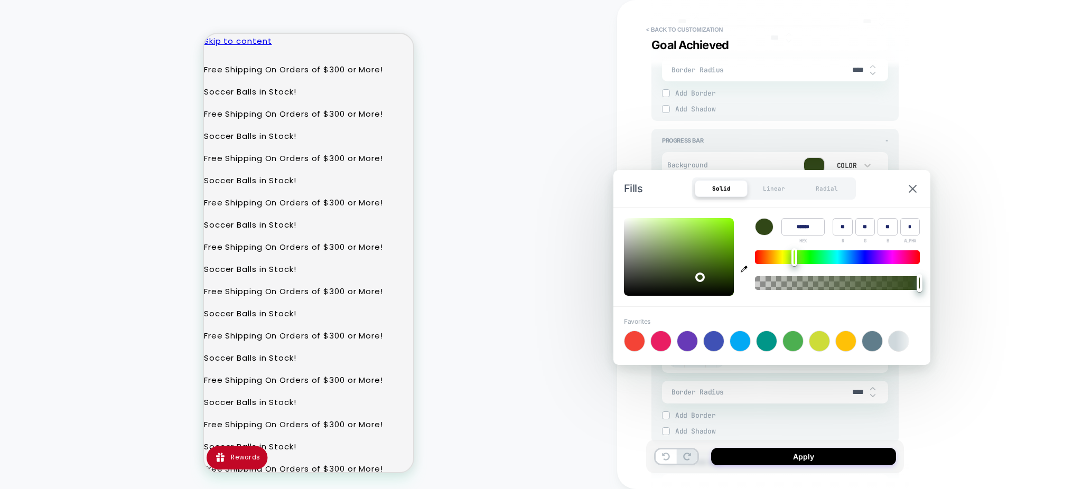
type input "**"
type input "***"
type input "**"
click at [714, 266] on div at bounding box center [679, 257] width 110 height 78
type textarea "*"
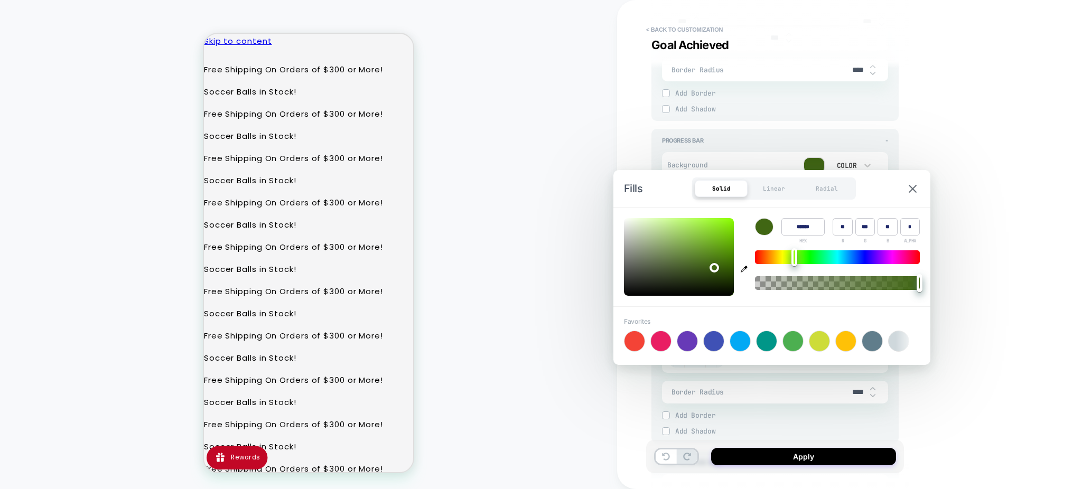
type input "******"
type input "***"
type input "**"
click at [700, 251] on div at bounding box center [679, 257] width 110 height 78
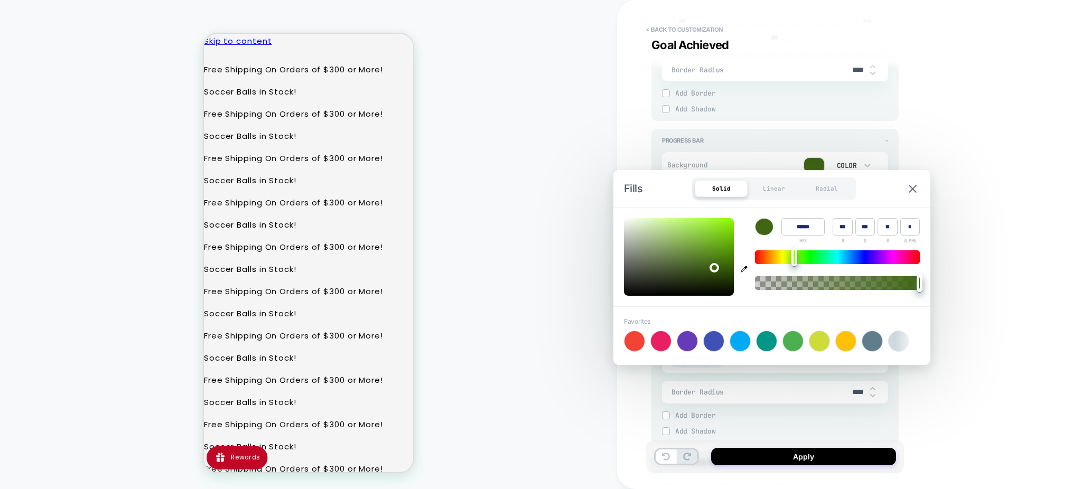
type textarea "*"
type input "******"
type input "***"
type input "**"
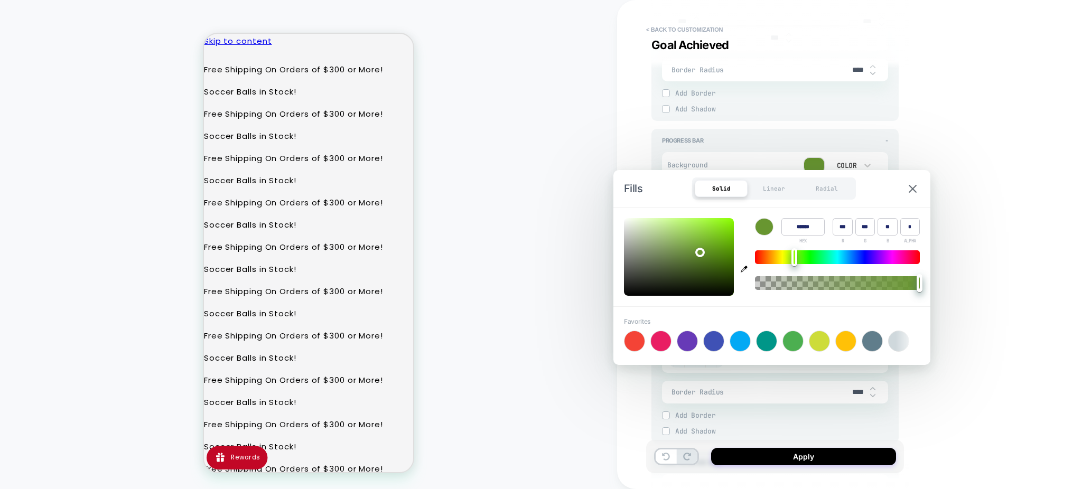
click at [697, 231] on div at bounding box center [679, 257] width 110 height 78
click at [940, 144] on div "**********" at bounding box center [849, 244] width 465 height 489
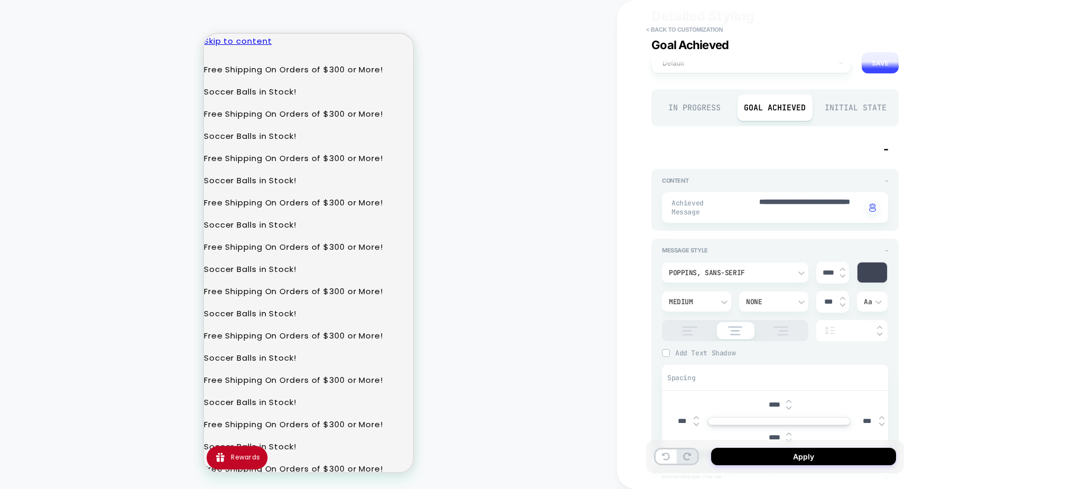
scroll to position [0, 0]
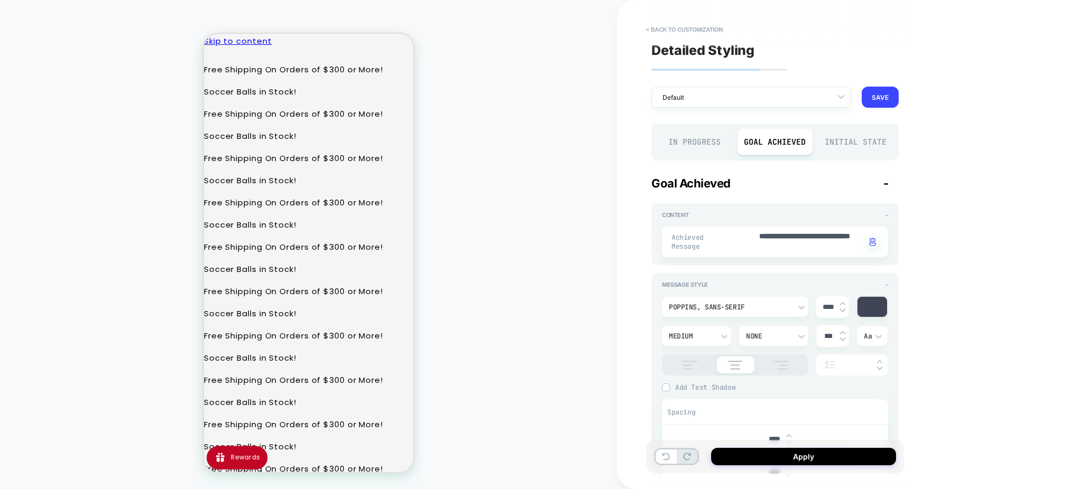
click at [848, 142] on div "Initial State" at bounding box center [856, 142] width 76 height 26
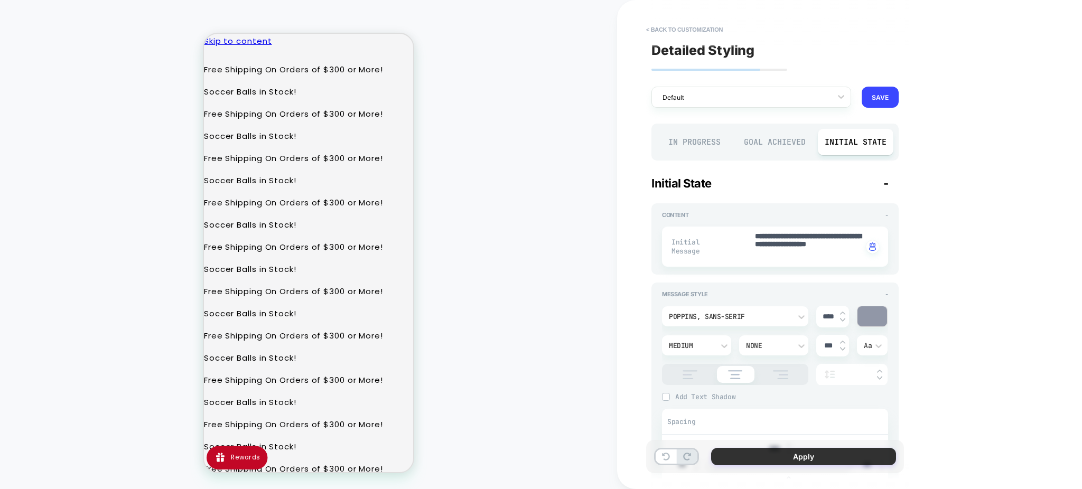
click at [736, 454] on button "Apply" at bounding box center [803, 456] width 185 height 17
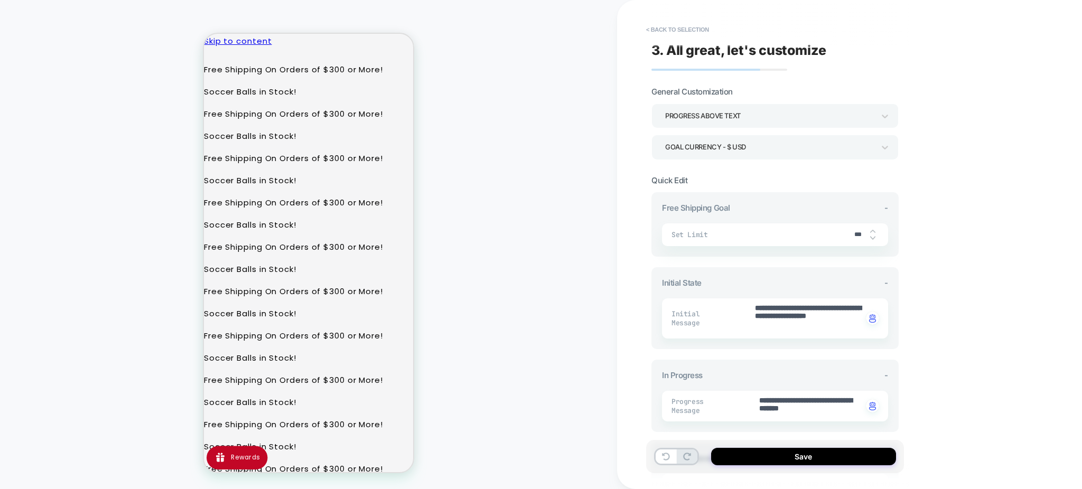
type textarea "*"
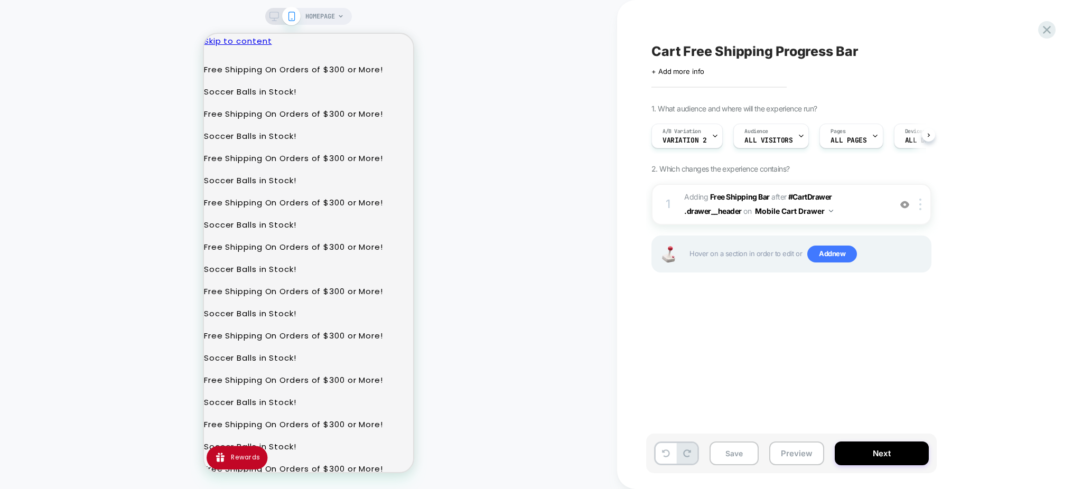
scroll to position [0, 1]
click at [791, 454] on button "Preview" at bounding box center [797, 454] width 55 height 24
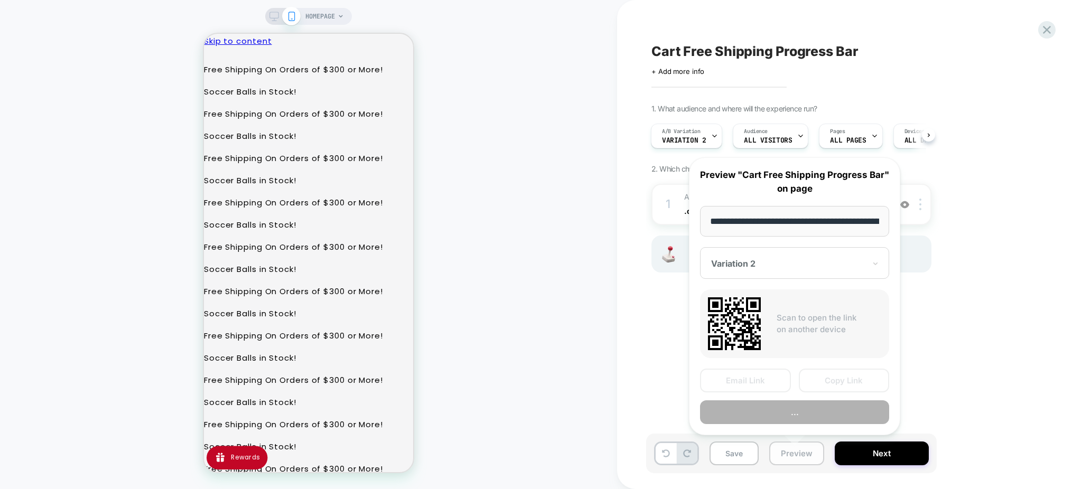
scroll to position [0, 62]
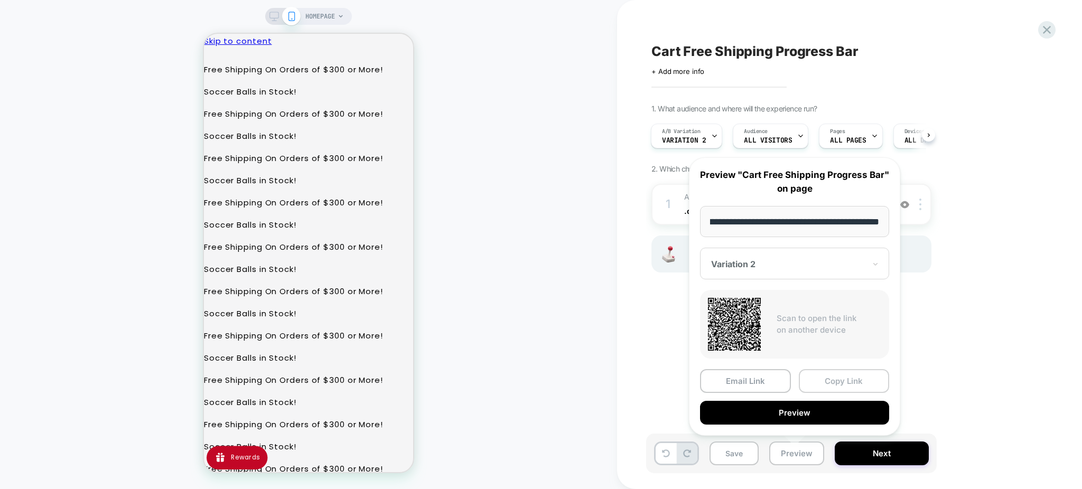
click at [827, 376] on button "Copy Link" at bounding box center [844, 381] width 91 height 24
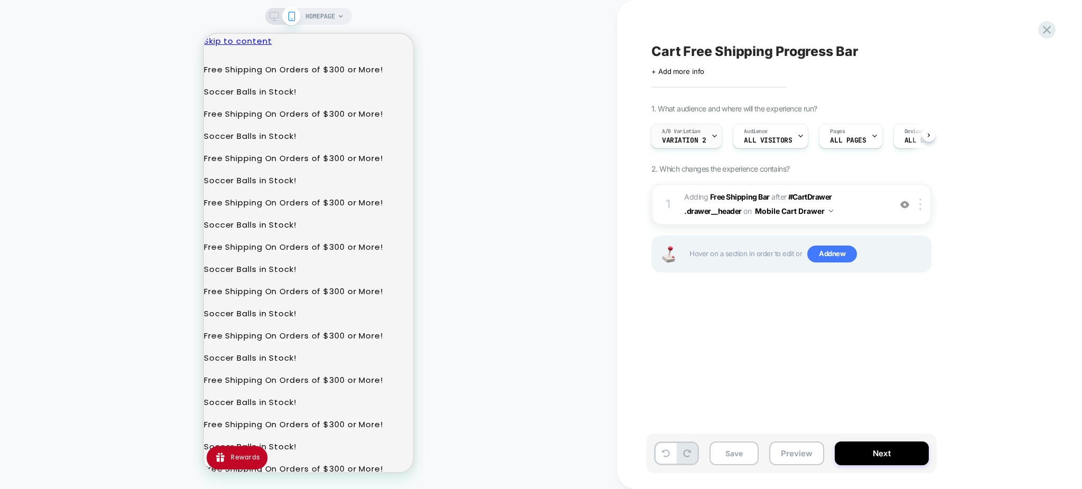
click at [697, 142] on span "Variation 2" at bounding box center [684, 140] width 44 height 7
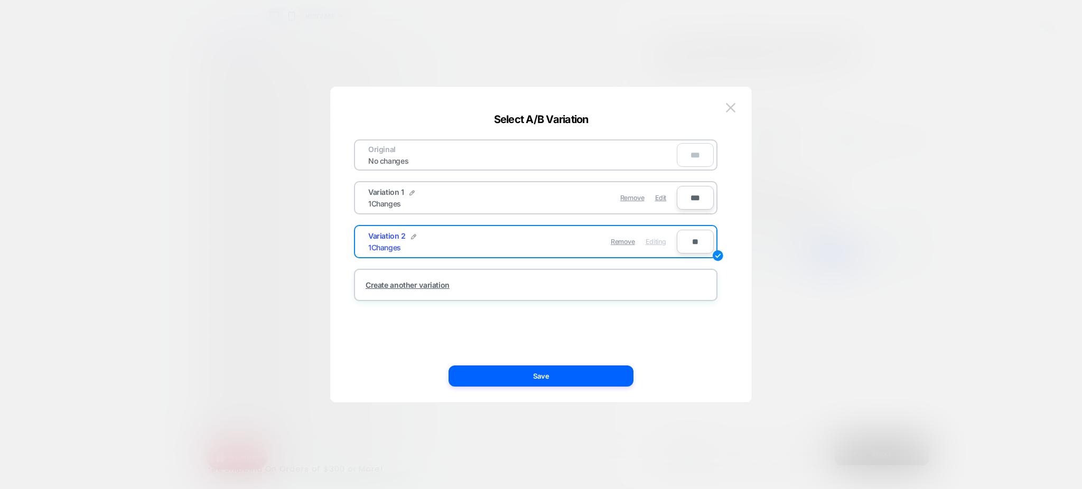
click at [521, 197] on div "Variation 1 1 Changes" at bounding box center [445, 198] width 154 height 21
click at [735, 109] on img at bounding box center [731, 107] width 10 height 9
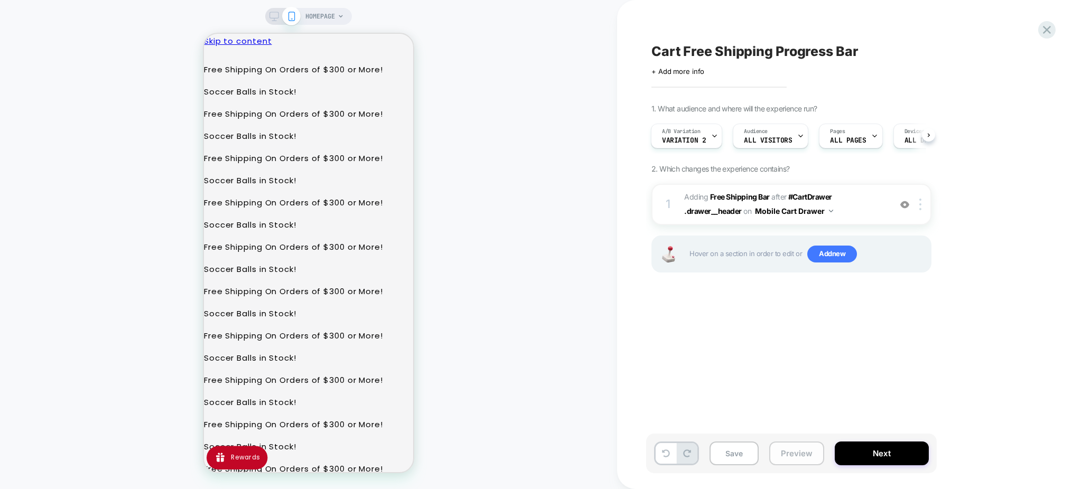
click at [791, 453] on button "Preview" at bounding box center [797, 454] width 55 height 24
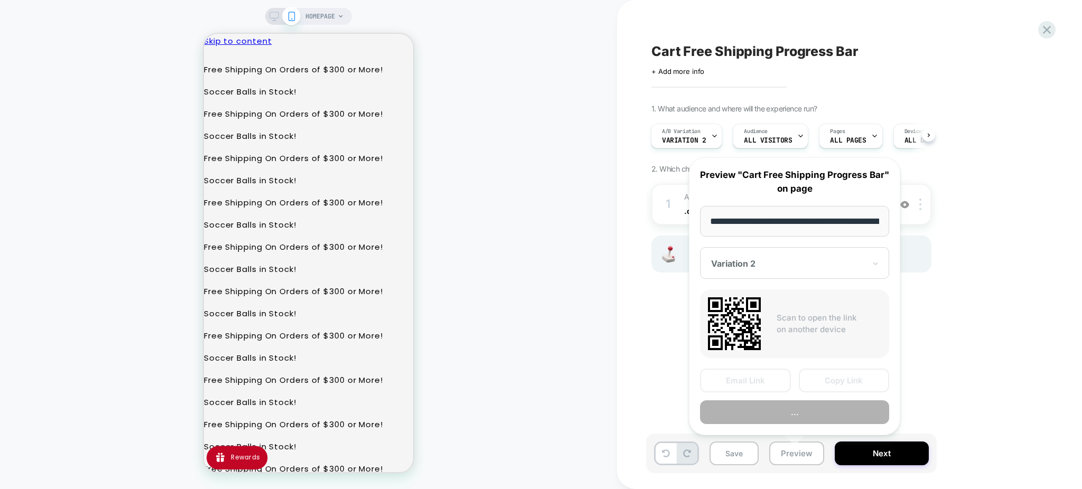
scroll to position [0, 62]
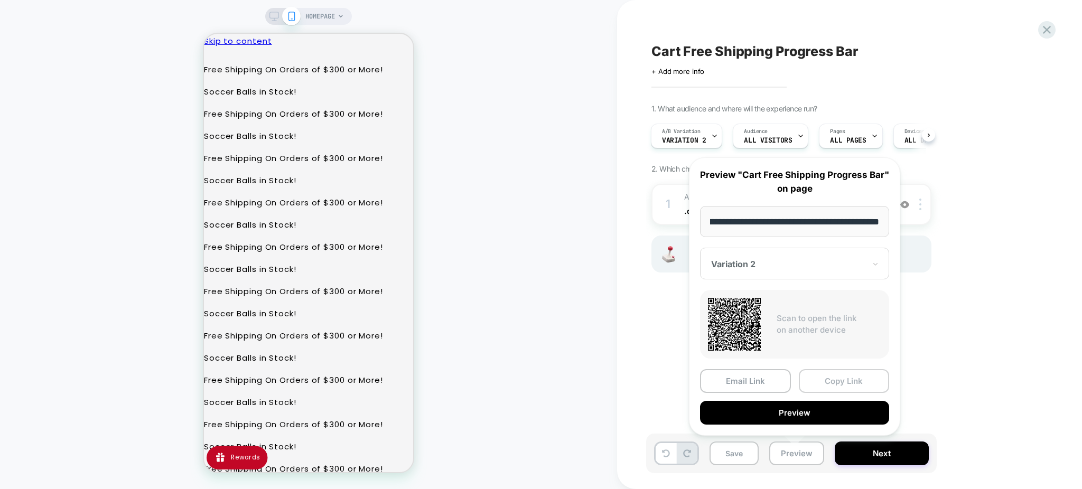
click at [819, 380] on button "Copy Link" at bounding box center [844, 381] width 91 height 24
click at [819, 380] on div "Cart Free Shipping Progress Bar Click to edit experience details + Add more inf…" at bounding box center [844, 245] width 396 height 468
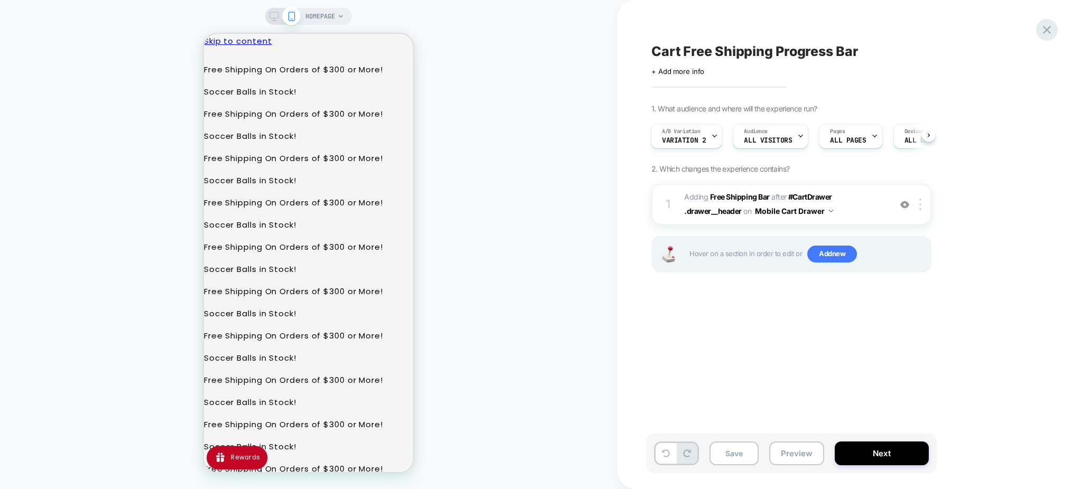
click at [1044, 28] on icon at bounding box center [1047, 30] width 8 height 8
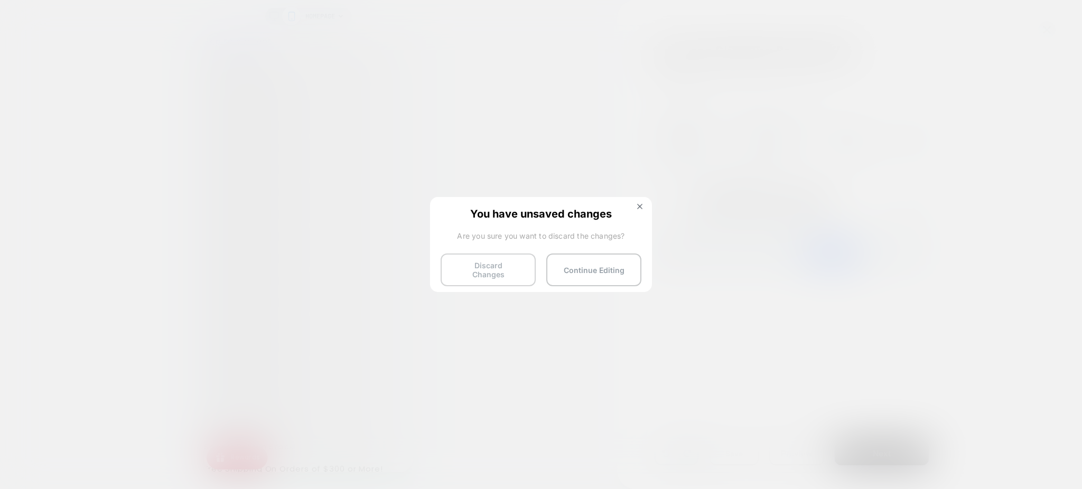
click at [486, 267] on button "Discard Changes" at bounding box center [488, 270] width 95 height 33
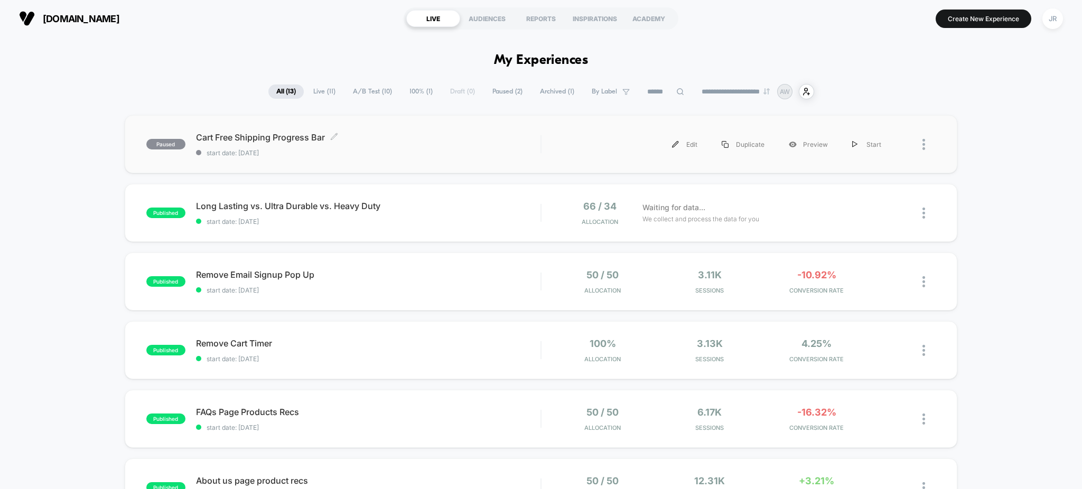
click at [436, 150] on span "start date: [DATE]" at bounding box center [368, 153] width 345 height 8
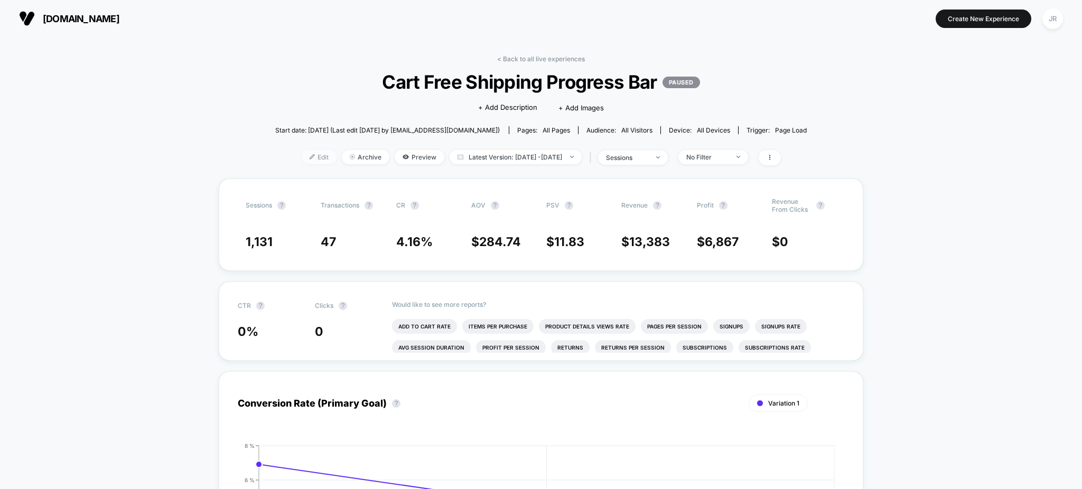
click at [302, 159] on span "Edit" at bounding box center [319, 157] width 35 height 14
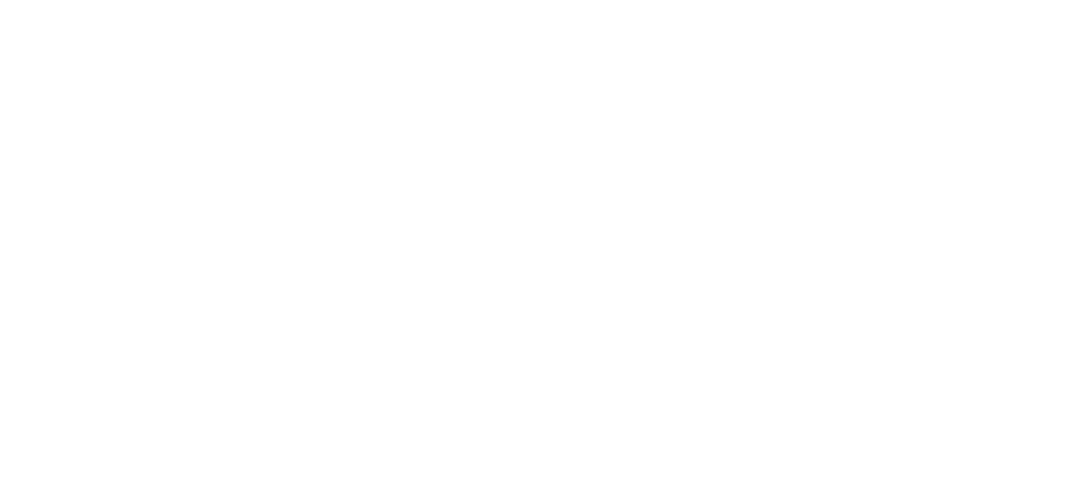
click at [302, 4] on html "Display size not supported Unfortunately, our dashboard is not supported on a m…" at bounding box center [541, 2] width 1082 height 4
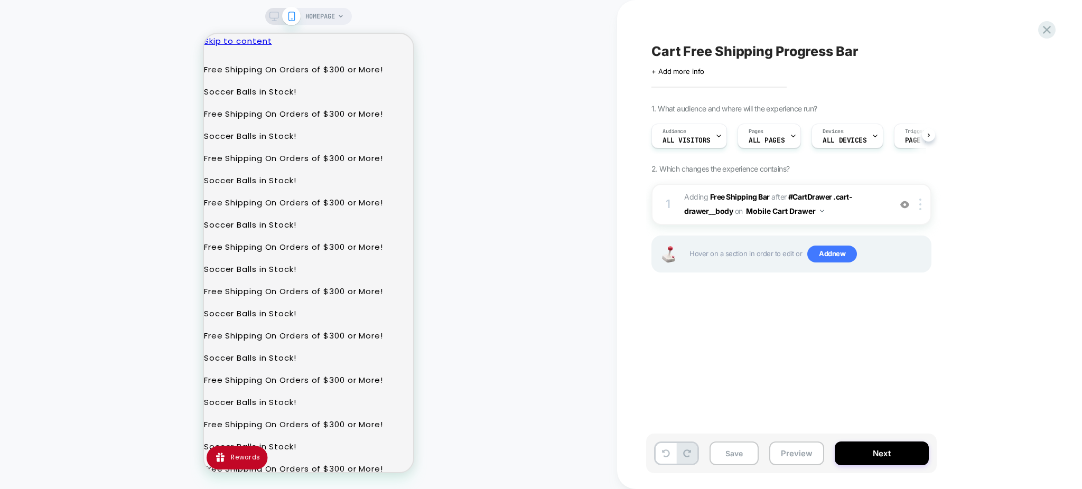
scroll to position [0, 1]
click at [921, 204] on img at bounding box center [921, 205] width 2 height 12
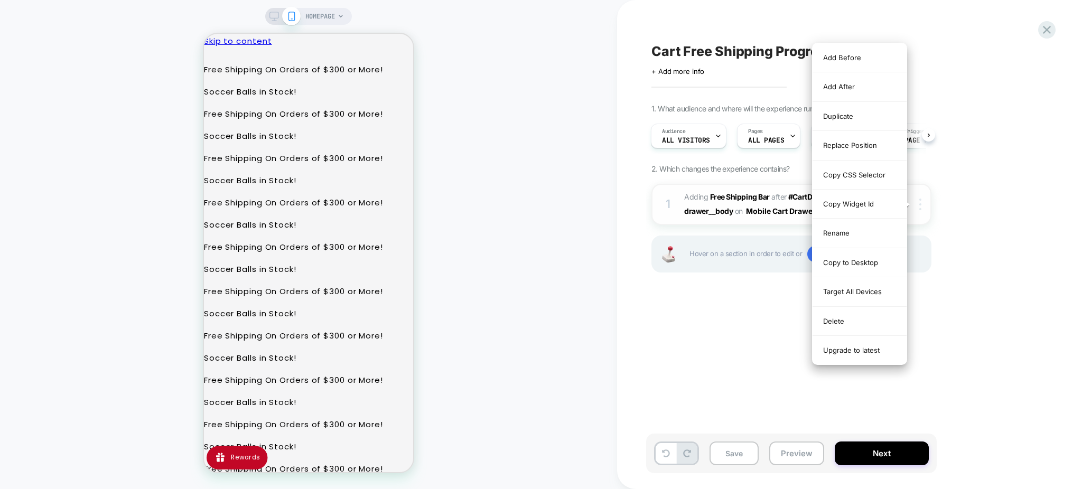
click at [921, 204] on img at bounding box center [921, 205] width 2 height 12
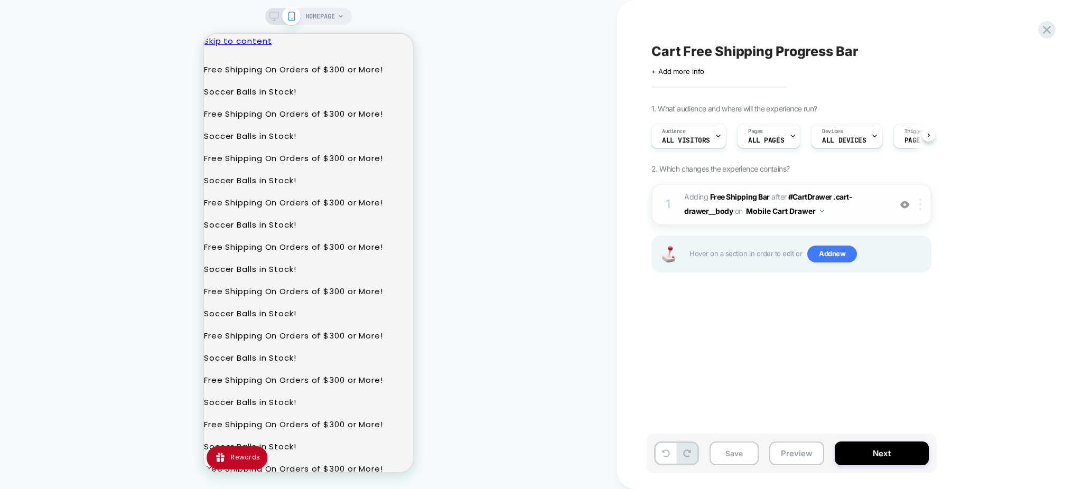
click at [921, 205] on img at bounding box center [921, 205] width 2 height 12
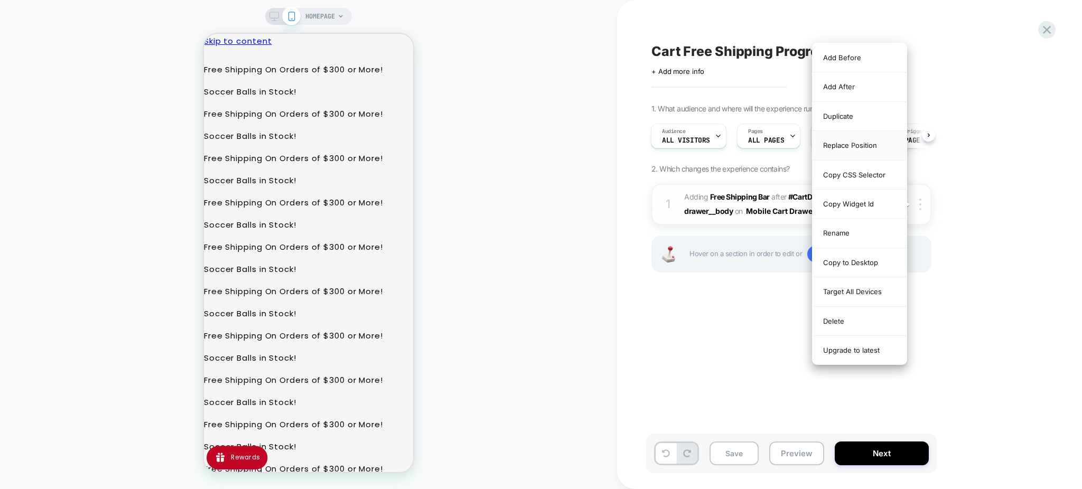
click at [859, 147] on div "Replace Position" at bounding box center [860, 145] width 94 height 29
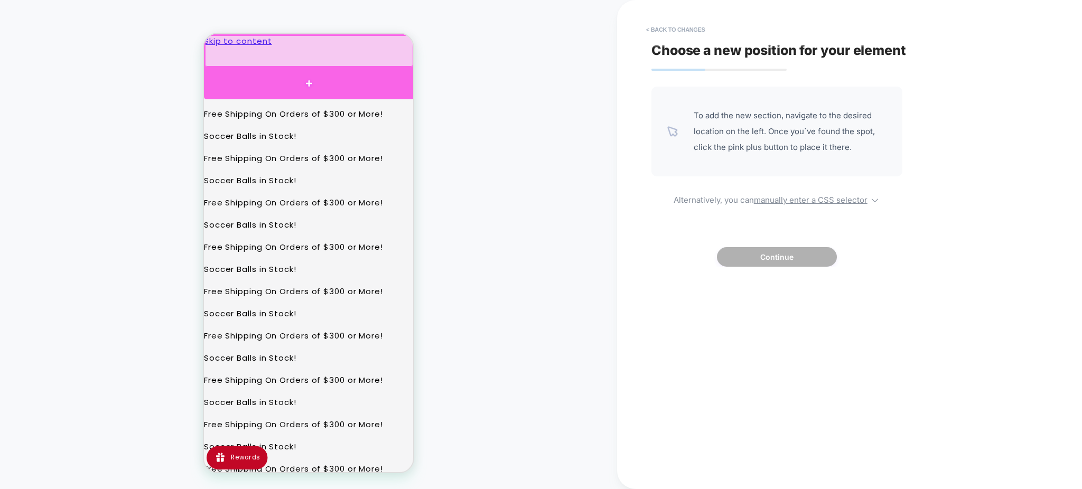
click at [312, 79] on div at bounding box center [309, 84] width 210 height 32
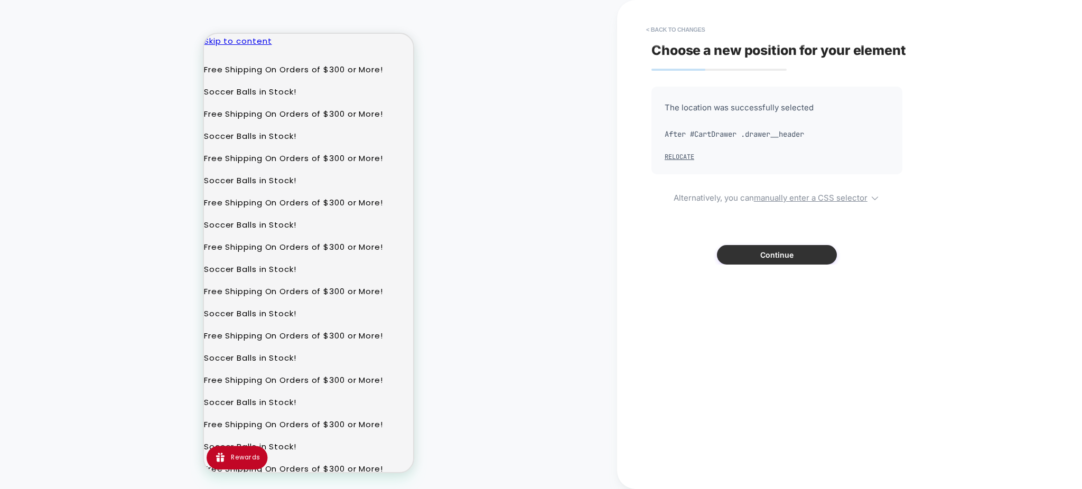
click at [814, 256] on button "Continue" at bounding box center [777, 255] width 120 height 20
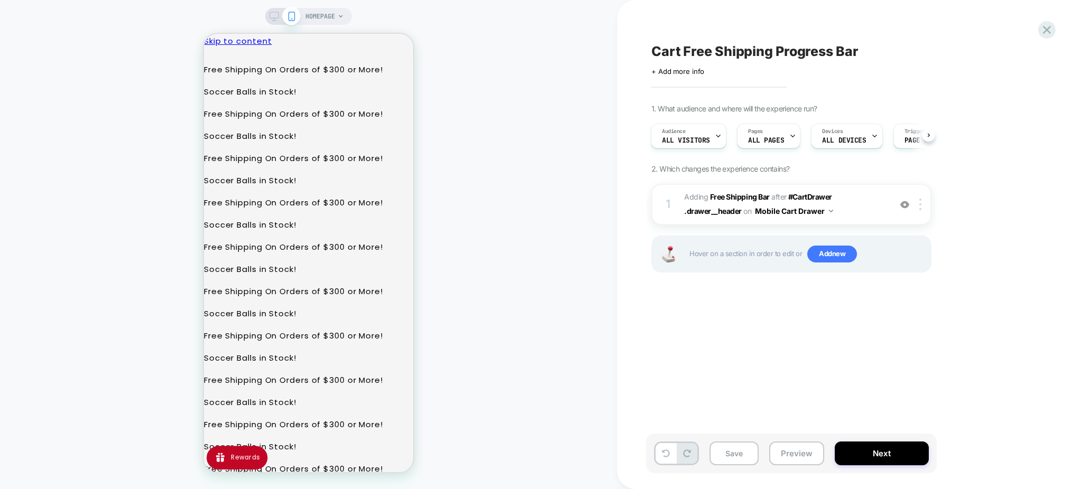
click at [873, 489] on div at bounding box center [541, 489] width 1082 height 0
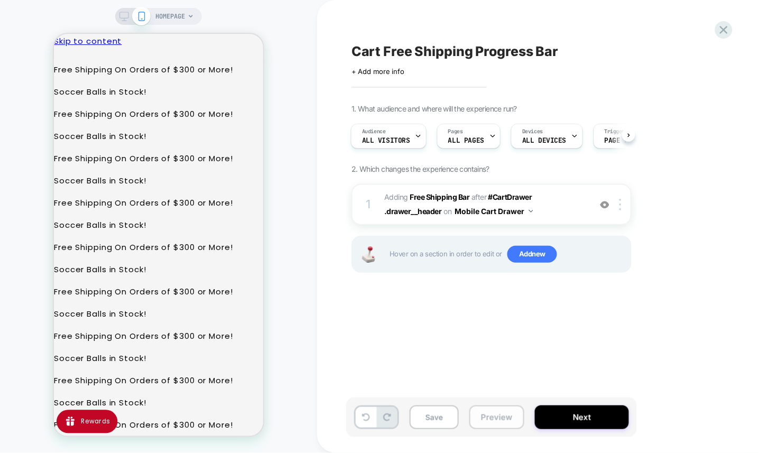
click at [478, 423] on button "Preview" at bounding box center [496, 417] width 55 height 24
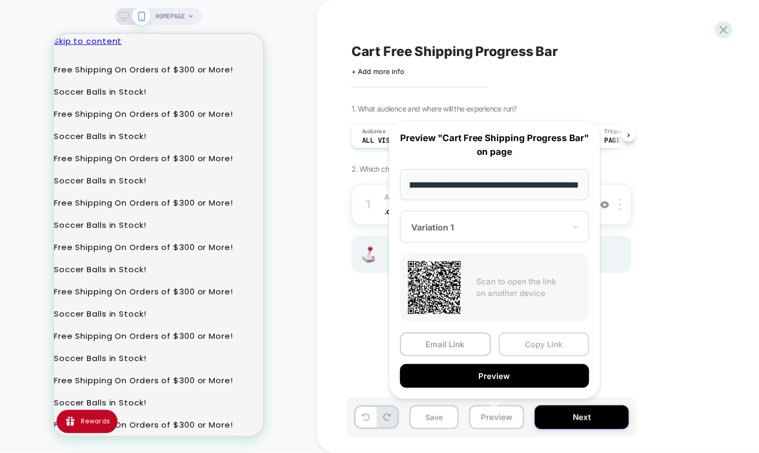
scroll to position [0, 0]
click at [520, 343] on button "Copy Link" at bounding box center [544, 344] width 91 height 24
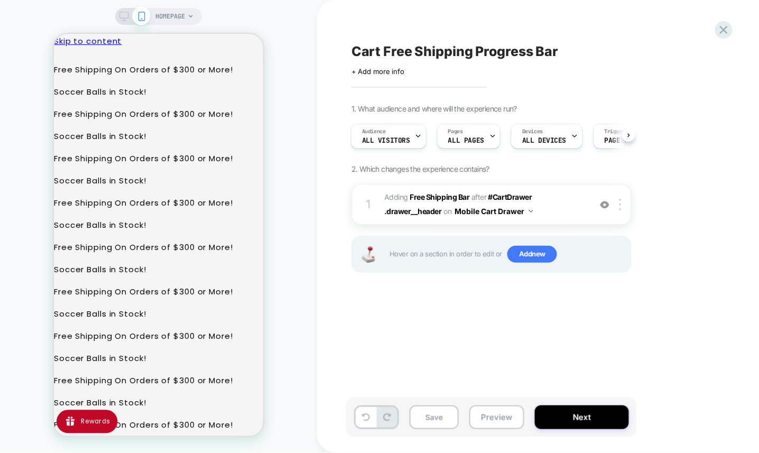
click at [520, 343] on div "Cart Free Shipping Progress Bar Click to edit experience details + Add more inf…" at bounding box center [544, 227] width 396 height 432
click at [719, 31] on icon at bounding box center [724, 30] width 14 height 14
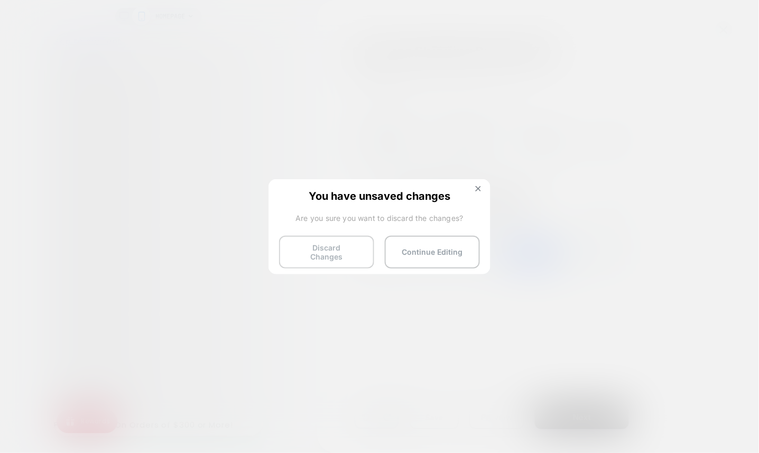
click at [309, 251] on button "Discard Changes" at bounding box center [326, 252] width 95 height 33
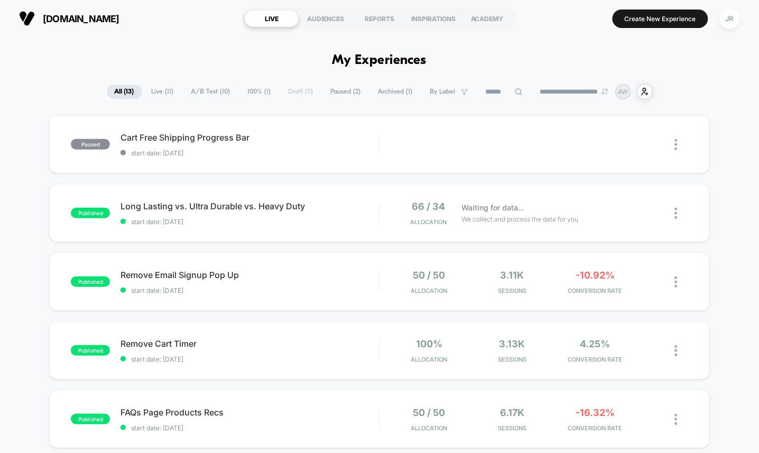
click at [334, 92] on span "Paused ( 2 )" at bounding box center [346, 92] width 46 height 14
